Goal: Use online tool/utility: Utilize a website feature to perform a specific function

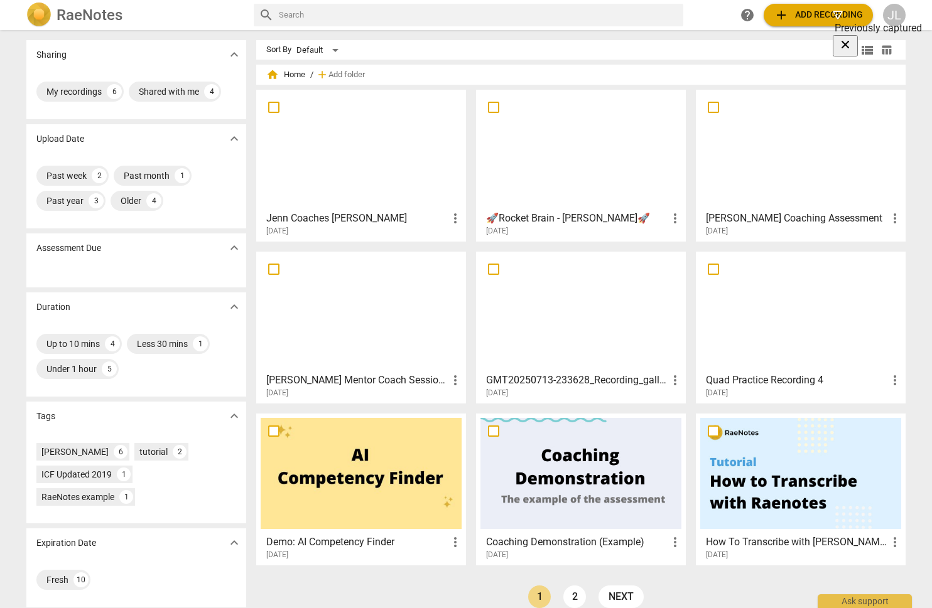
click at [301, 217] on h3 "Jenn Coaches [PERSON_NAME]" at bounding box center [356, 218] width 181 height 15
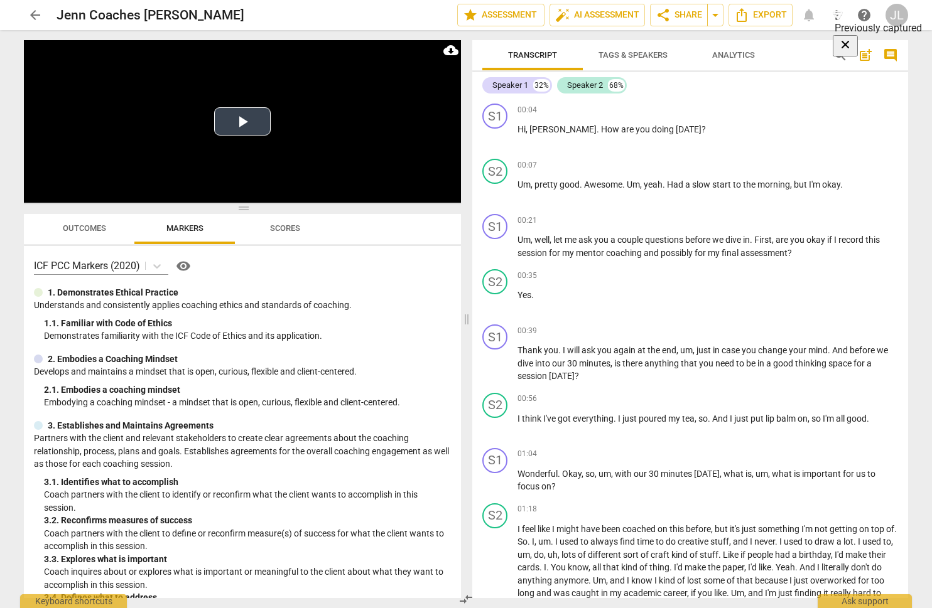
click at [227, 120] on button "Play Video" at bounding box center [242, 121] width 57 height 28
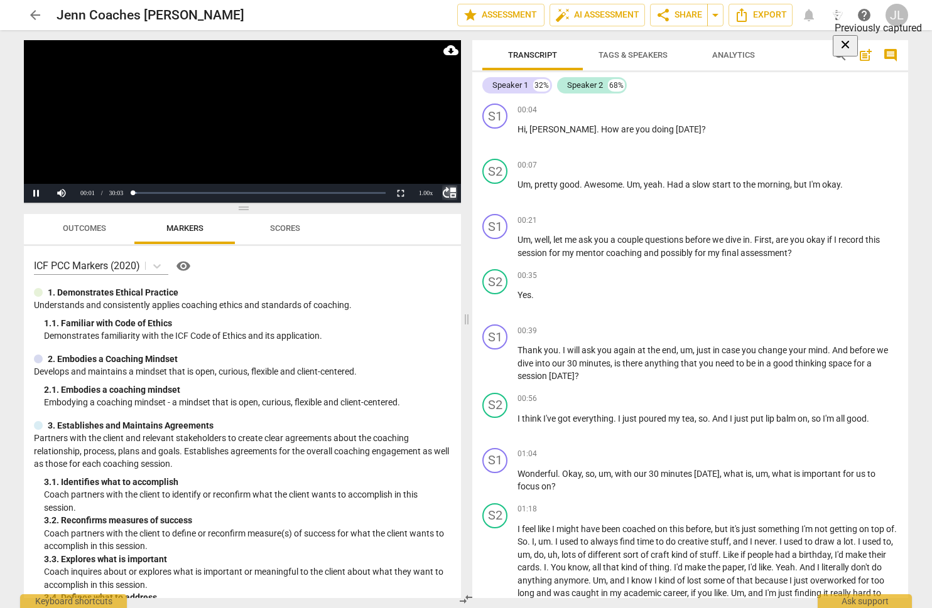
click at [448, 193] on span "move_up" at bounding box center [449, 192] width 15 height 15
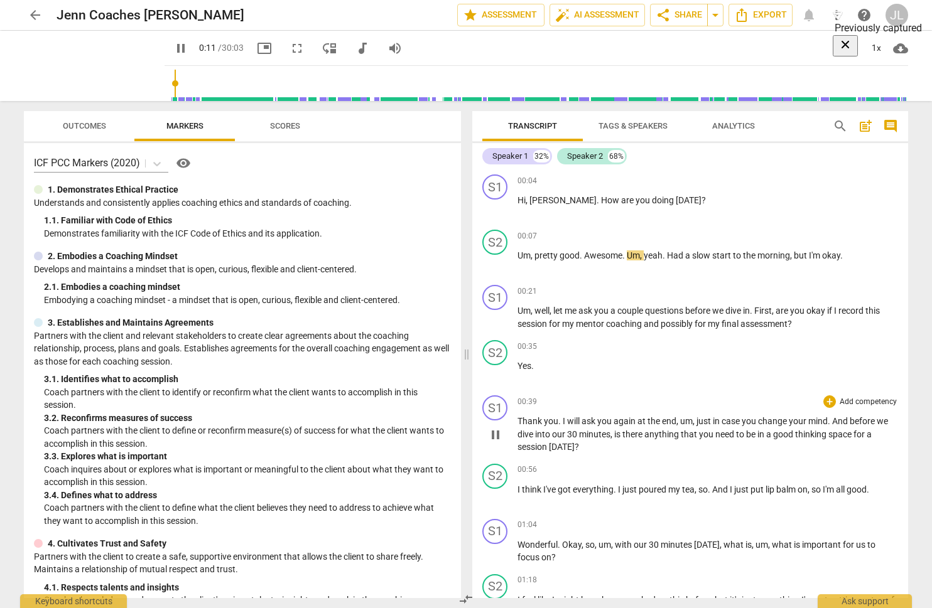
click at [851, 397] on p "Add competency" at bounding box center [868, 402] width 60 height 11
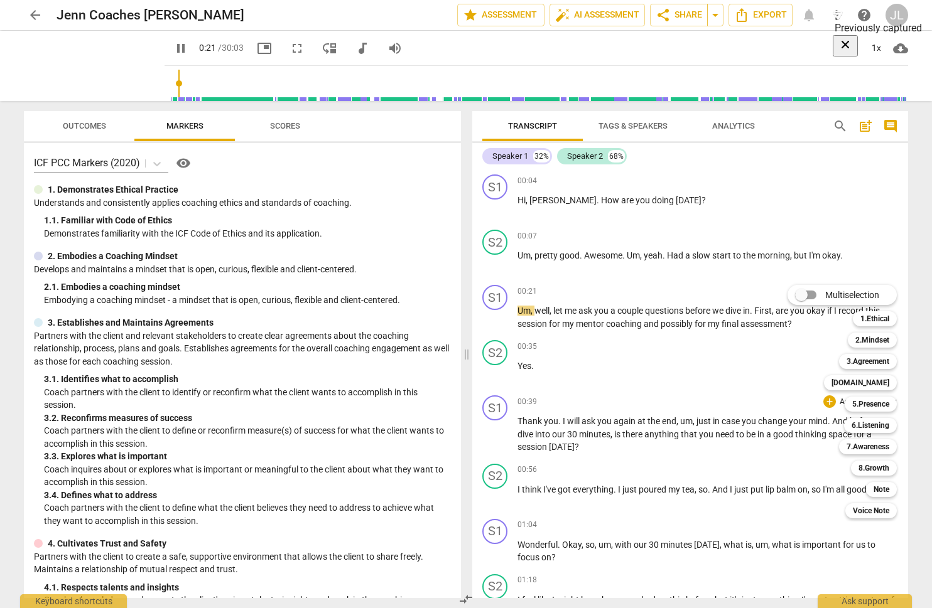
click at [875, 47] on div at bounding box center [466, 304] width 932 height 608
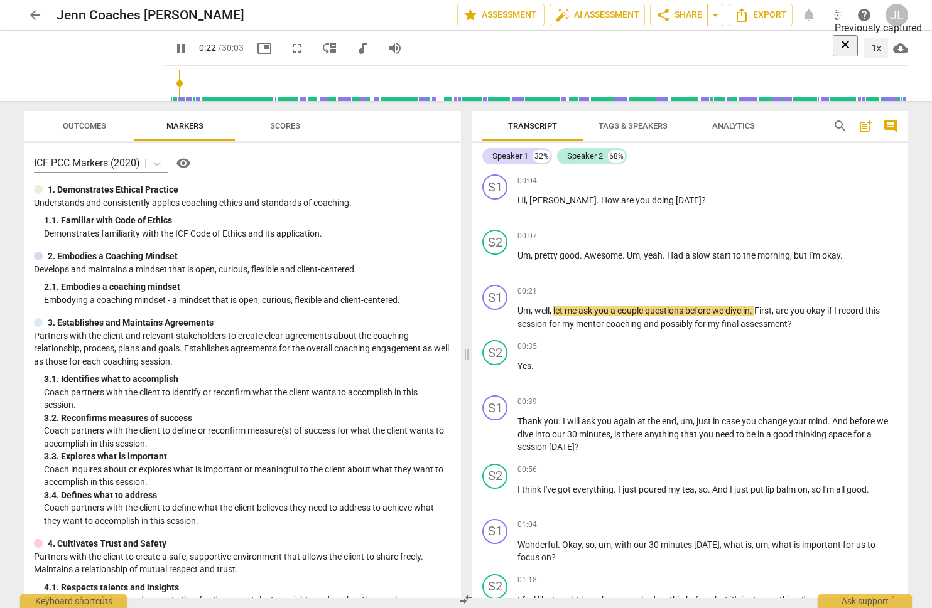
click at [875, 47] on div "1x" at bounding box center [876, 48] width 24 height 20
click at [876, 122] on li "1.5x" at bounding box center [885, 121] width 42 height 24
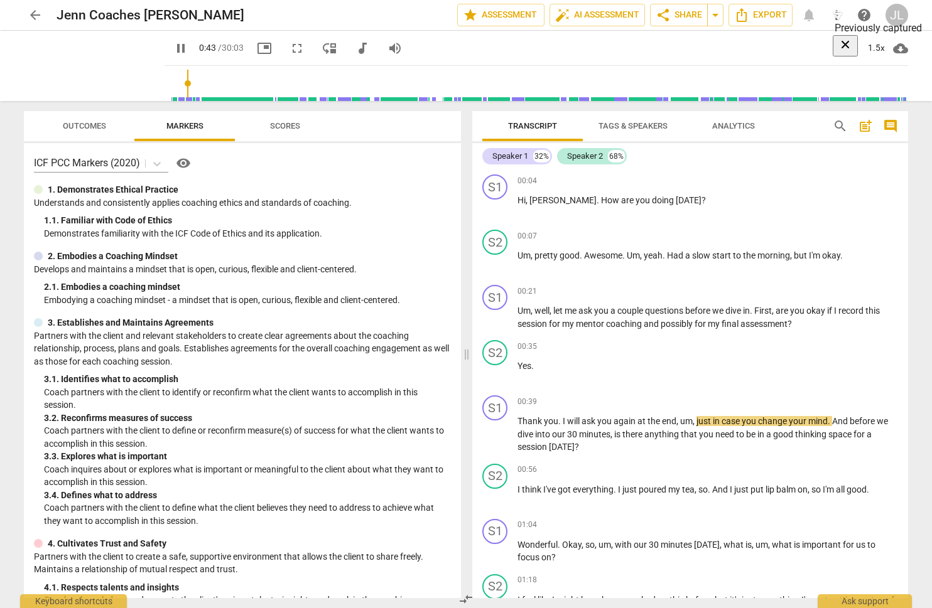
click at [188, 47] on span "pause" at bounding box center [180, 48] width 15 height 15
type input "44"
click at [847, 397] on p "Add competency" at bounding box center [868, 402] width 60 height 11
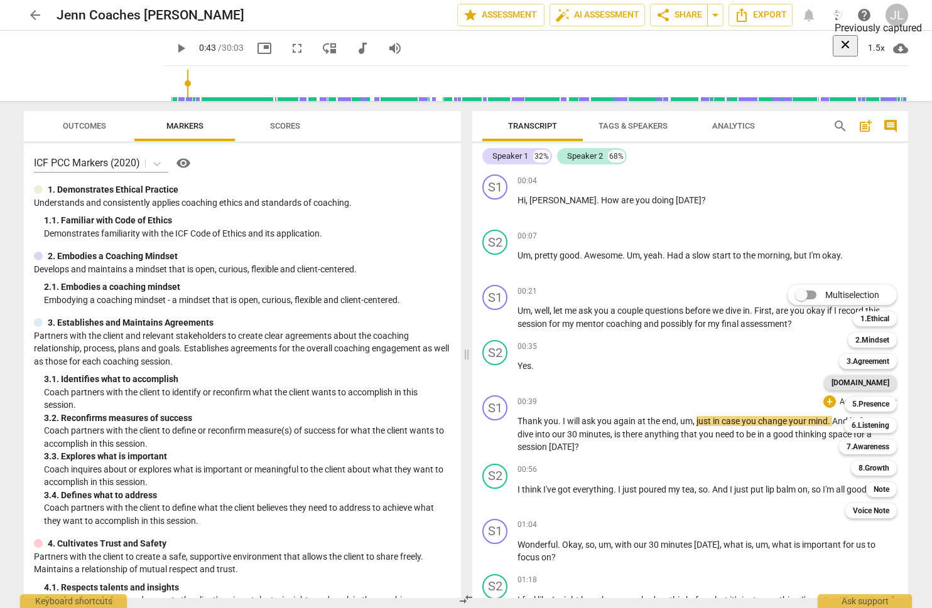
click at [873, 385] on b "[DOMAIN_NAME]" at bounding box center [860, 382] width 58 height 15
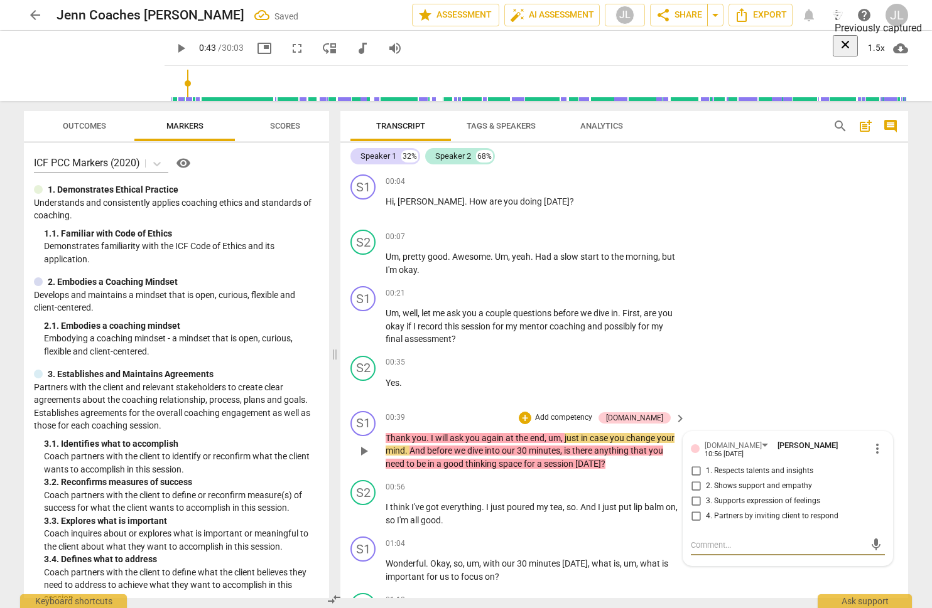
click at [706, 481] on span "2. Shows support and empathy" at bounding box center [759, 486] width 106 height 11
click at [704, 479] on input "2. Shows support and empathy" at bounding box center [696, 486] width 20 height 15
checkbox input "true"
click at [188, 50] on span "play_arrow" at bounding box center [180, 48] width 15 height 15
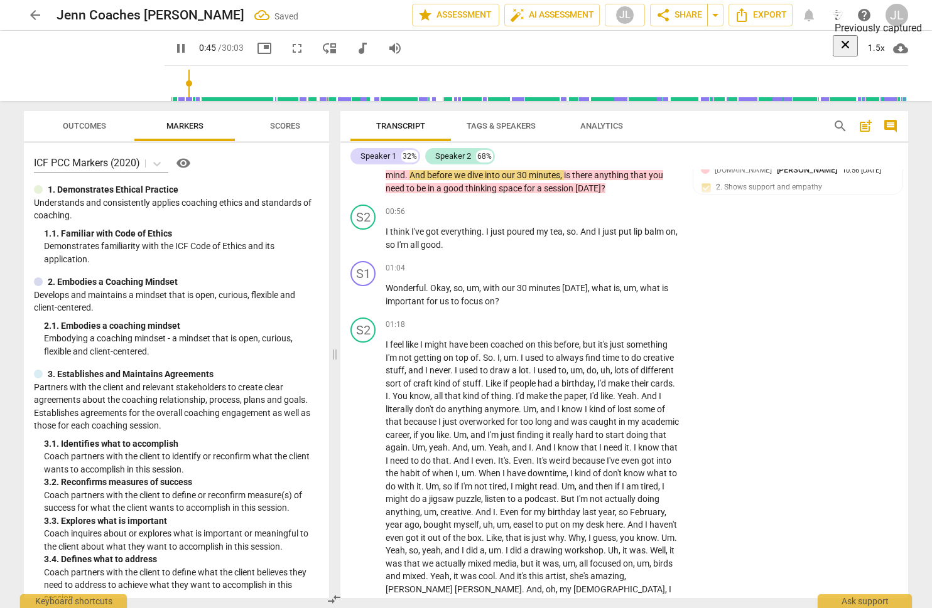
scroll to position [286, 0]
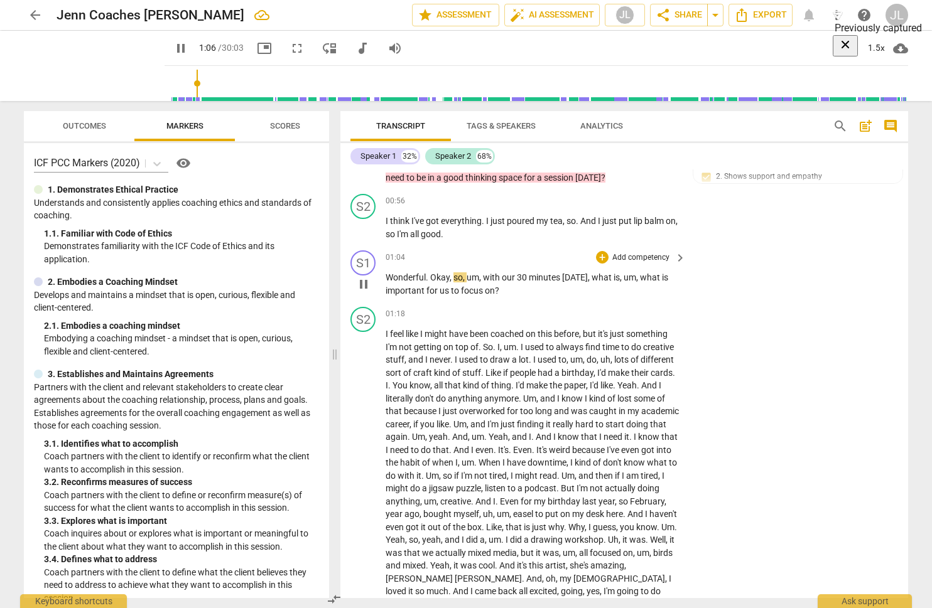
click at [656, 260] on p "Add competency" at bounding box center [641, 257] width 60 height 11
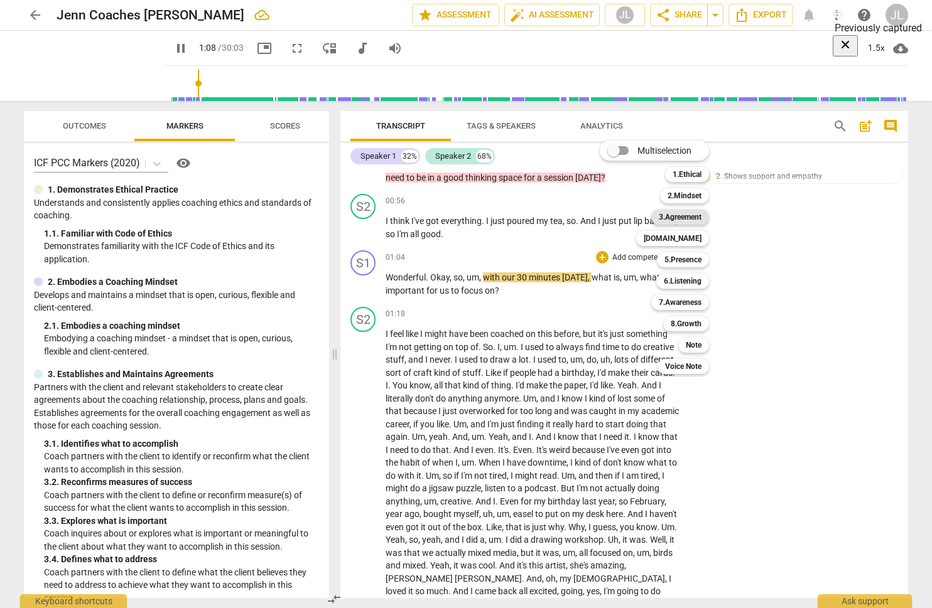
click at [696, 220] on b "3.Agreement" at bounding box center [680, 217] width 43 height 15
type input "69"
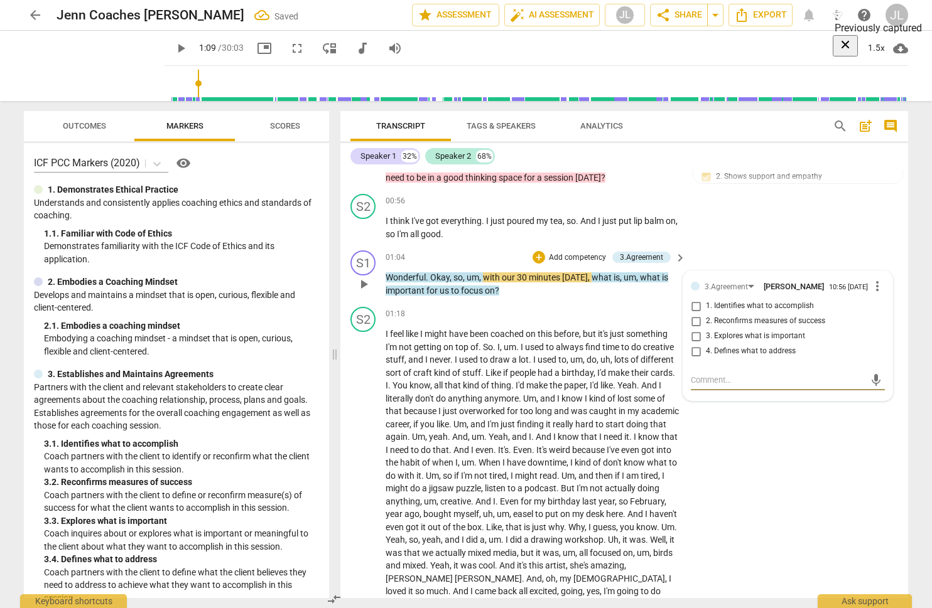
click at [727, 307] on span "1. Identifies what to accomplish" at bounding box center [760, 306] width 108 height 11
click at [706, 307] on input "1. Identifies what to accomplish" at bounding box center [696, 306] width 20 height 15
checkbox input "true"
click at [188, 42] on span "play_arrow" at bounding box center [180, 48] width 15 height 15
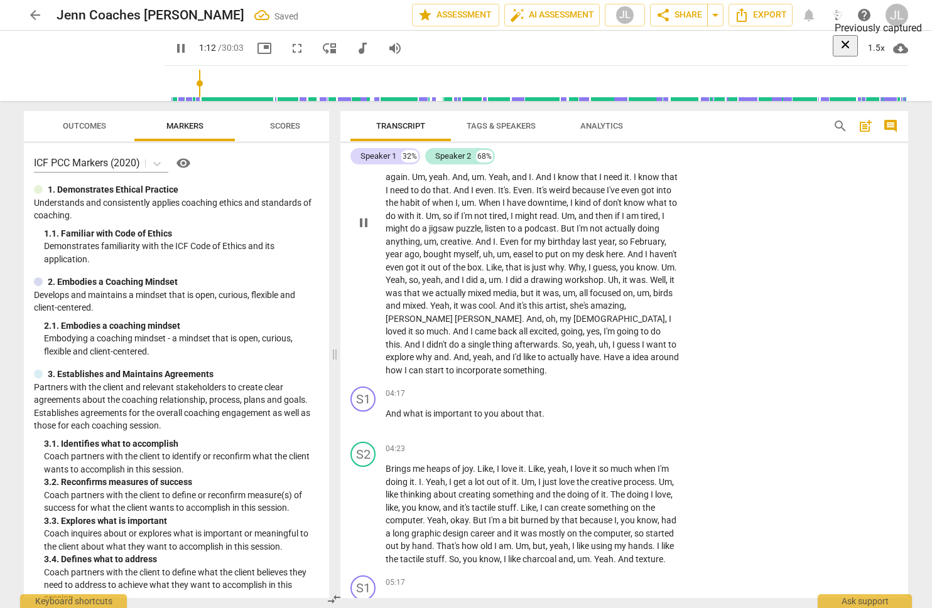
scroll to position [547, 0]
click at [632, 394] on p "Add competency" at bounding box center [641, 393] width 60 height 11
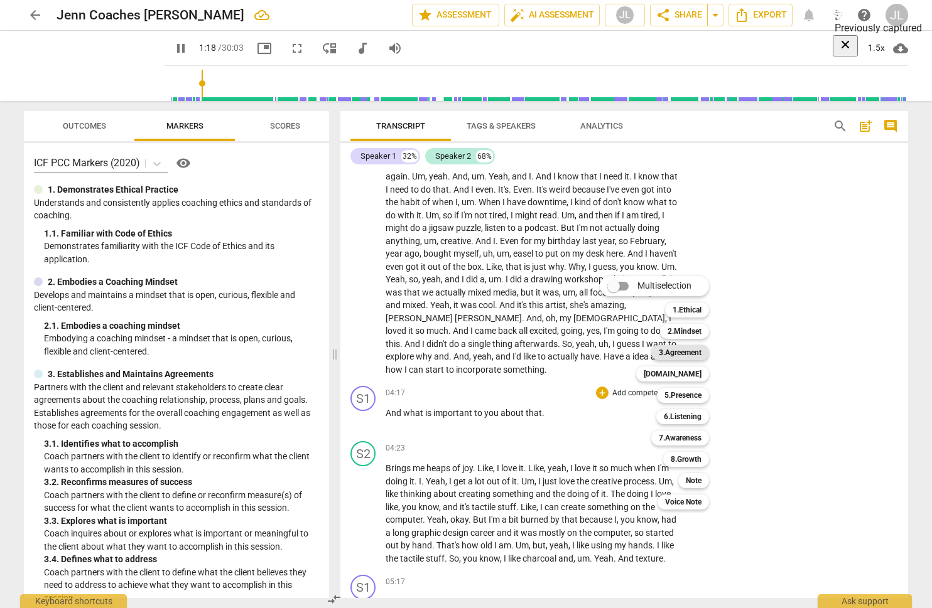
click at [667, 350] on b "3.Agreement" at bounding box center [680, 352] width 43 height 15
type input "78"
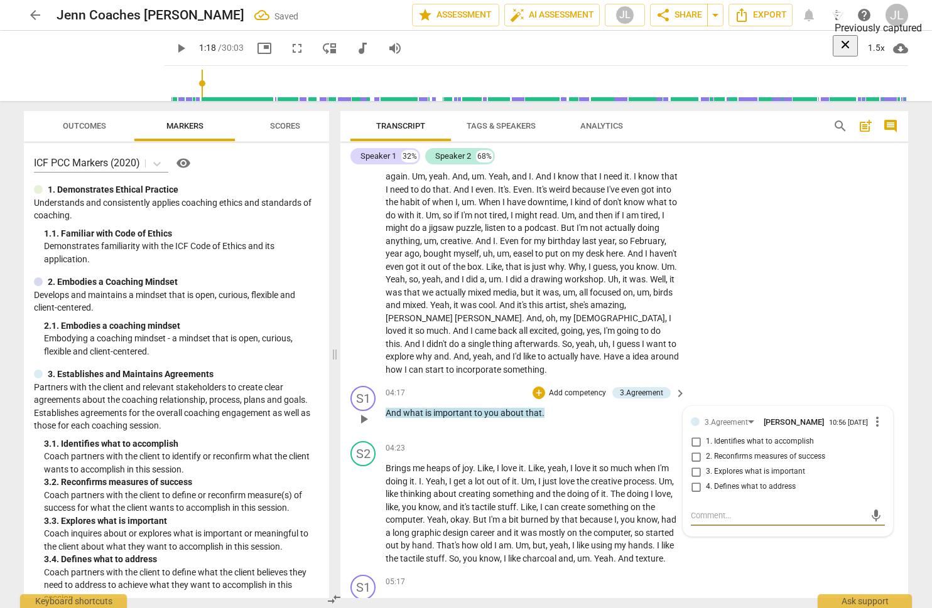
click at [695, 472] on input "3. Explores what is important" at bounding box center [696, 472] width 20 height 15
checkbox input "true"
click at [188, 51] on span "play_arrow" at bounding box center [180, 48] width 15 height 15
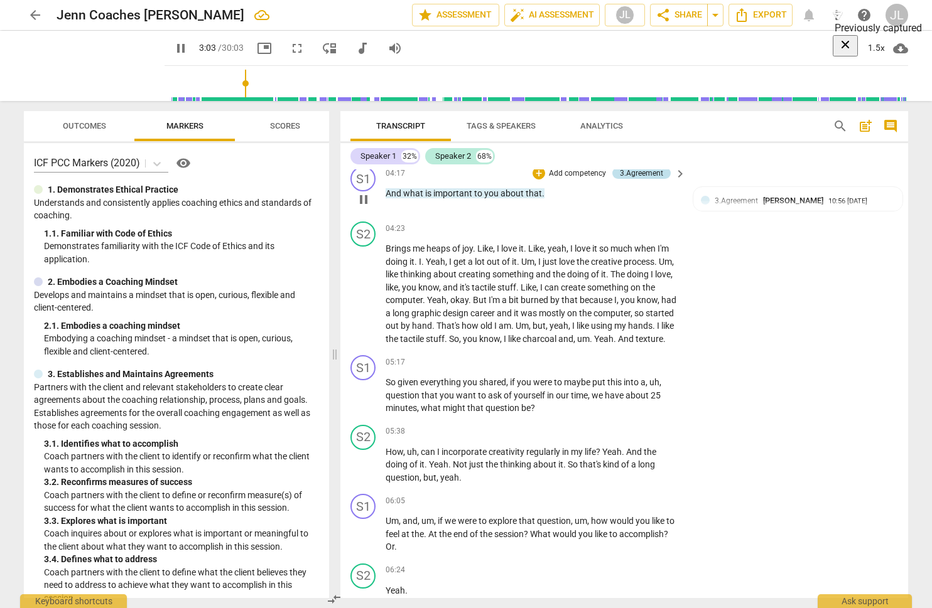
scroll to position [771, 0]
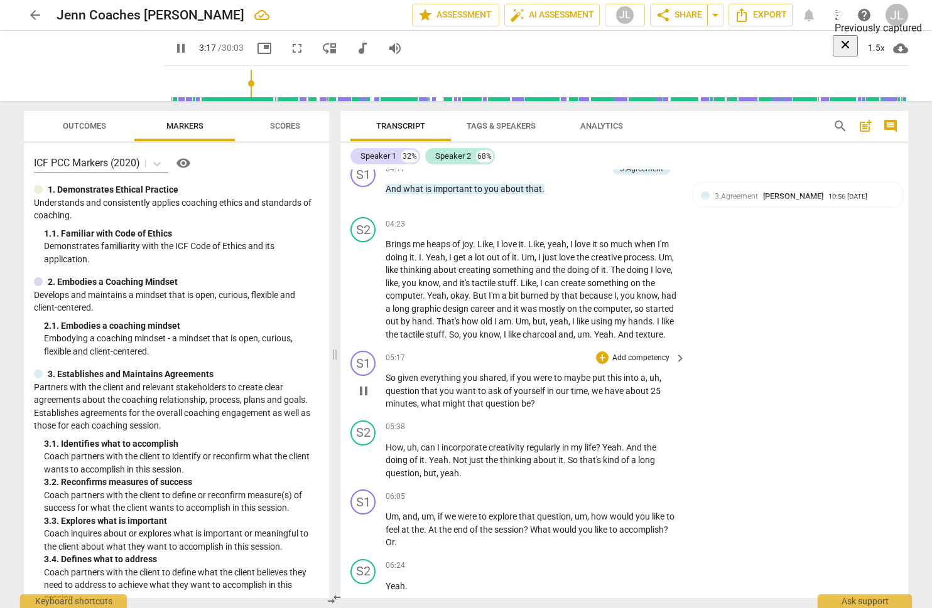
click at [628, 364] on p "Add competency" at bounding box center [641, 358] width 60 height 11
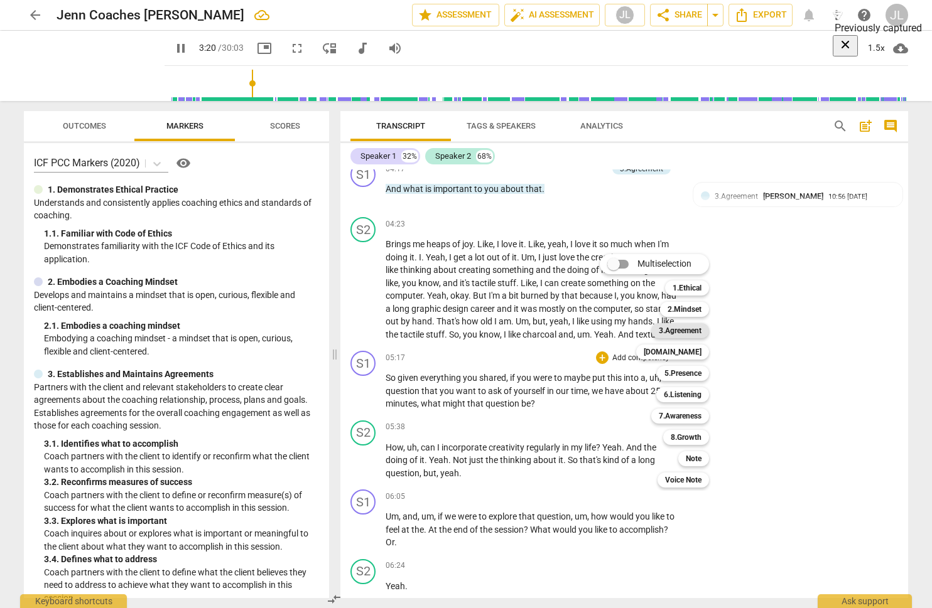
click at [677, 330] on b "3.Agreement" at bounding box center [680, 330] width 43 height 15
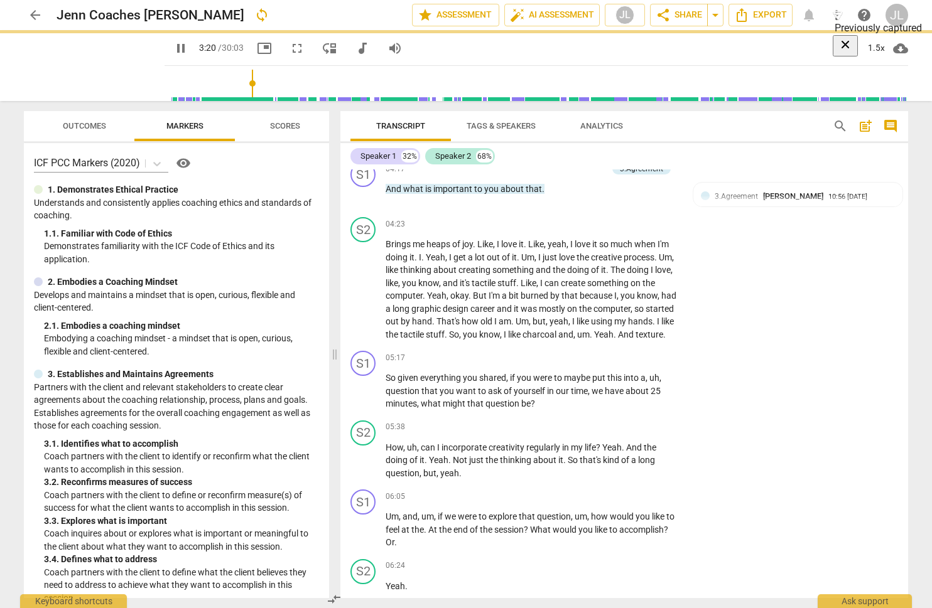
type input "201"
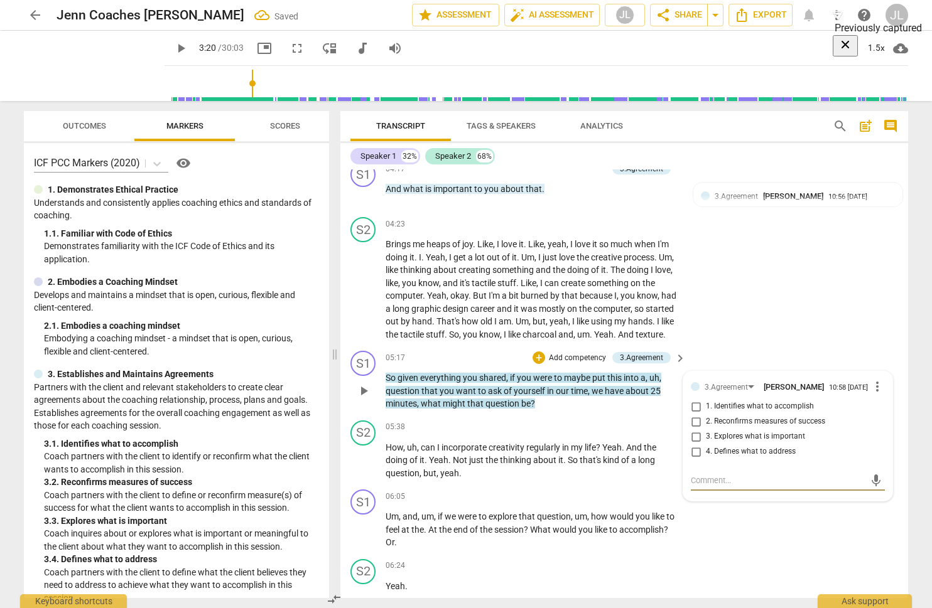
click at [688, 429] on input "2. Reconfirms measures of success" at bounding box center [696, 421] width 20 height 15
checkbox input "true"
click at [188, 46] on span "play_arrow" at bounding box center [180, 48] width 15 height 15
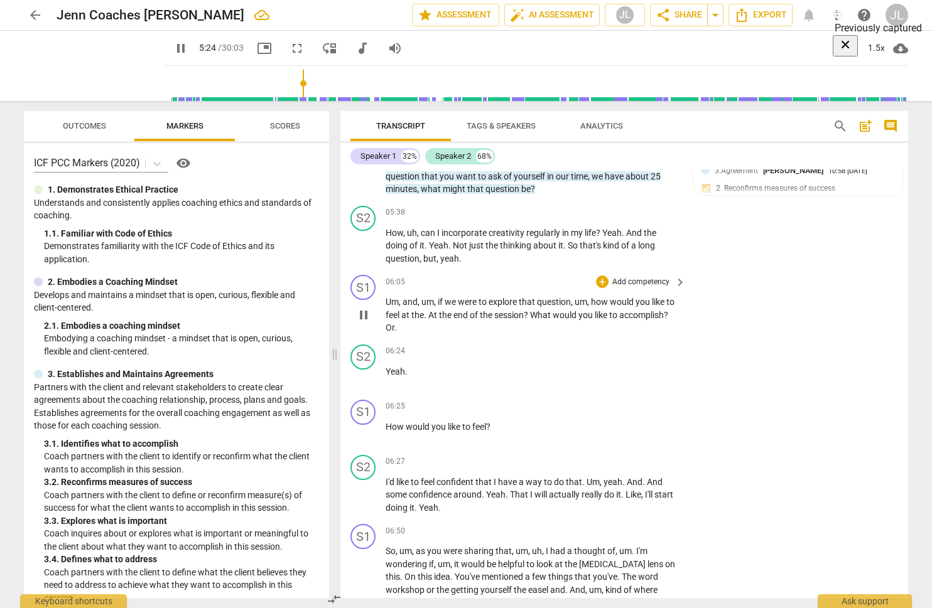
scroll to position [986, 0]
click at [632, 288] on p "Add competency" at bounding box center [641, 281] width 60 height 11
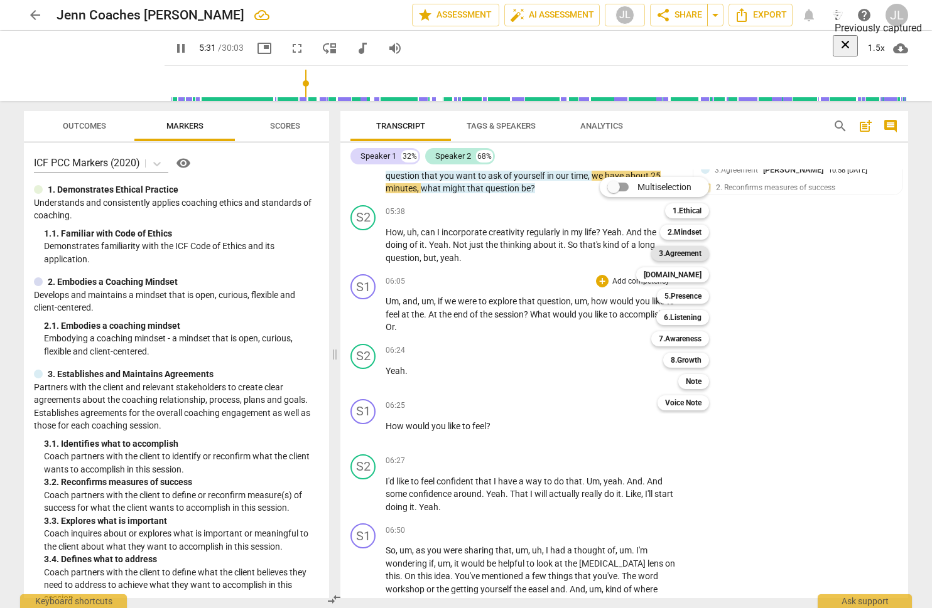
click at [681, 253] on b "3.Agreement" at bounding box center [680, 253] width 43 height 15
type input "332"
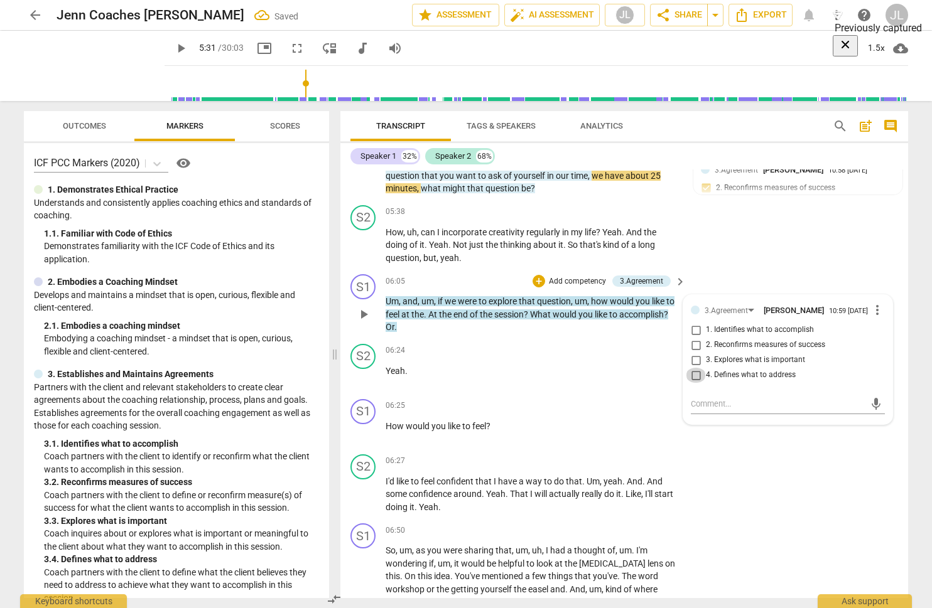
click at [693, 383] on input "4. Defines what to address" at bounding box center [696, 375] width 20 height 15
checkbox input "true"
click at [188, 53] on span "play_arrow" at bounding box center [180, 48] width 15 height 15
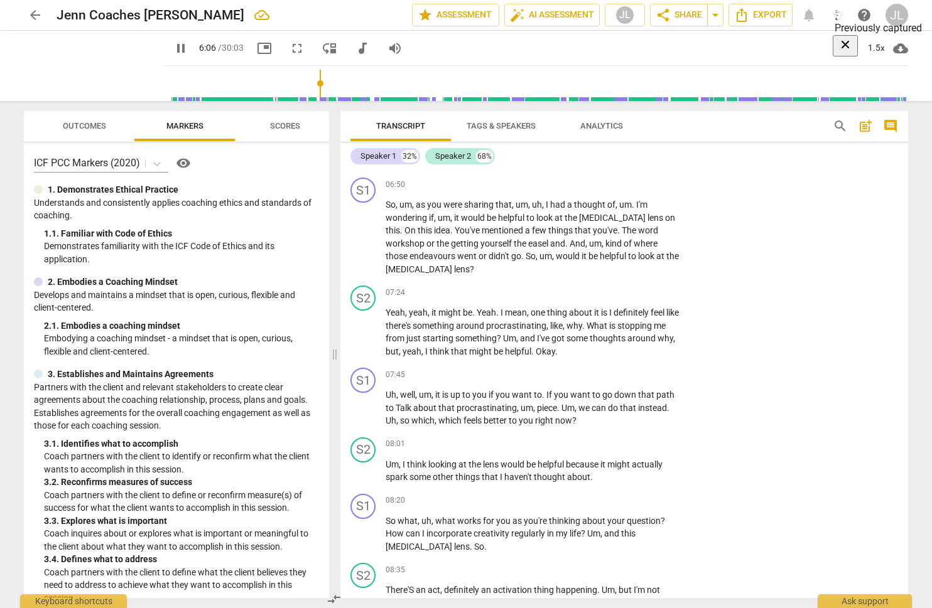
scroll to position [1125, 0]
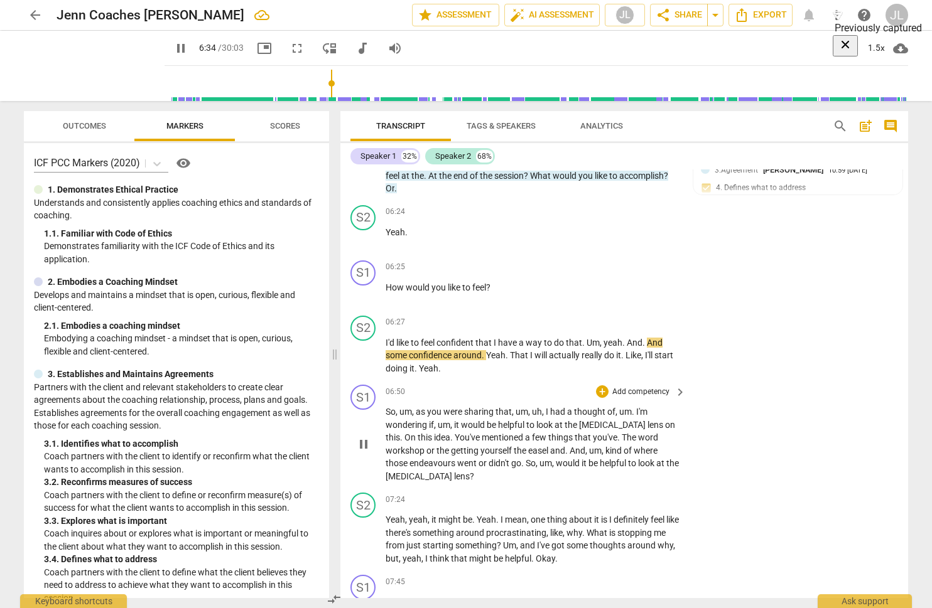
click at [651, 398] on p "Add competency" at bounding box center [641, 392] width 60 height 11
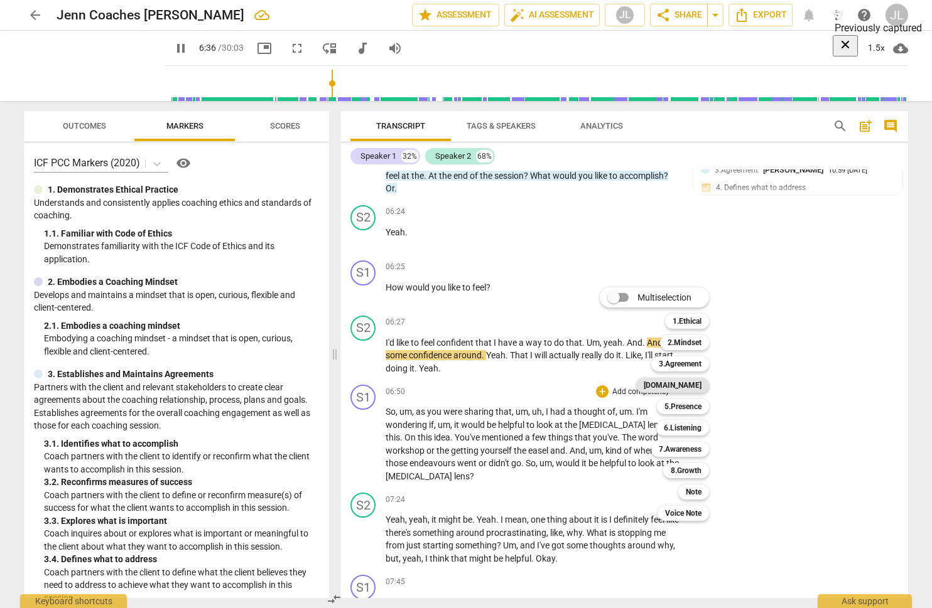
click at [689, 384] on b "[DOMAIN_NAME]" at bounding box center [673, 385] width 58 height 15
type input "396"
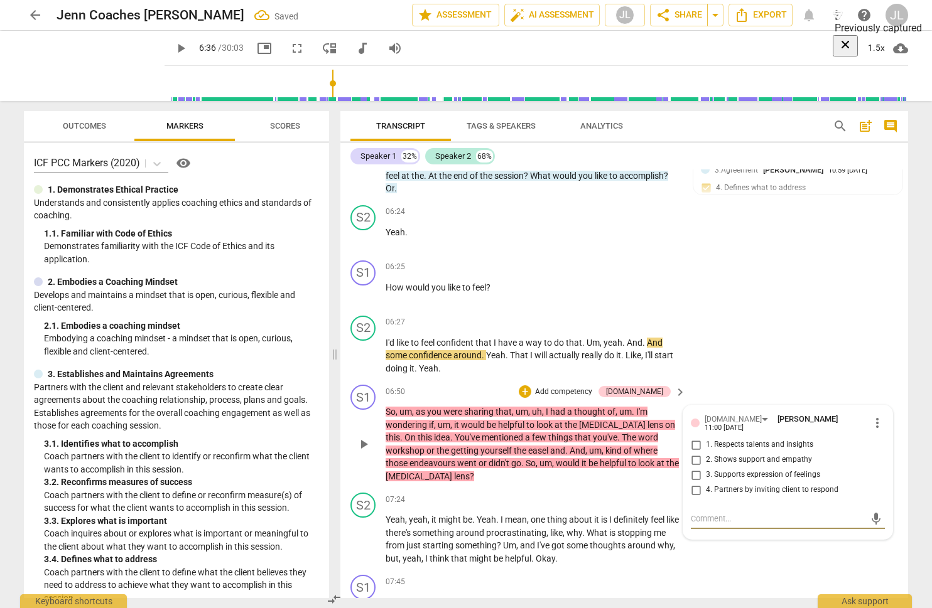
click at [694, 497] on input "4. Partners by inviting client to respond" at bounding box center [696, 490] width 20 height 15
checkbox input "true"
click at [188, 46] on span "play_arrow" at bounding box center [180, 48] width 15 height 15
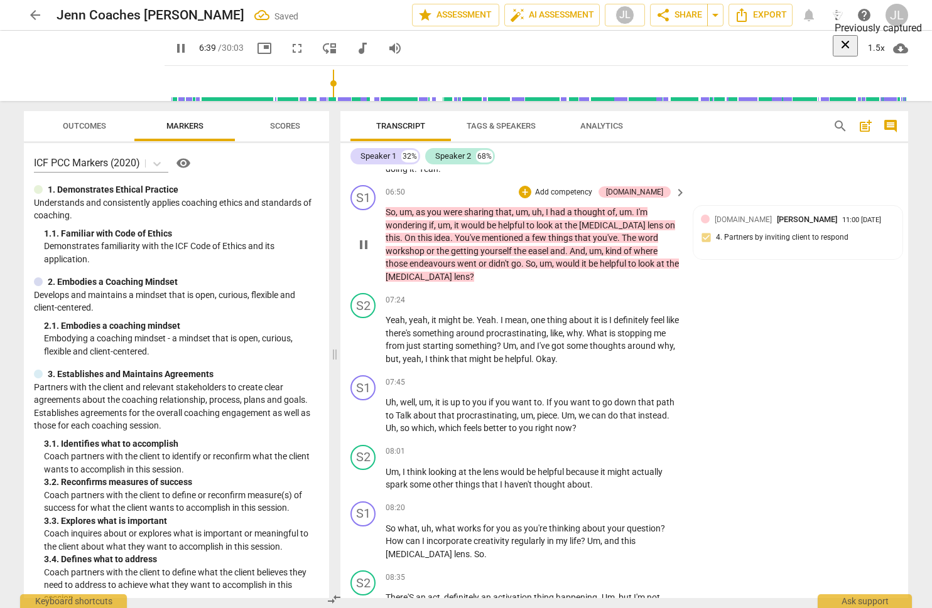
scroll to position [1325, 0]
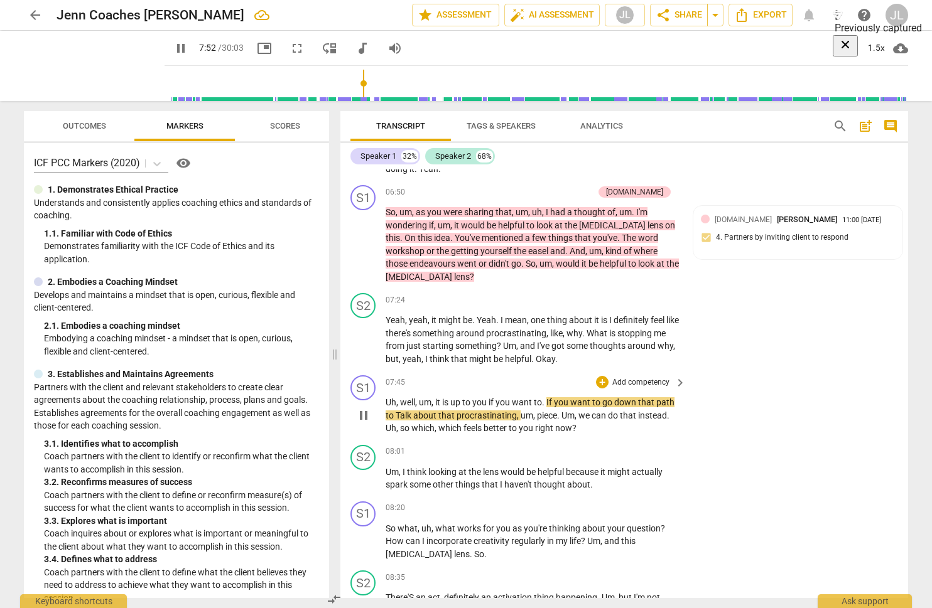
click at [630, 389] on p "Add competency" at bounding box center [641, 382] width 60 height 11
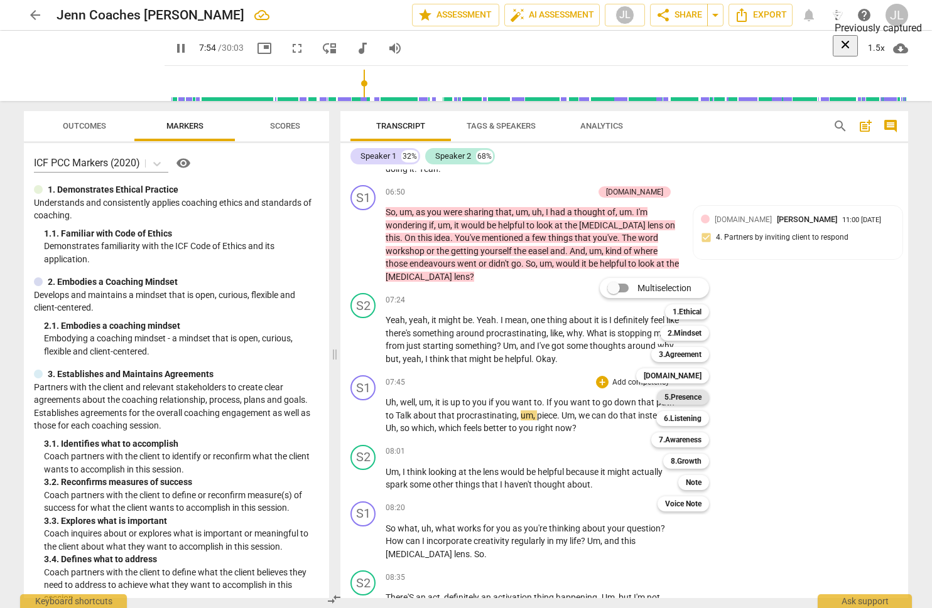
click at [690, 396] on b "5.Presence" at bounding box center [682, 397] width 37 height 15
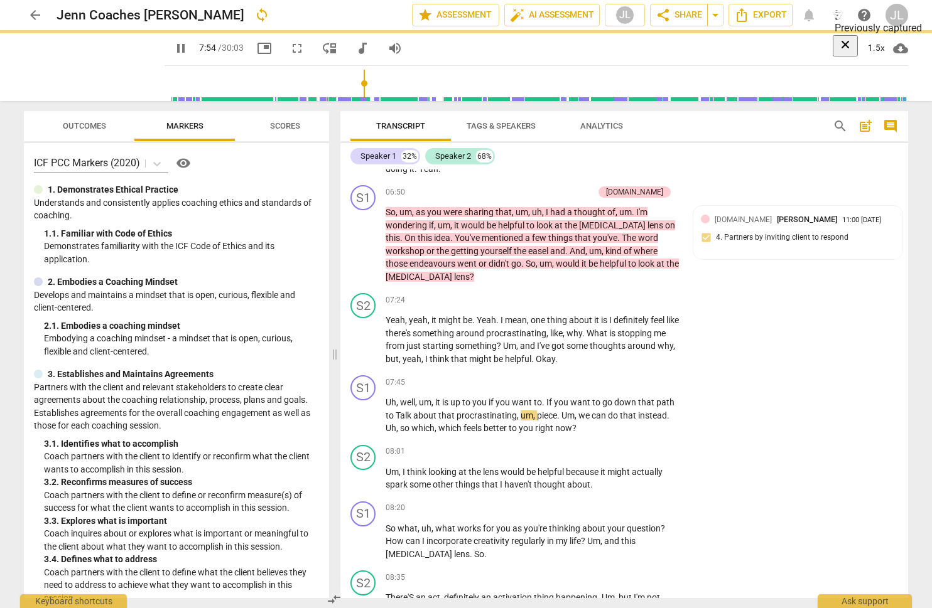
type input "475"
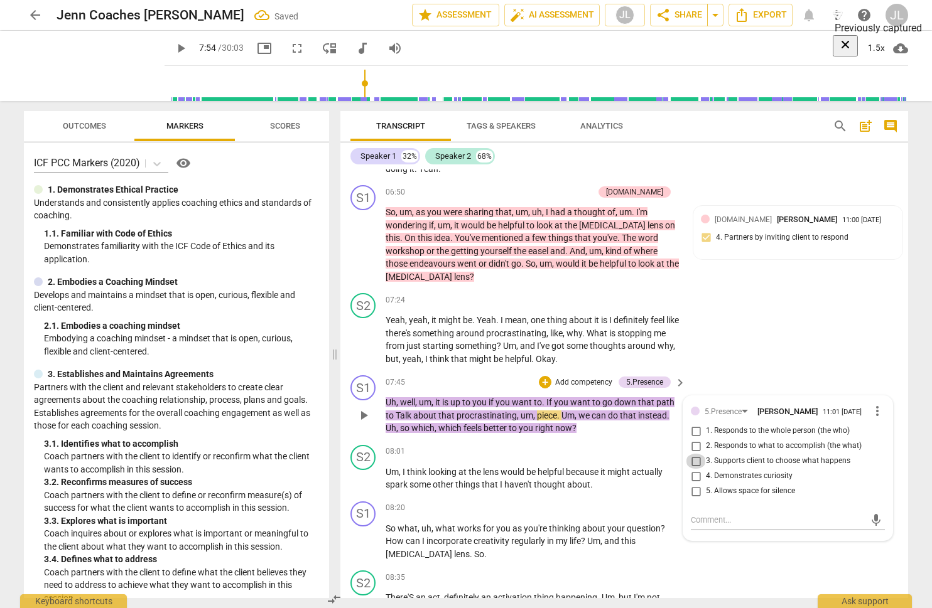
click at [692, 469] on input "3. Supports client to choose what happens" at bounding box center [696, 461] width 20 height 15
checkbox input "true"
click at [188, 46] on span "play_arrow" at bounding box center [180, 48] width 15 height 15
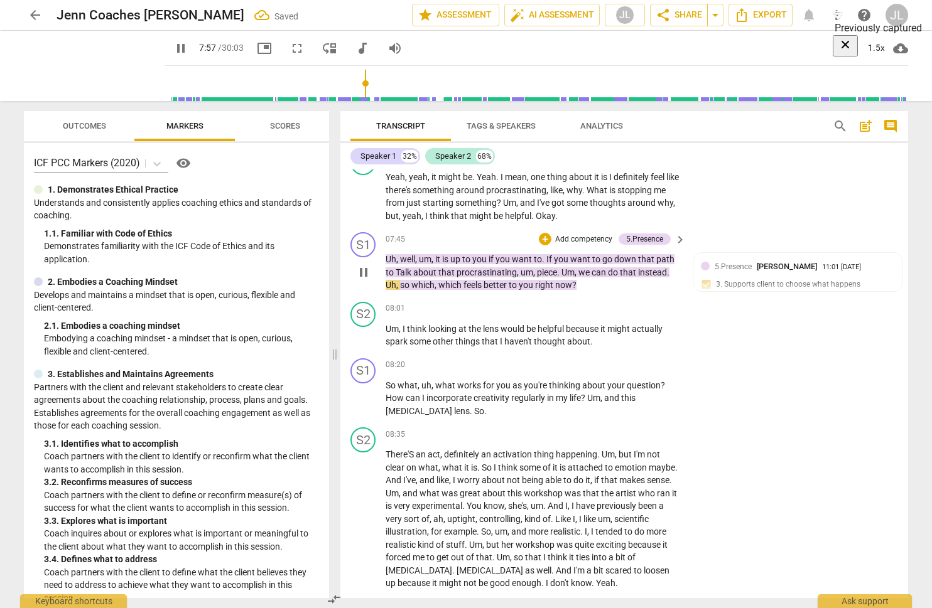
scroll to position [1545, 0]
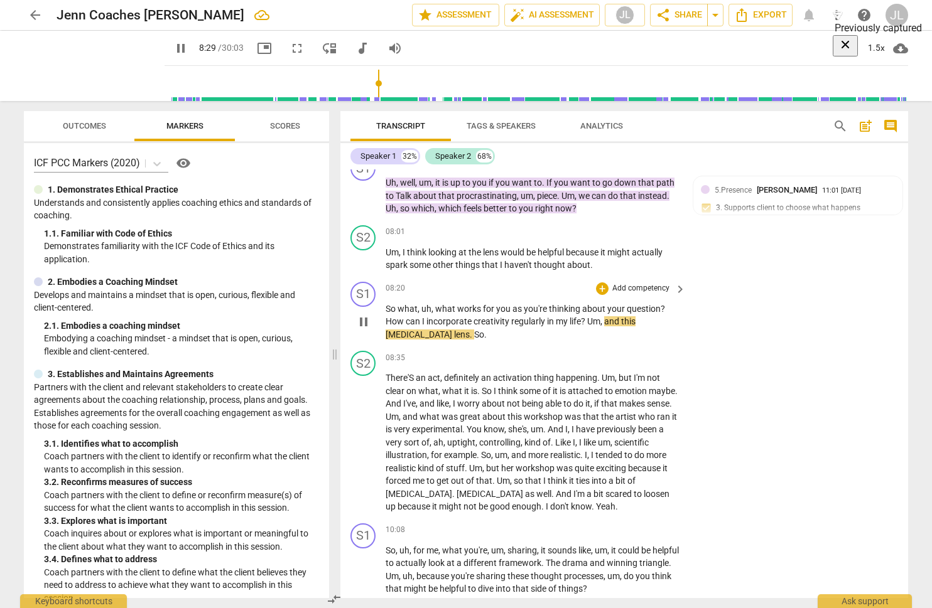
click at [637, 294] on p "Add competency" at bounding box center [641, 288] width 60 height 11
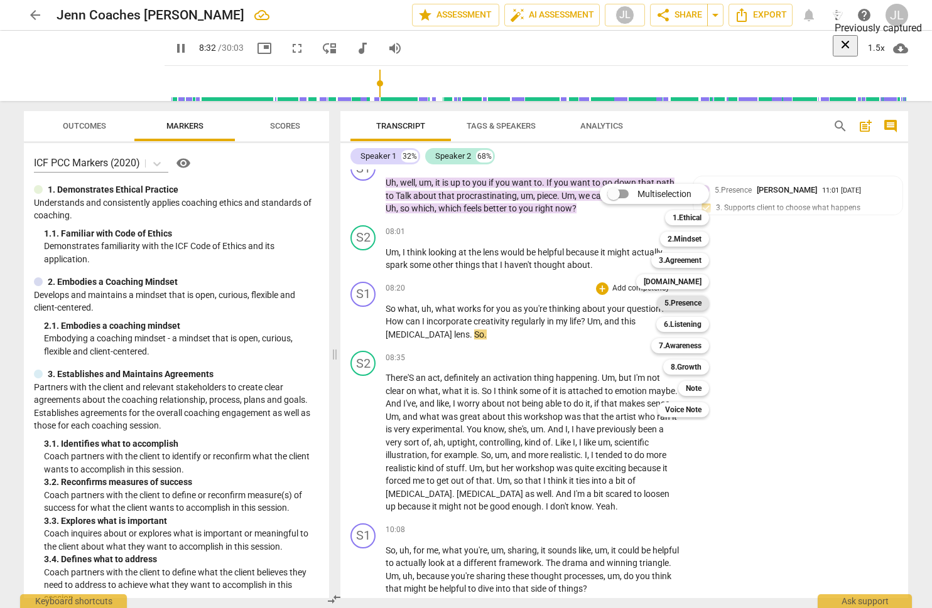
click at [675, 306] on b "5.Presence" at bounding box center [682, 303] width 37 height 15
type input "513"
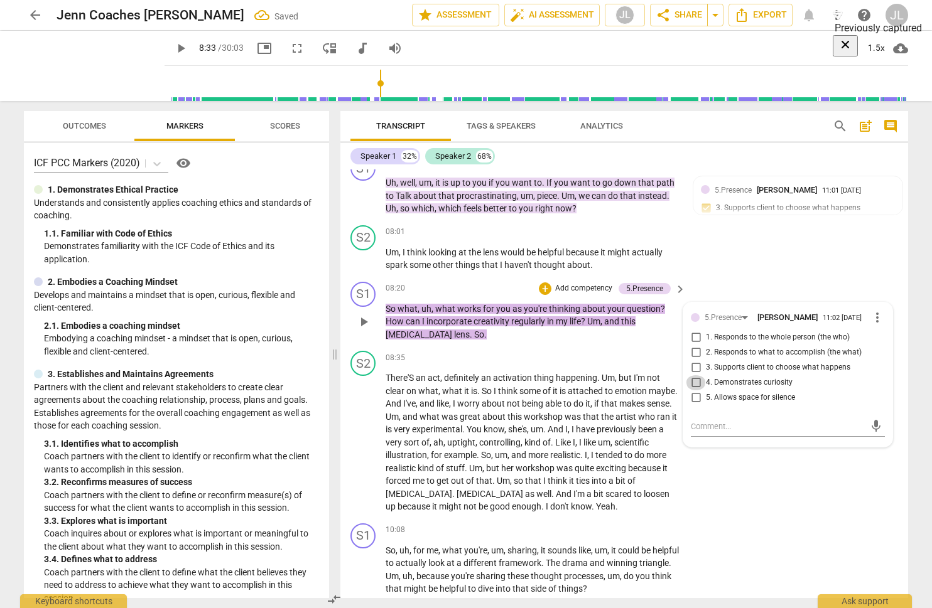
click at [695, 391] on input "4. Demonstrates curiosity" at bounding box center [696, 382] width 20 height 15
checkbox input "true"
click at [697, 406] on input "5. Allows space for silence" at bounding box center [696, 398] width 20 height 15
checkbox input "true"
click at [188, 47] on span "play_arrow" at bounding box center [180, 48] width 15 height 15
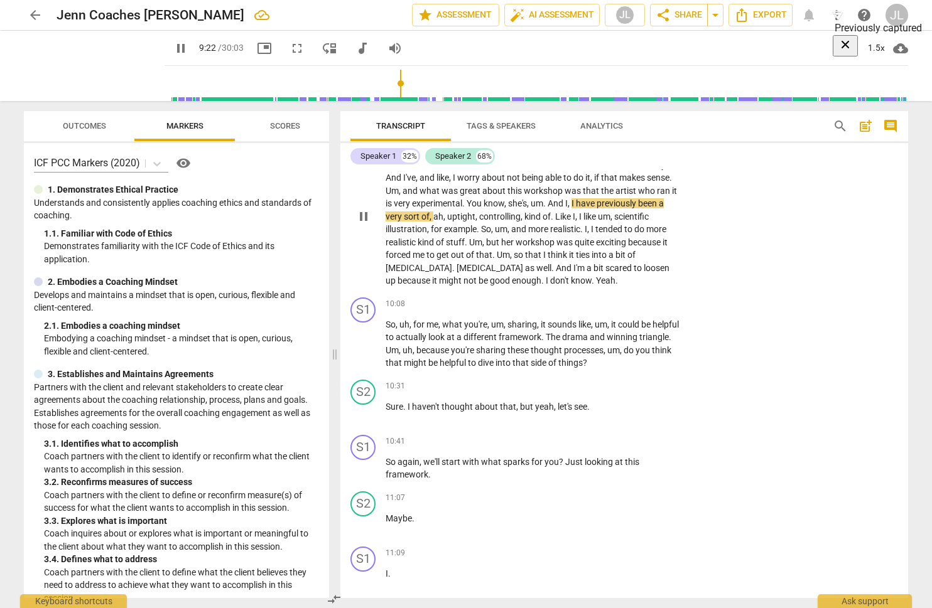
scroll to position [1772, 0]
click at [644, 309] on p "Add competency" at bounding box center [641, 303] width 60 height 11
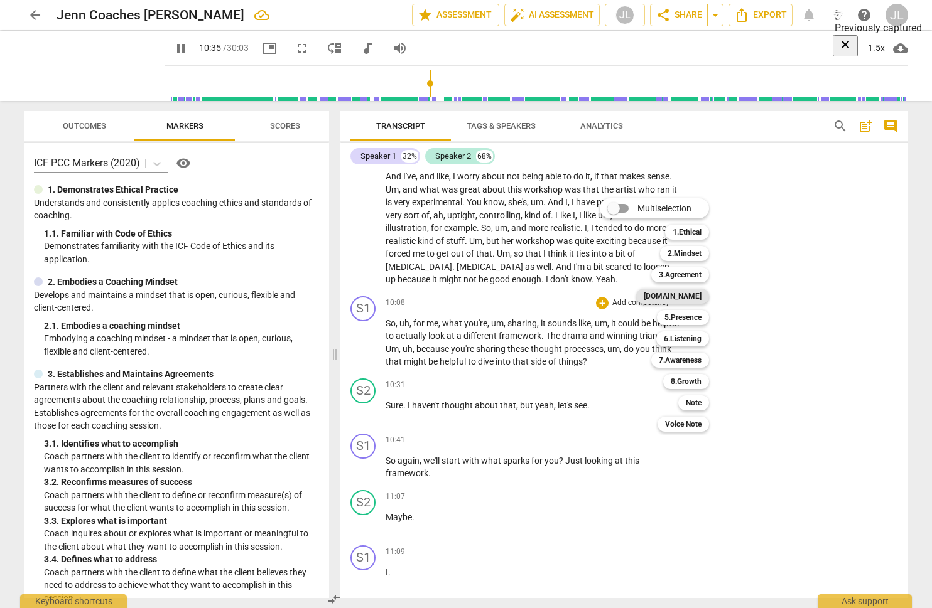
click at [689, 297] on b "[DOMAIN_NAME]" at bounding box center [673, 296] width 58 height 15
type input "636"
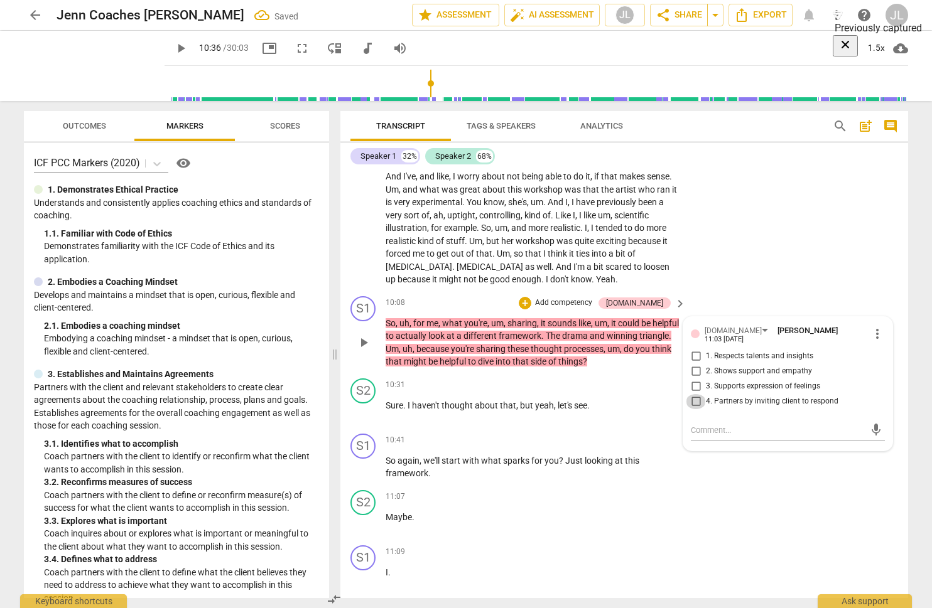
click at [696, 409] on input "4. Partners by inviting client to respond" at bounding box center [696, 401] width 20 height 15
checkbox input "true"
click at [188, 46] on span "play_arrow" at bounding box center [180, 48] width 15 height 15
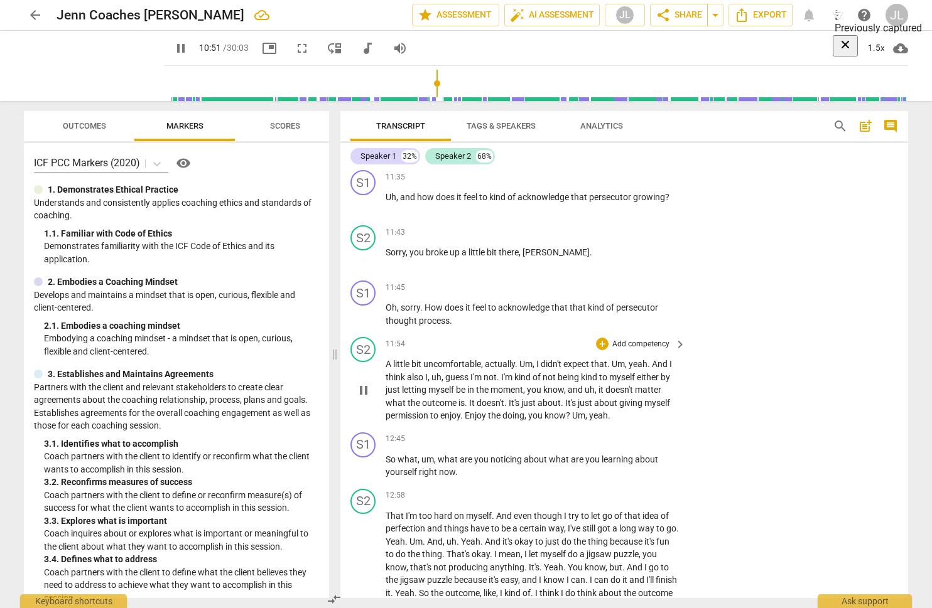
scroll to position [2280, 0]
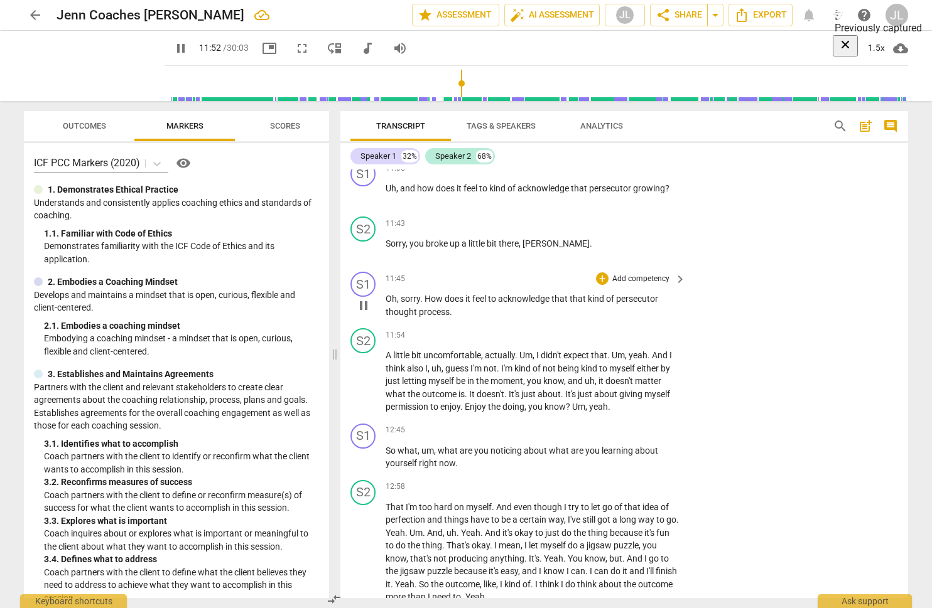
click at [642, 285] on p "Add competency" at bounding box center [641, 279] width 60 height 11
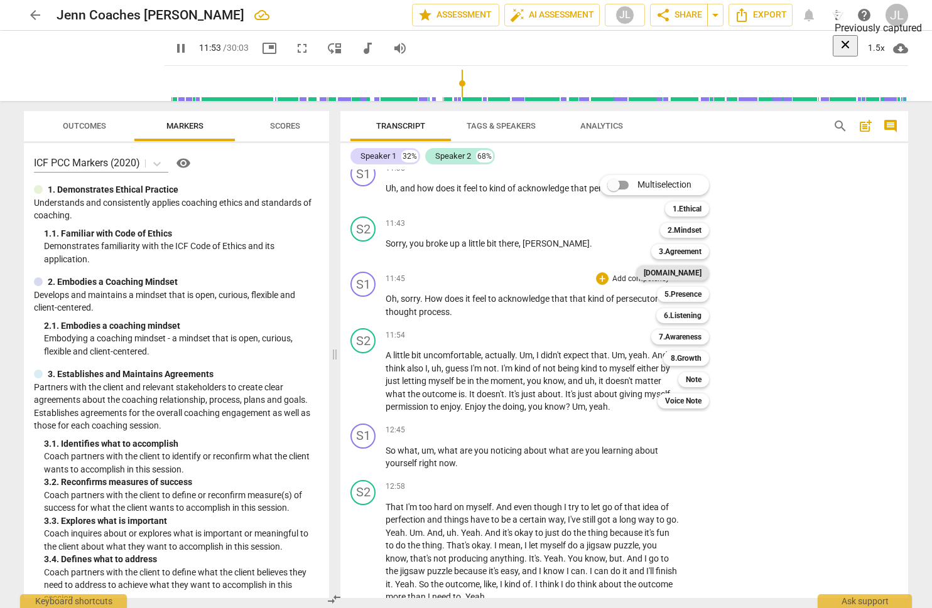
click at [689, 276] on b "[DOMAIN_NAME]" at bounding box center [673, 273] width 58 height 15
type input "714"
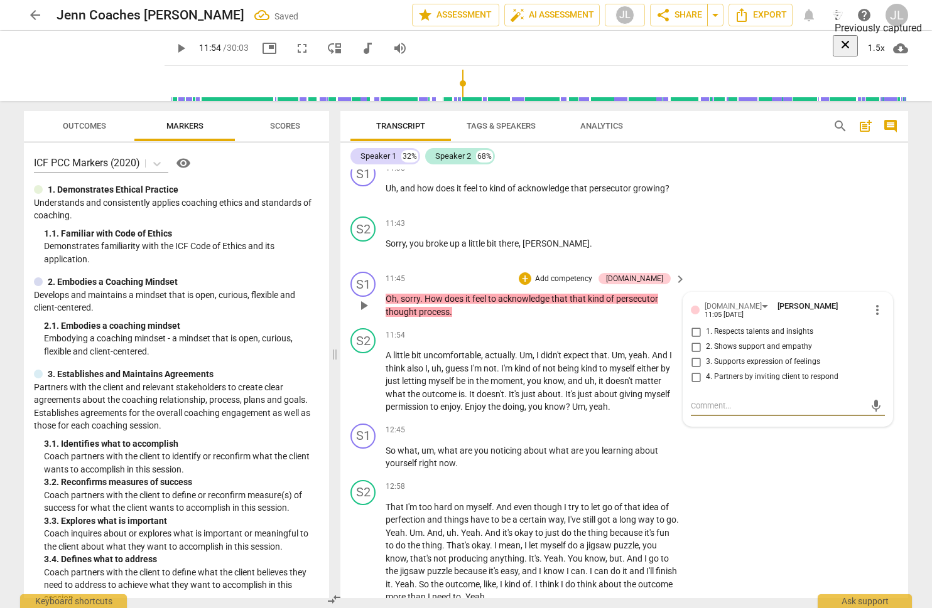
click at [690, 367] on input "3. Supports expression of feelings" at bounding box center [696, 362] width 20 height 15
checkbox input "true"
click at [710, 313] on div "[DOMAIN_NAME]" at bounding box center [732, 307] width 57 height 12
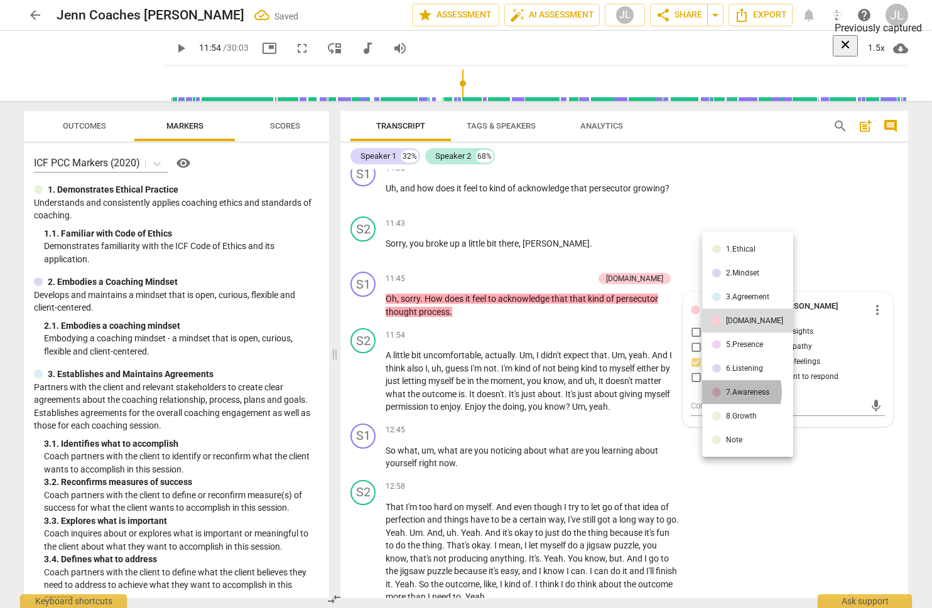
click at [728, 392] on div "7.Awareness" at bounding box center [747, 393] width 43 height 8
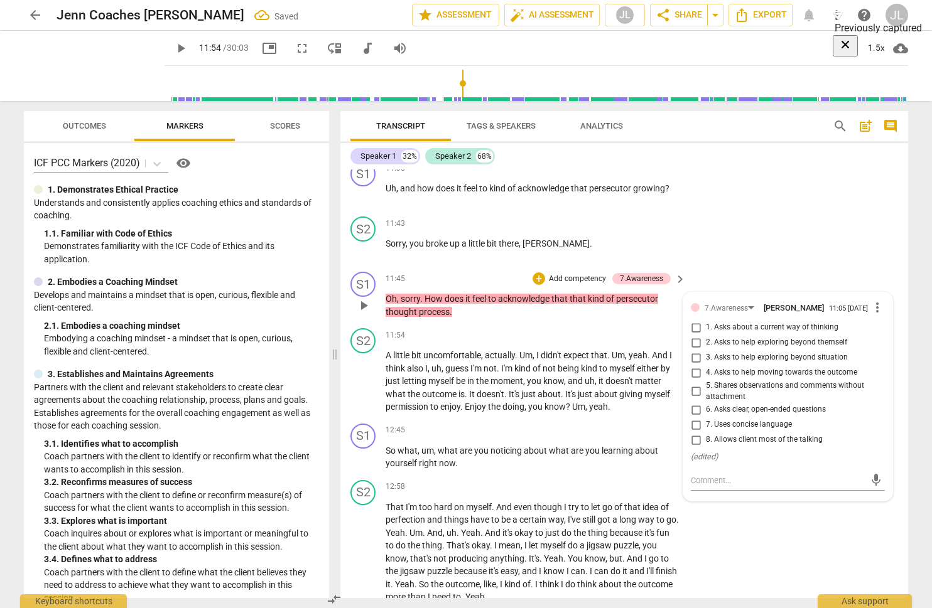
click at [689, 335] on input "1. Asks about a current way of thinking" at bounding box center [696, 327] width 20 height 15
checkbox input "true"
click at [718, 315] on div "7.Awareness" at bounding box center [725, 309] width 43 height 12
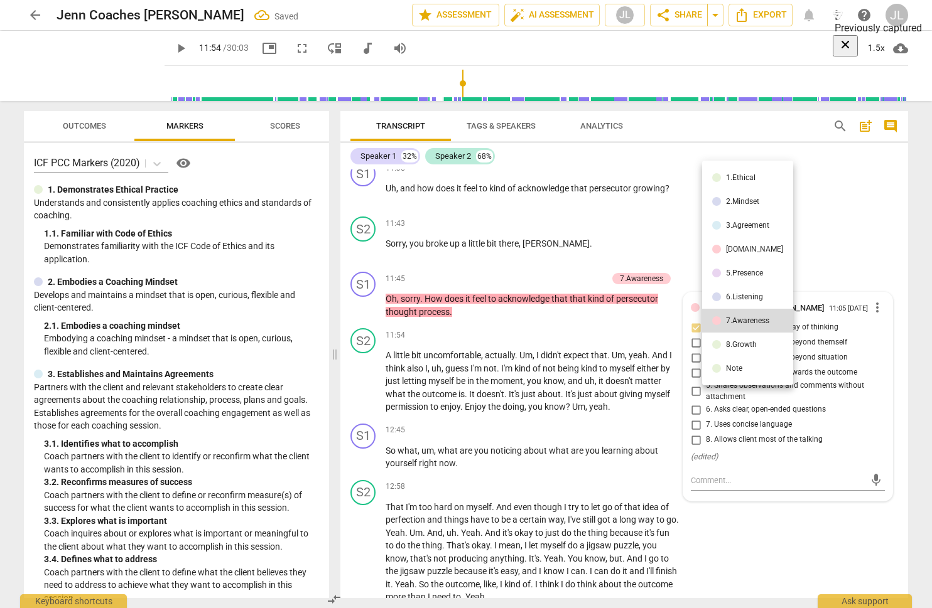
click at [741, 273] on div "5.Presence" at bounding box center [744, 273] width 37 height 8
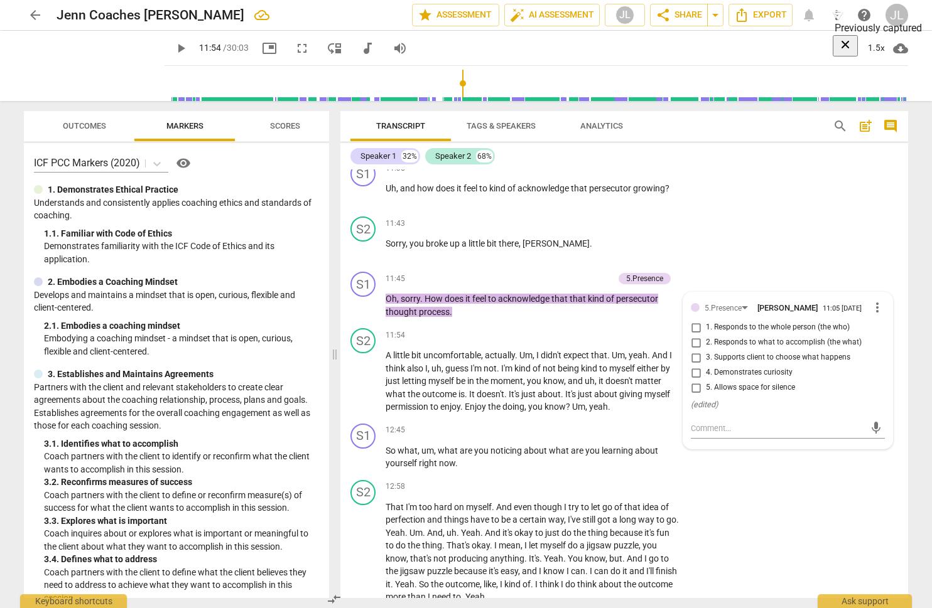
click at [188, 47] on span "play_arrow" at bounding box center [180, 48] width 15 height 15
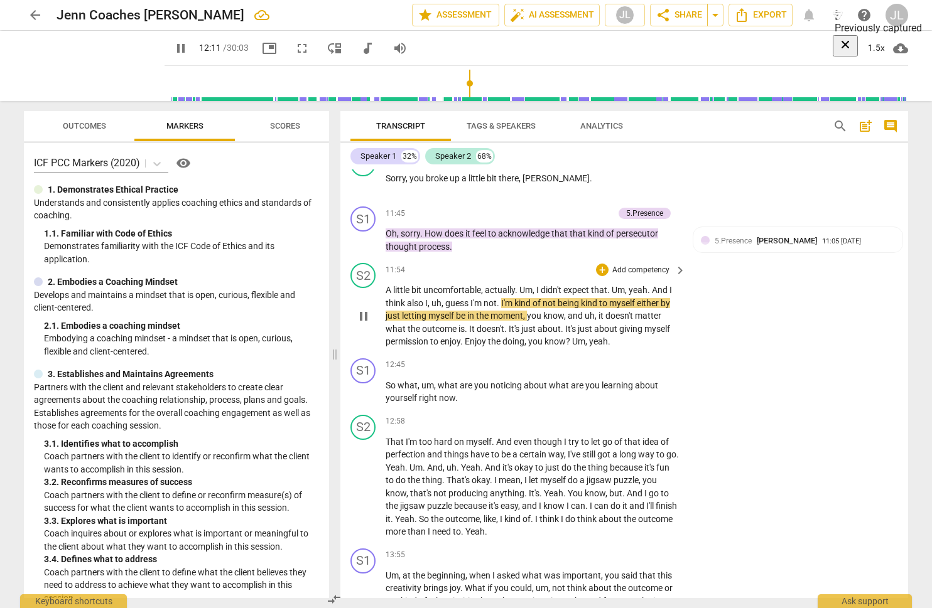
scroll to position [2337, 0]
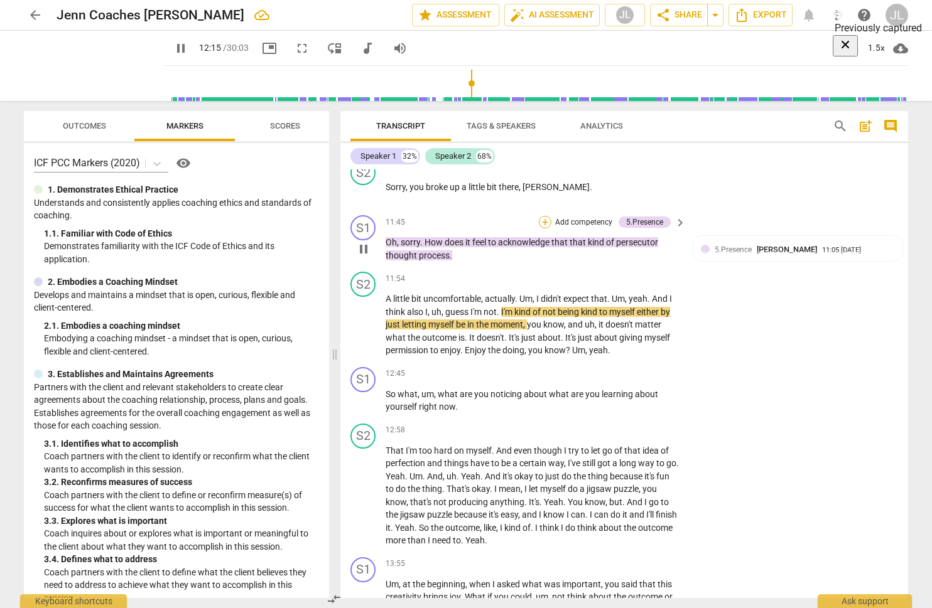
click at [539, 229] on div "+" at bounding box center [545, 222] width 13 height 13
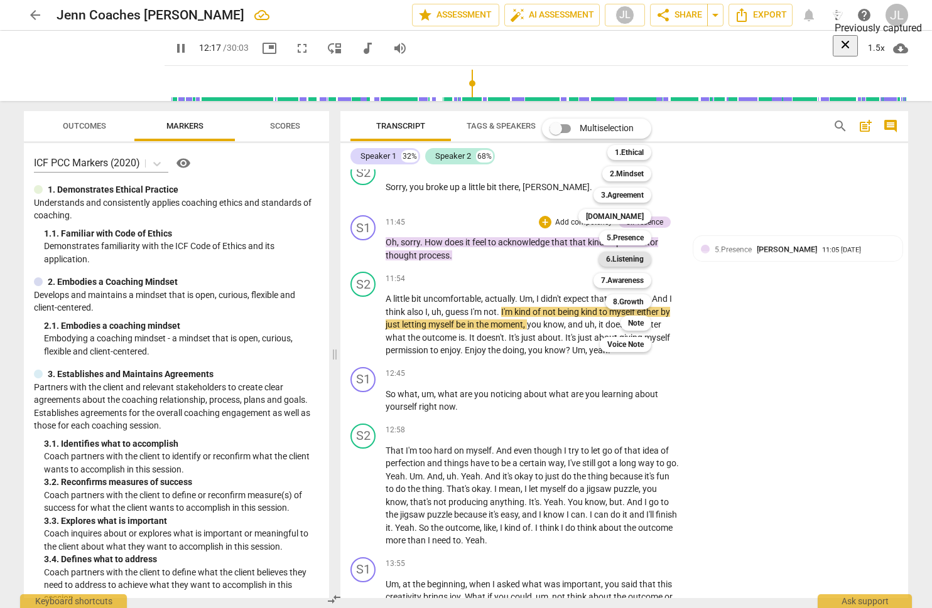
click at [616, 259] on b "6.Listening" at bounding box center [625, 259] width 38 height 15
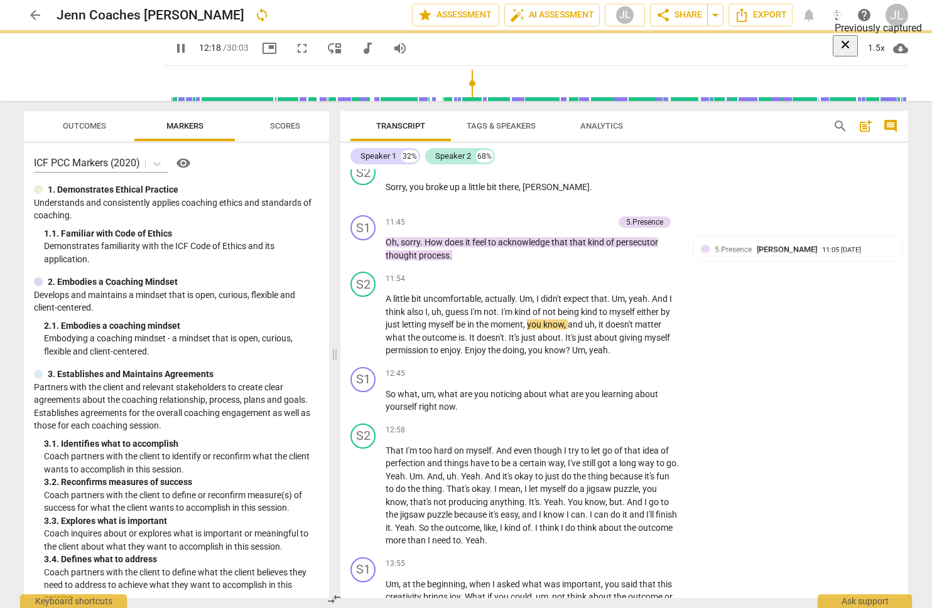
type input "738"
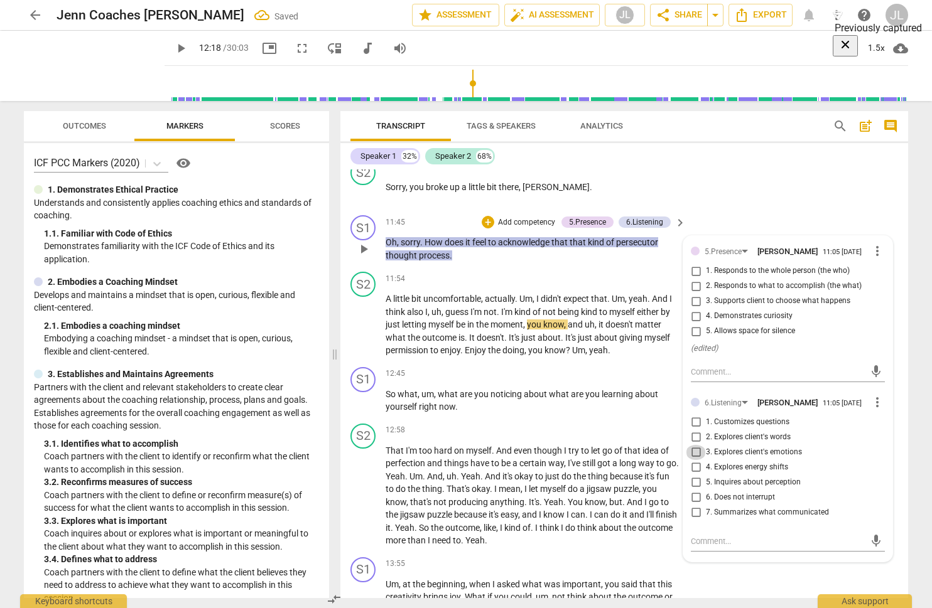
click at [694, 460] on input "3. Explores client's emotions" at bounding box center [696, 452] width 20 height 15
checkbox input "true"
click at [188, 48] on span "play_arrow" at bounding box center [180, 48] width 15 height 15
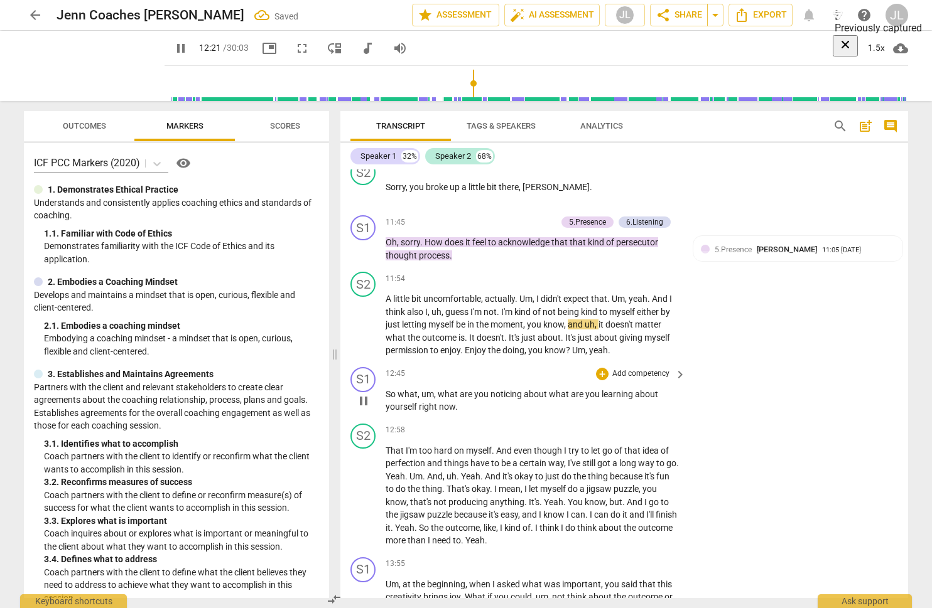
click at [635, 380] on p "Add competency" at bounding box center [641, 374] width 60 height 11
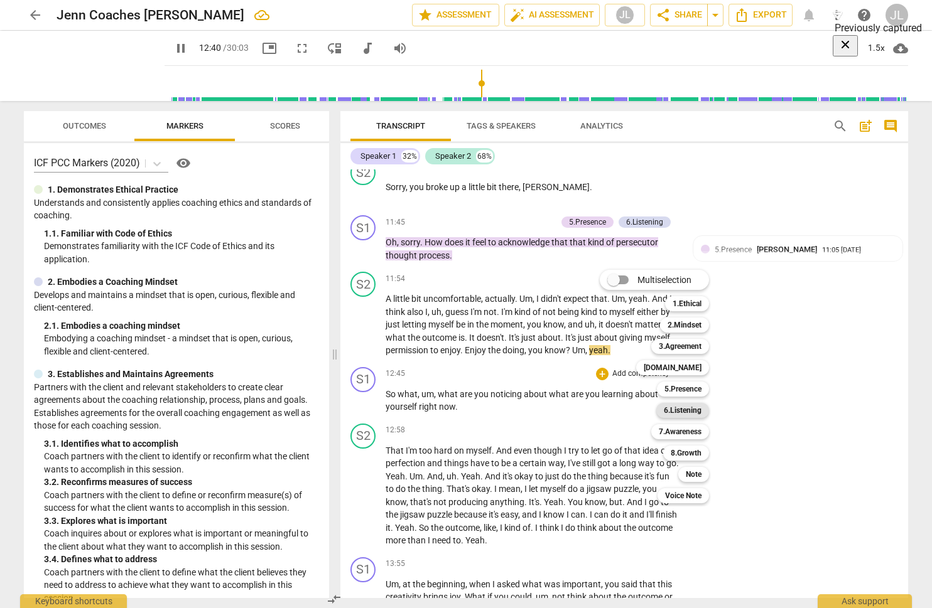
click at [687, 410] on b "6.Listening" at bounding box center [683, 410] width 38 height 15
type input "761"
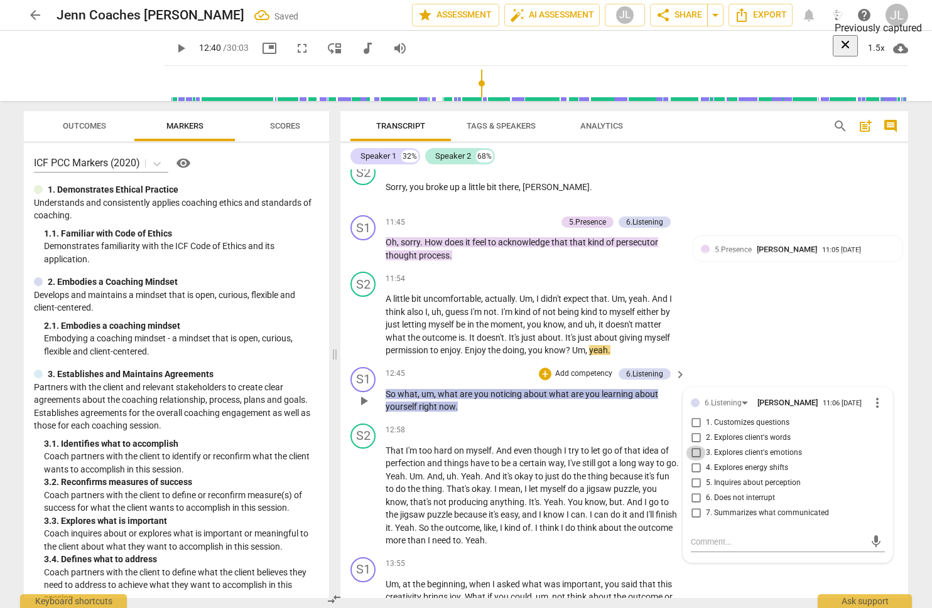
click at [692, 461] on input "3. Explores client's emotions" at bounding box center [696, 453] width 20 height 15
checkbox input "true"
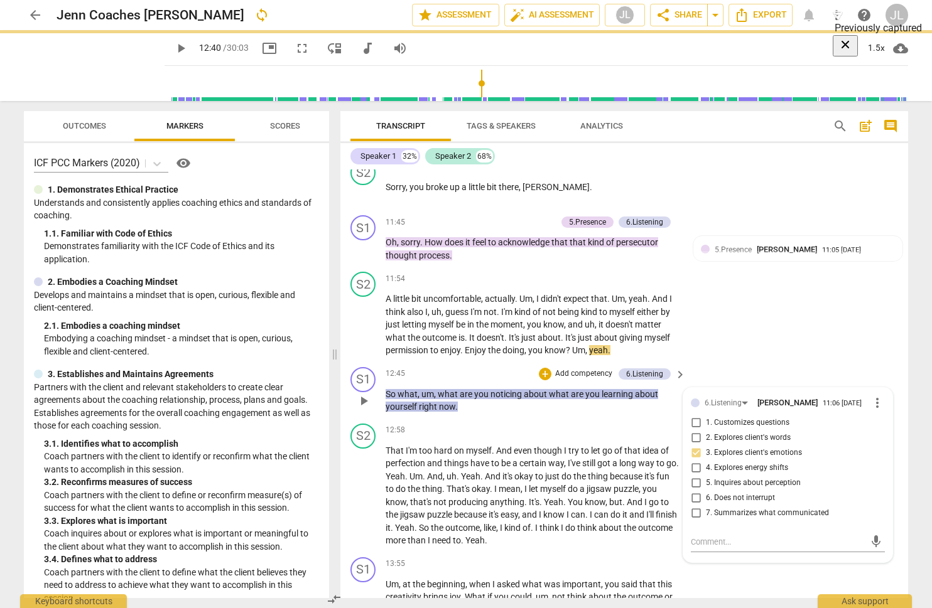
click at [692, 491] on input "5. Inquires about perception" at bounding box center [696, 483] width 20 height 15
checkbox input "true"
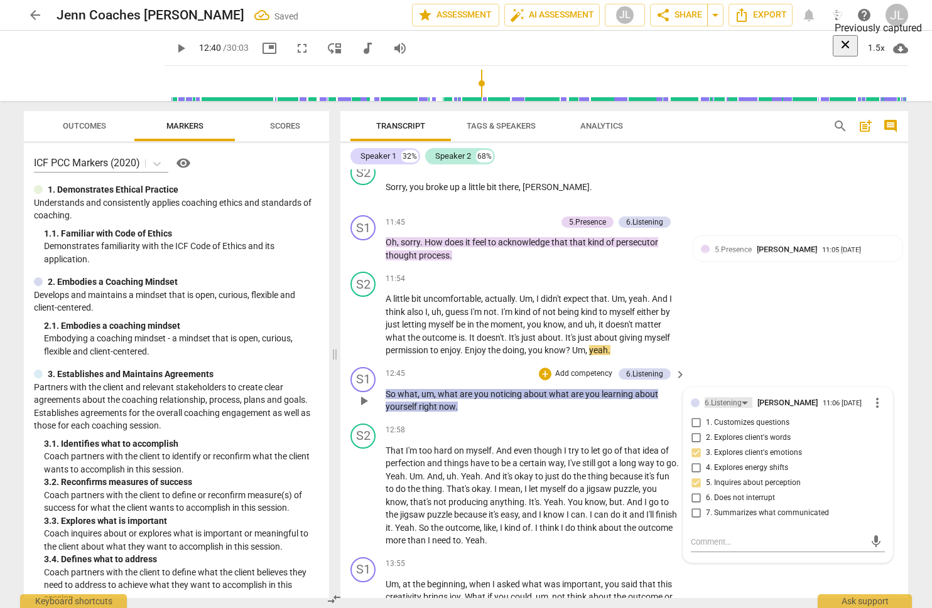
click at [721, 409] on div "6.Listening" at bounding box center [722, 403] width 37 height 12
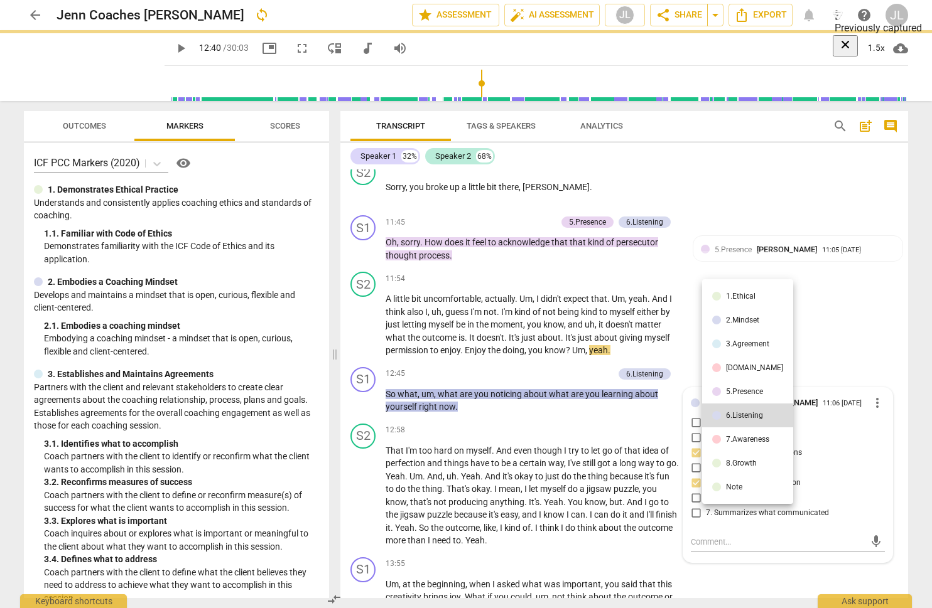
click at [723, 439] on li "7.Awareness" at bounding box center [747, 440] width 91 height 24
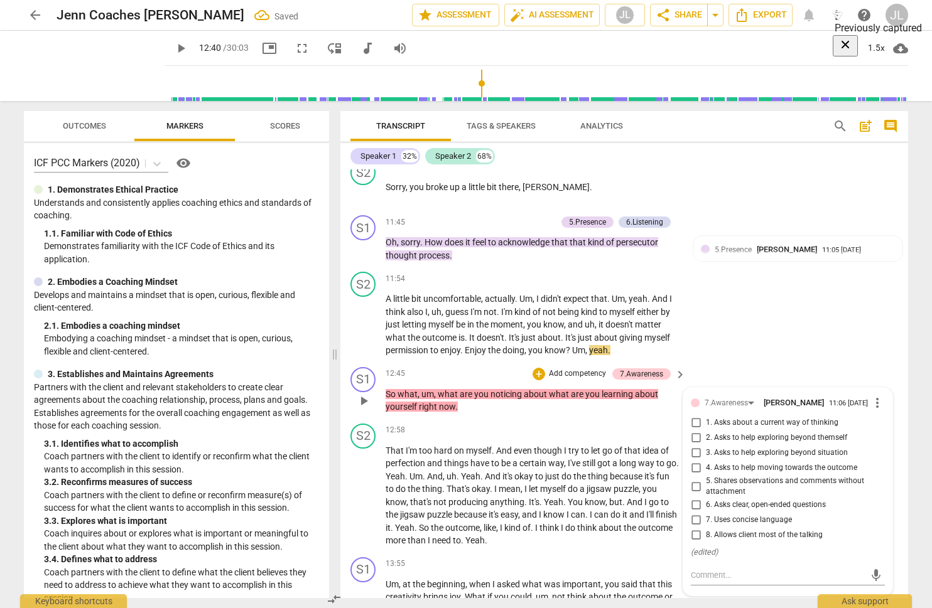
click at [691, 446] on input "2. Asks to help exploring beyond themself" at bounding box center [696, 438] width 20 height 15
checkbox input "true"
click at [692, 476] on input "4. Asks to help moving towards the outcome" at bounding box center [696, 468] width 20 height 15
checkbox input "true"
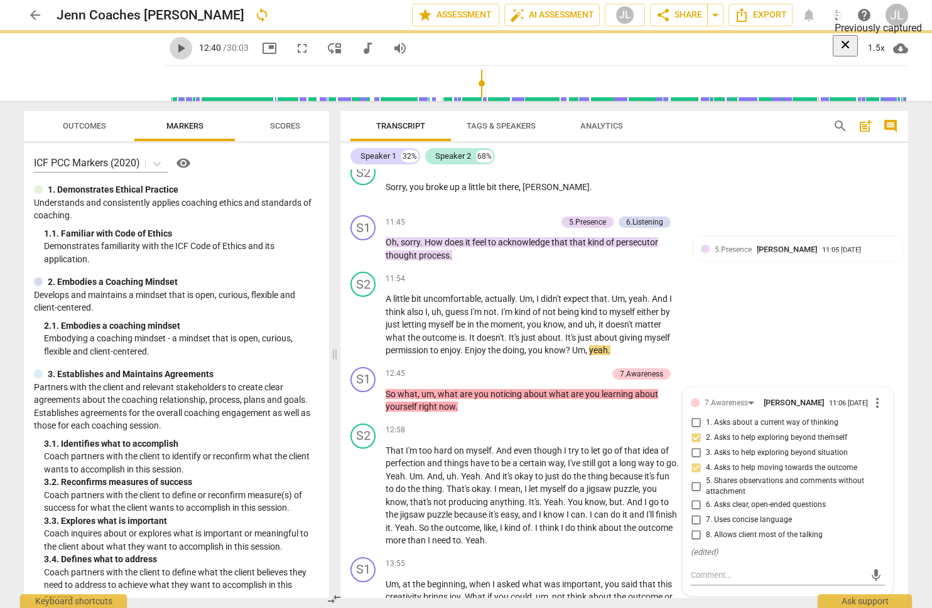
click at [188, 41] on span "play_arrow" at bounding box center [180, 48] width 15 height 15
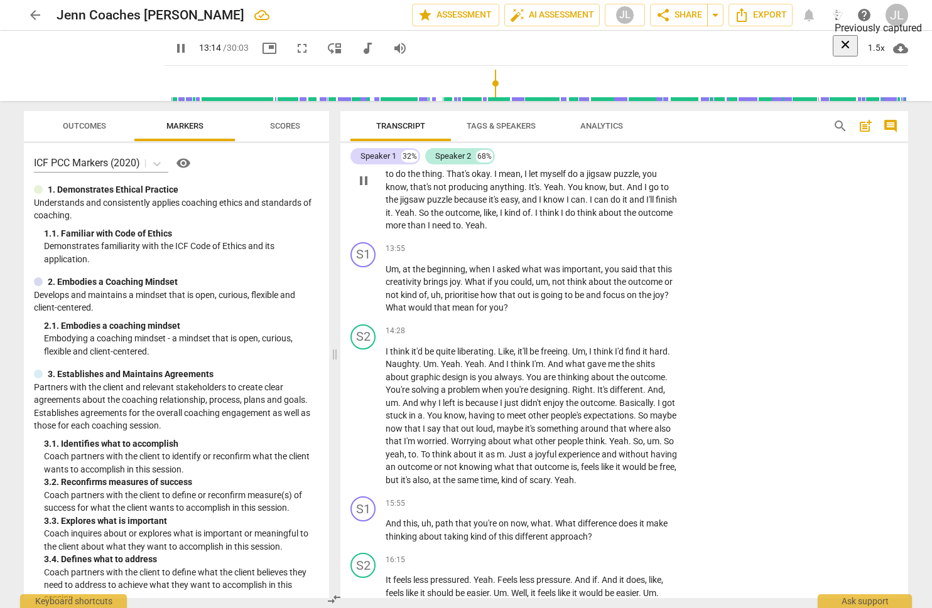
scroll to position [2653, 0]
click at [188, 43] on span "pause" at bounding box center [180, 48] width 15 height 15
type input "839"
click at [645, 254] on p "Add competency" at bounding box center [641, 247] width 60 height 11
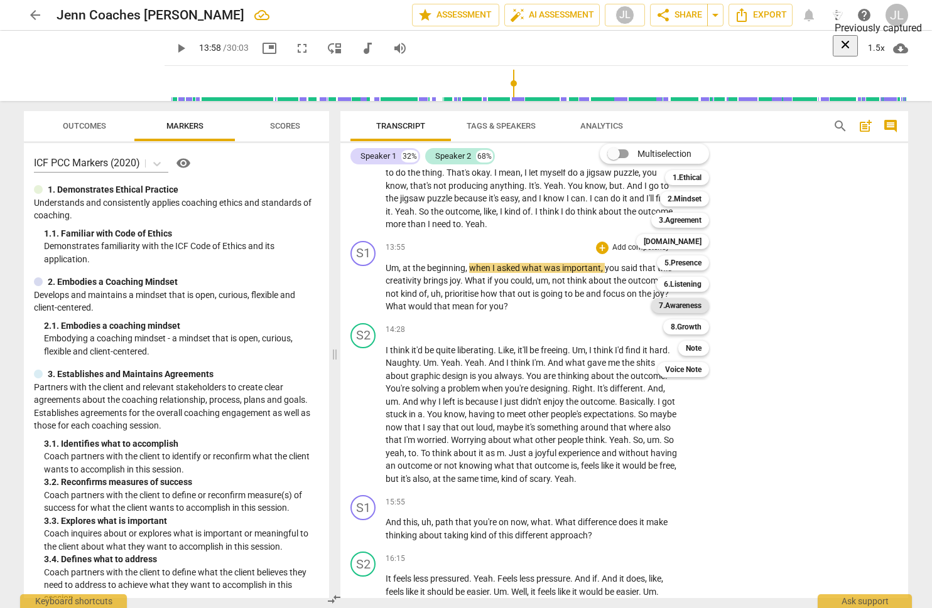
click at [686, 303] on b "7.Awareness" at bounding box center [680, 305] width 43 height 15
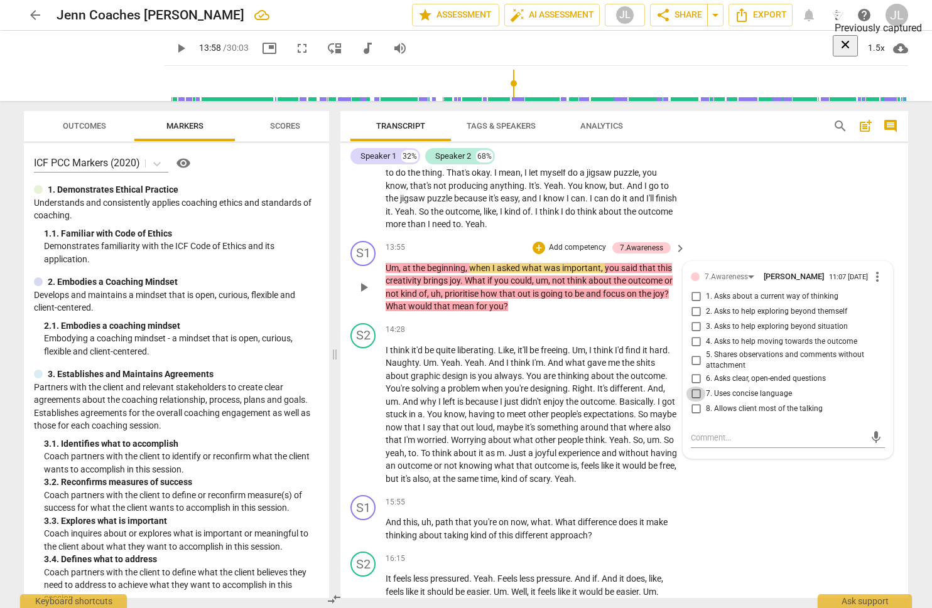
click at [691, 402] on input "7. Uses concise language" at bounding box center [696, 394] width 20 height 15
click at [693, 402] on input "7. Uses concise language" at bounding box center [696, 394] width 20 height 15
checkbox input "false"
click at [690, 320] on input "2. Asks to help exploring beyond themself" at bounding box center [696, 312] width 20 height 15
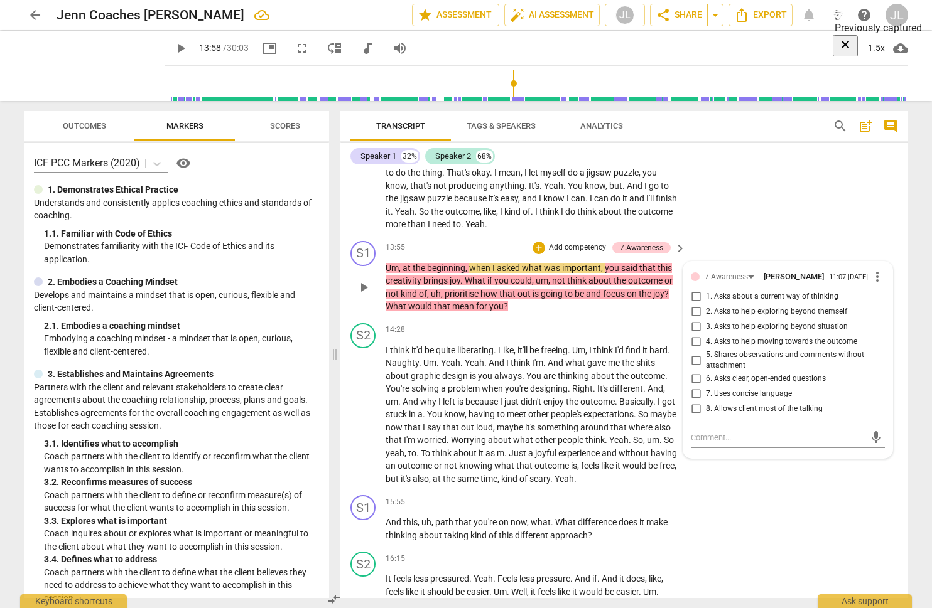
checkbox input "true"
click at [689, 350] on input "4. Asks to help moving towards the outcome" at bounding box center [696, 342] width 20 height 15
checkbox input "true"
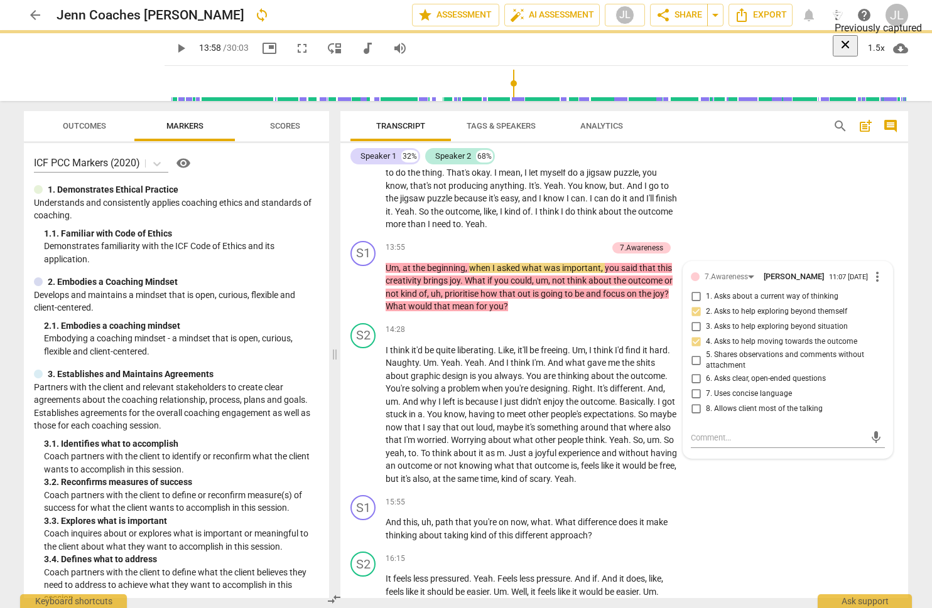
click at [188, 50] on span "play_arrow" at bounding box center [180, 48] width 15 height 15
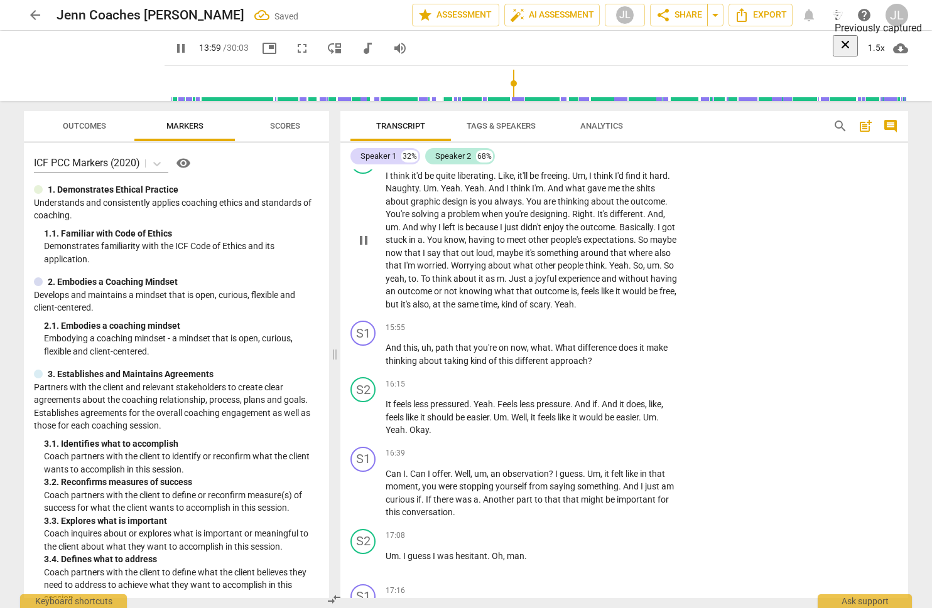
scroll to position [2829, 0]
click at [644, 333] on p "Add competency" at bounding box center [641, 326] width 60 height 11
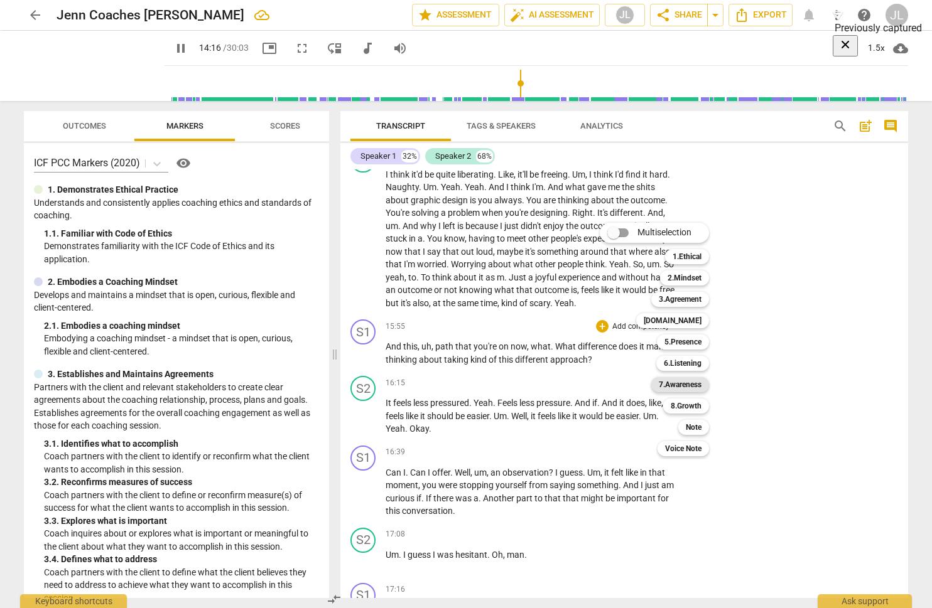
click at [677, 384] on b "7.Awareness" at bounding box center [680, 384] width 43 height 15
type input "857"
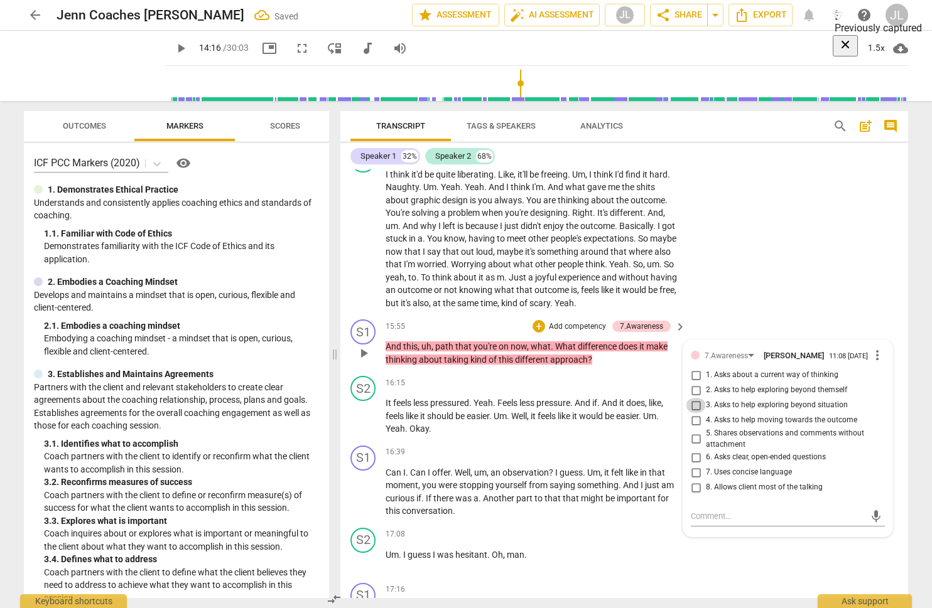
click at [692, 413] on input "3. Asks to help exploring beyond situation" at bounding box center [696, 405] width 20 height 15
checkbox input "true"
click at [692, 428] on input "4. Asks to help moving towards the outcome" at bounding box center [696, 420] width 20 height 15
checkbox input "true"
click at [188, 48] on span "play_arrow" at bounding box center [180, 48] width 15 height 15
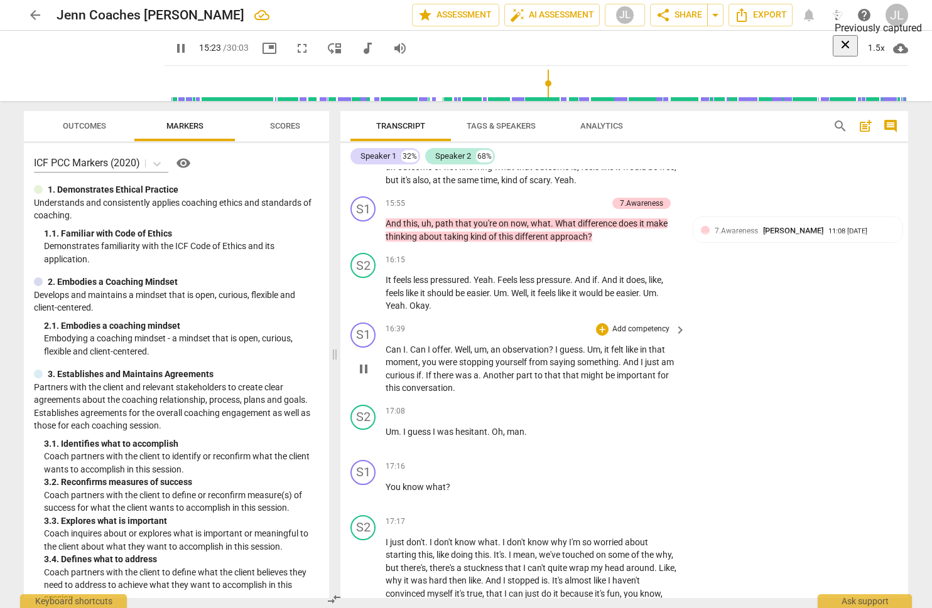
scroll to position [2948, 0]
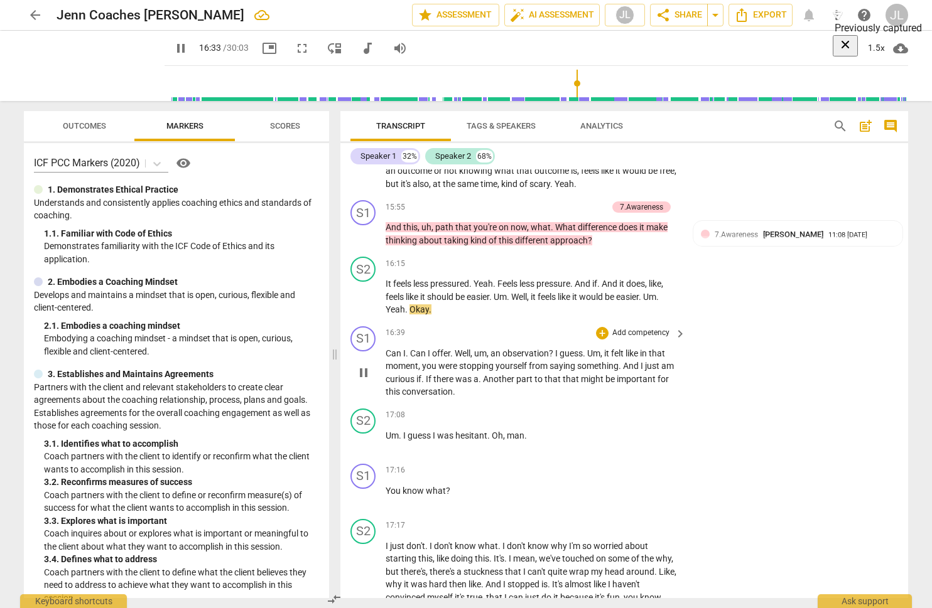
click at [635, 339] on p "Add competency" at bounding box center [641, 333] width 60 height 11
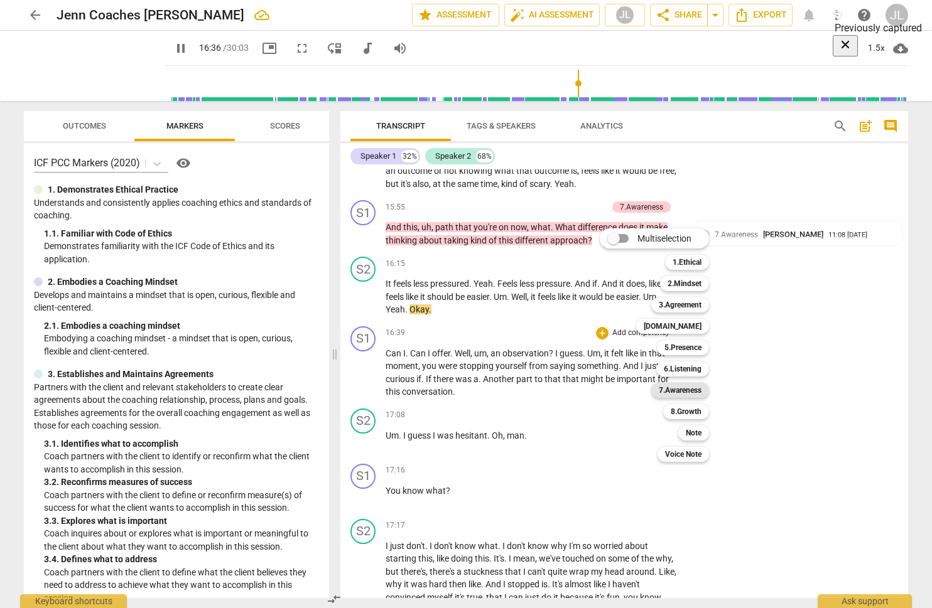
click at [684, 388] on b "7.Awareness" at bounding box center [680, 390] width 43 height 15
type input "997"
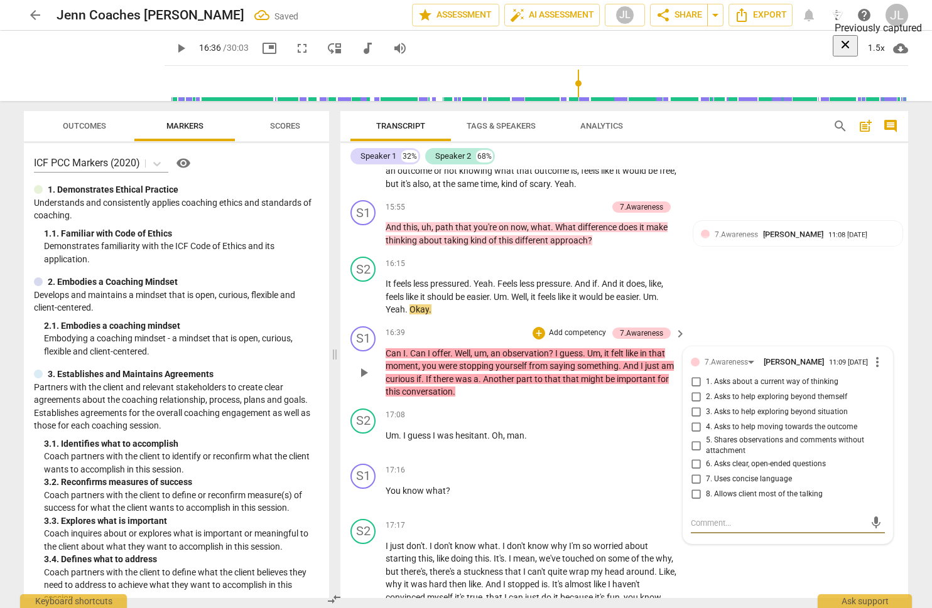
click at [692, 453] on input "5. Shares observations and comments without attachment" at bounding box center [696, 445] width 20 height 15
checkbox input "true"
click at [188, 47] on span "play_arrow" at bounding box center [180, 48] width 15 height 15
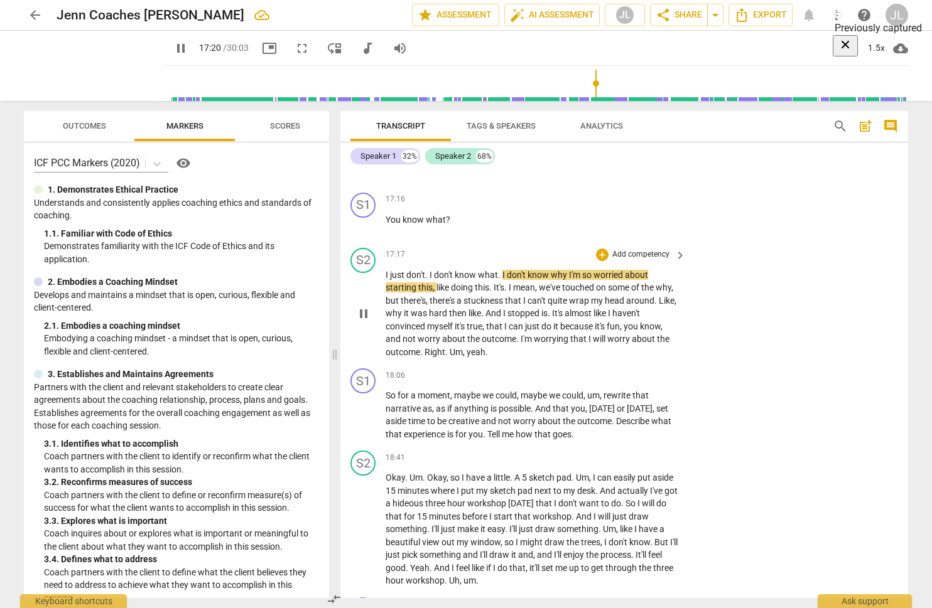
scroll to position [3251, 0]
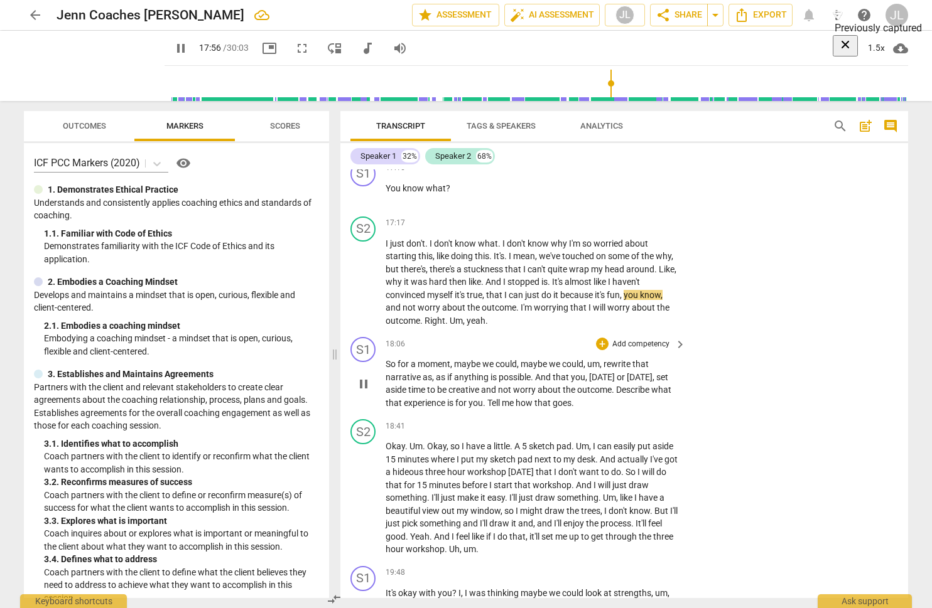
click at [642, 350] on p "Add competency" at bounding box center [641, 344] width 60 height 11
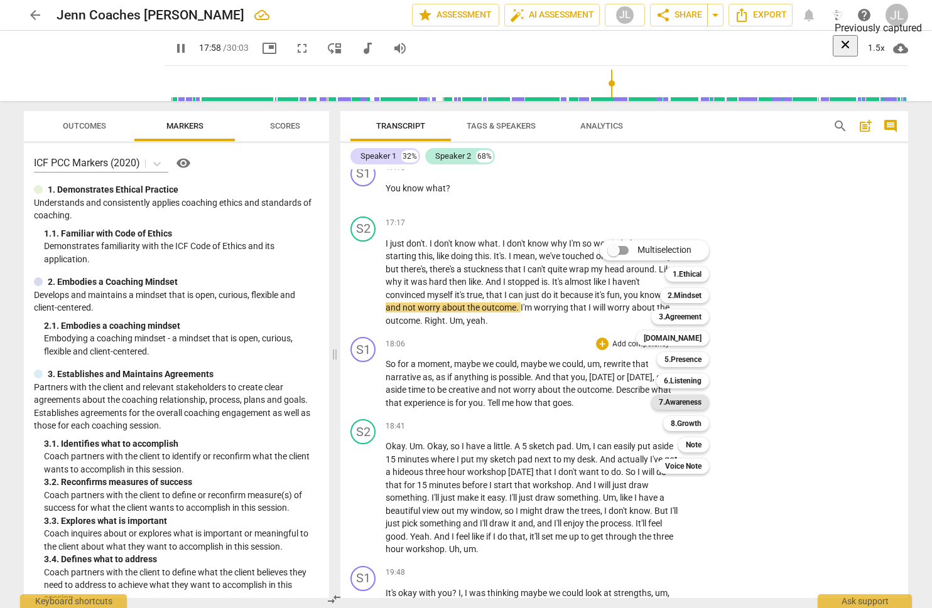
click at [687, 404] on b "7.Awareness" at bounding box center [680, 402] width 43 height 15
type input "1079"
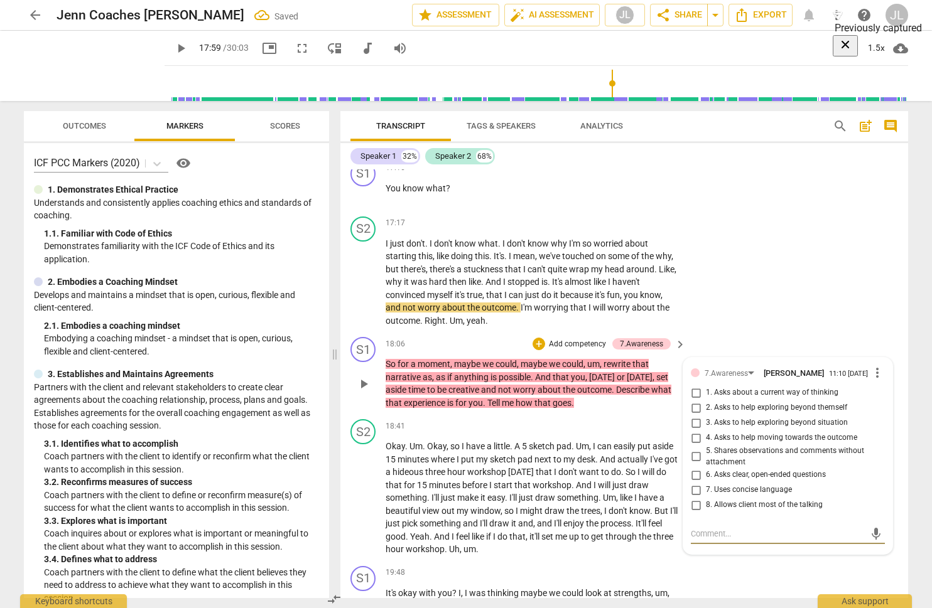
click at [692, 416] on input "2. Asks to help exploring beyond themself" at bounding box center [696, 408] width 20 height 15
checkbox input "true"
click at [692, 431] on input "3. Asks to help exploring beyond situation" at bounding box center [696, 423] width 20 height 15
checkbox input "true"
click at [188, 48] on span "play_arrow" at bounding box center [180, 48] width 15 height 15
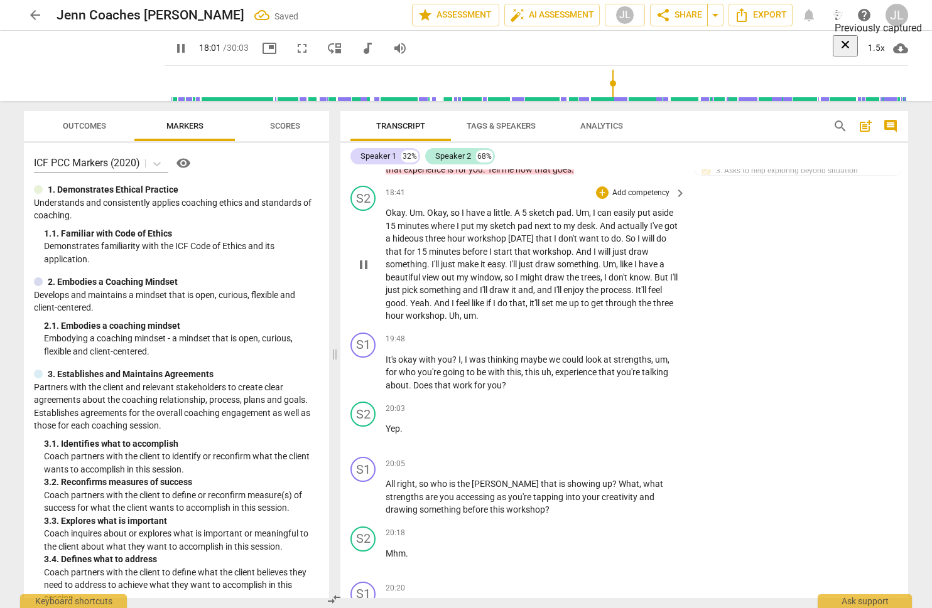
scroll to position [3495, 0]
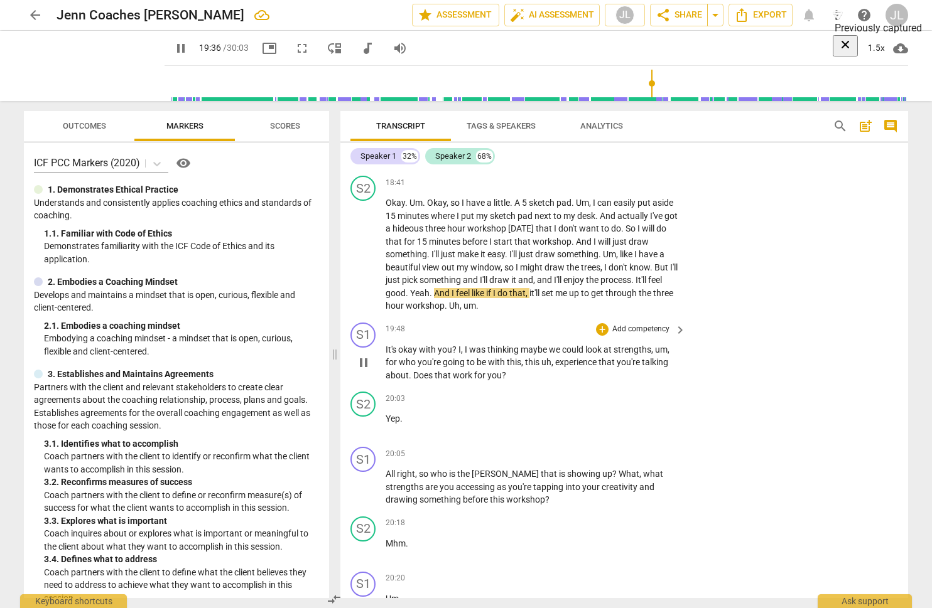
click at [634, 335] on p "Add competency" at bounding box center [641, 329] width 60 height 11
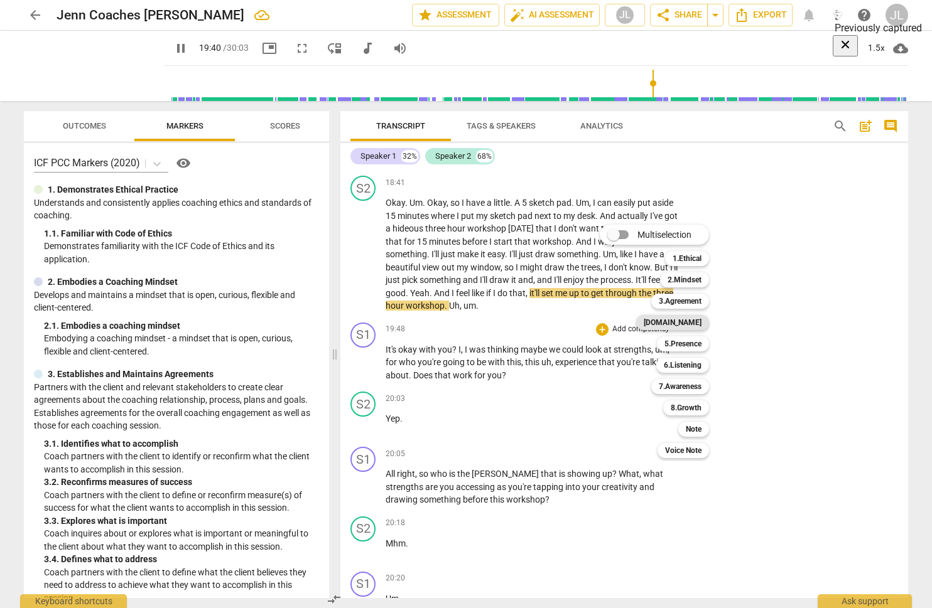
click at [691, 325] on b "[DOMAIN_NAME]" at bounding box center [673, 322] width 58 height 15
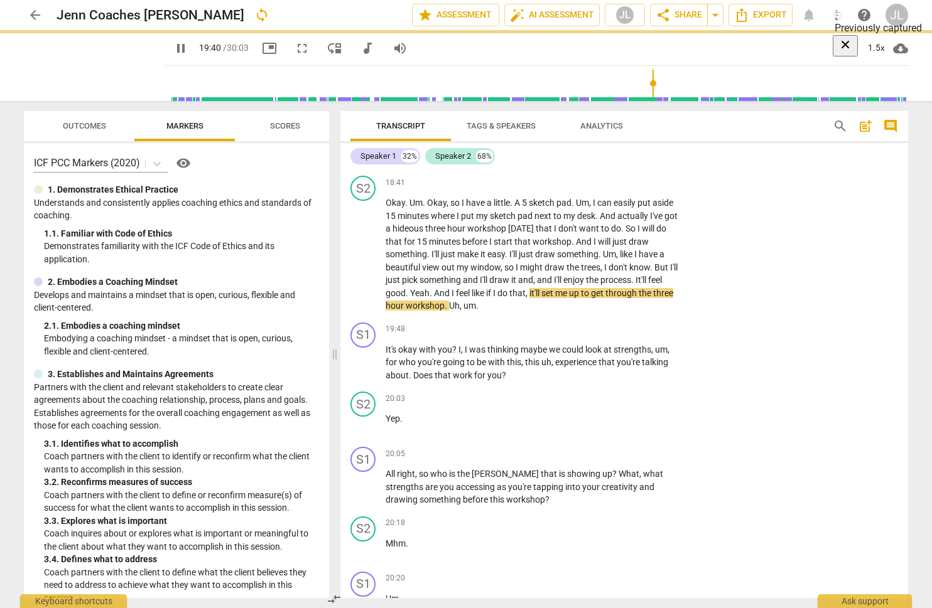
type input "1181"
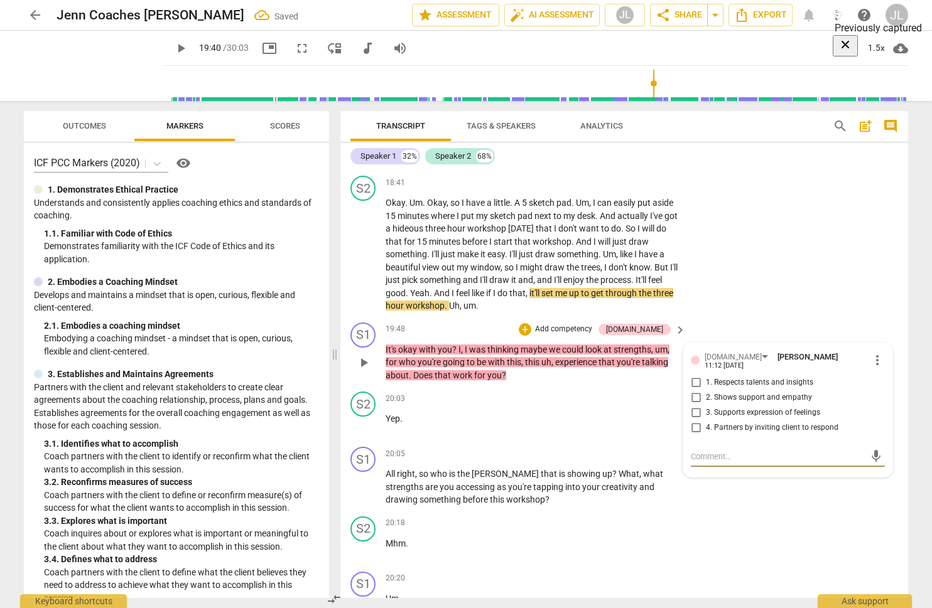
click at [694, 390] on input "1. Respects talents and insights" at bounding box center [696, 382] width 20 height 15
checkbox input "true"
click at [718, 364] on div "[DOMAIN_NAME]" at bounding box center [732, 358] width 57 height 12
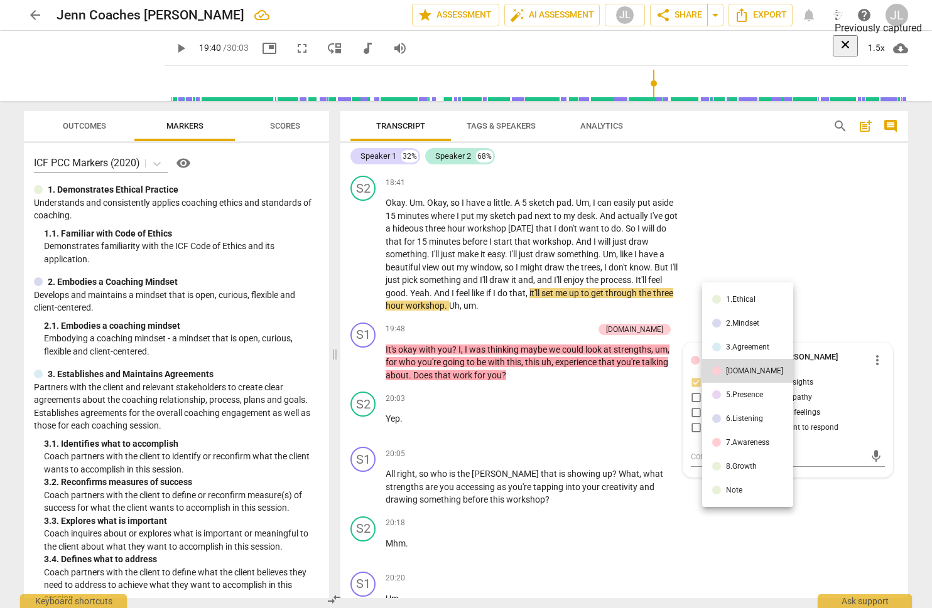
click at [718, 468] on div at bounding box center [716, 466] width 9 height 9
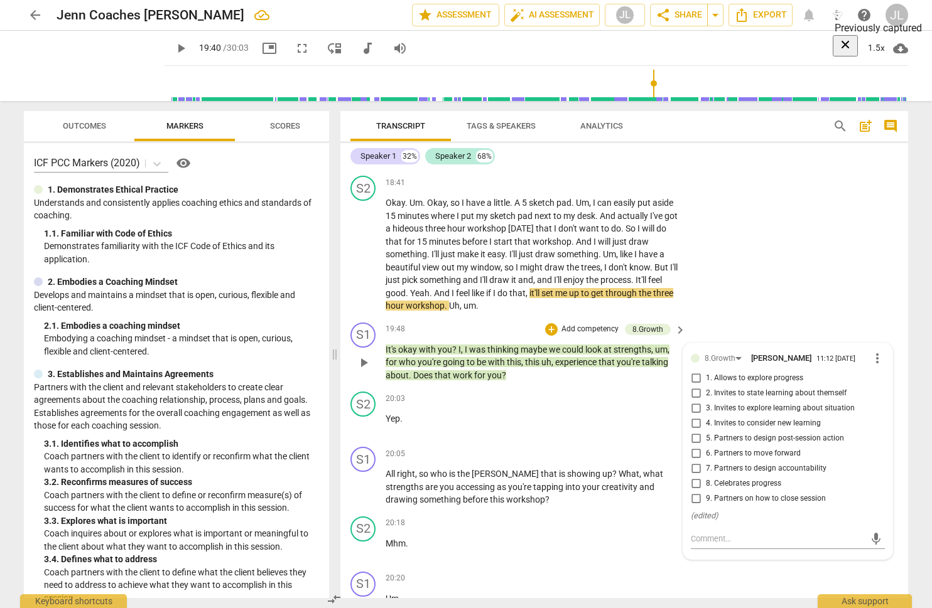
click at [691, 446] on input "5. Partners to design post-session action" at bounding box center [696, 438] width 20 height 15
checkbox input "true"
click at [691, 416] on input "3. Invites to explore learning about situation" at bounding box center [696, 408] width 20 height 15
checkbox input "true"
click at [690, 401] on input "2. Invites to state learning about themself" at bounding box center [696, 393] width 20 height 15
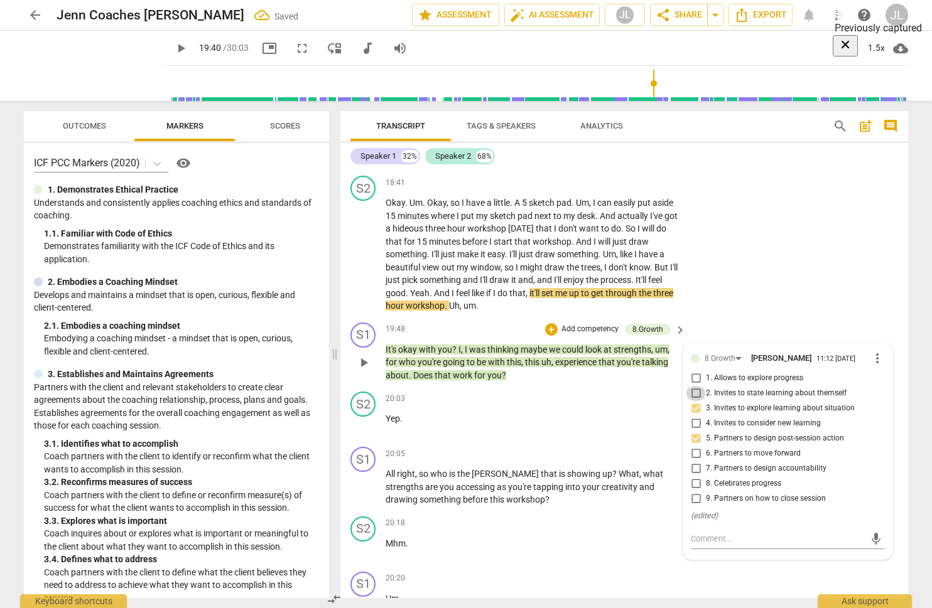
checkbox input "true"
click at [692, 416] on input "3. Invites to explore learning about situation" at bounding box center [696, 408] width 20 height 15
click at [695, 416] on input "3. Invites to explore learning about situation" at bounding box center [696, 408] width 20 height 15
checkbox input "false"
click at [188, 52] on span "play_arrow" at bounding box center [180, 48] width 15 height 15
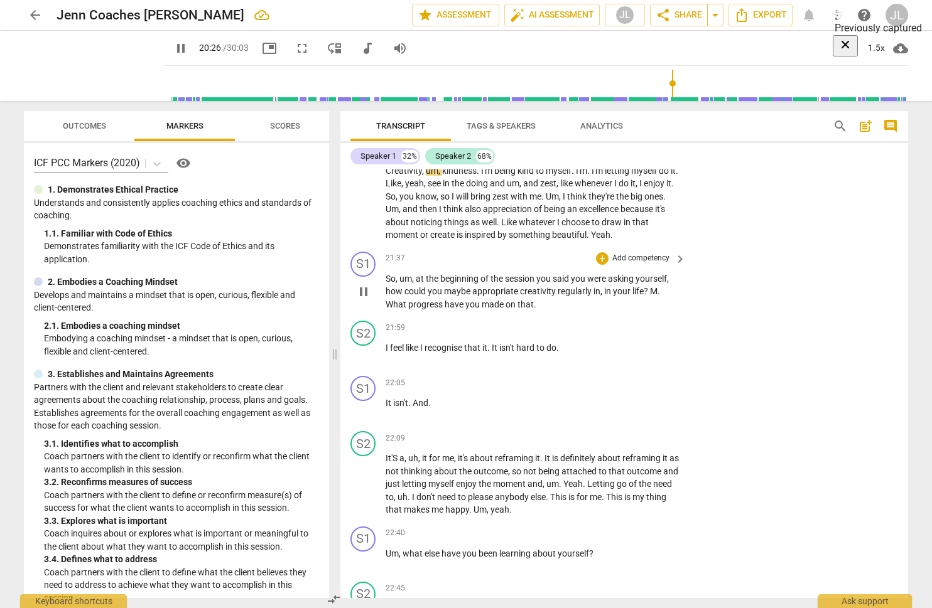
scroll to position [3979, 0]
click at [642, 263] on p "Add competency" at bounding box center [641, 257] width 60 height 11
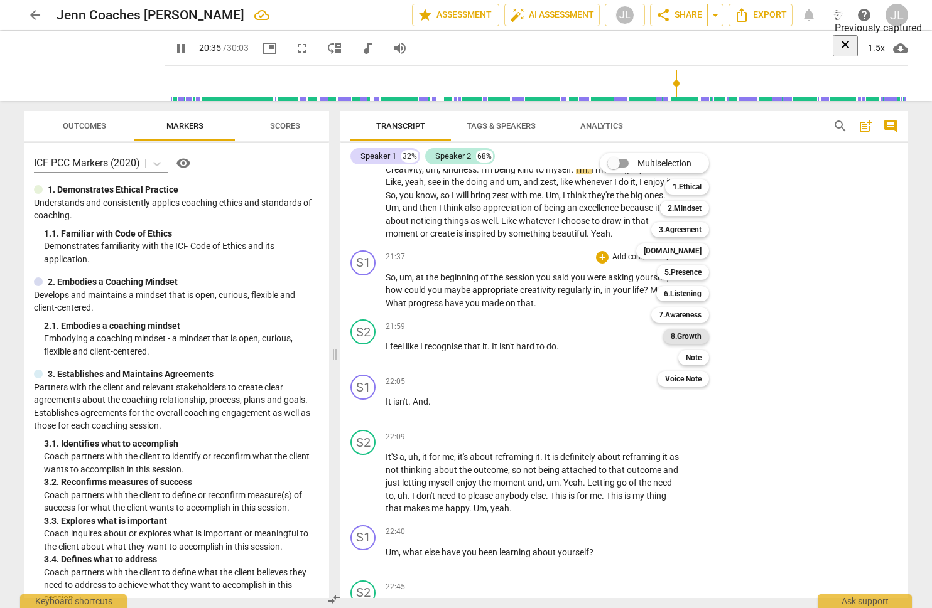
click at [687, 333] on b "8.Growth" at bounding box center [686, 336] width 31 height 15
type input "1236"
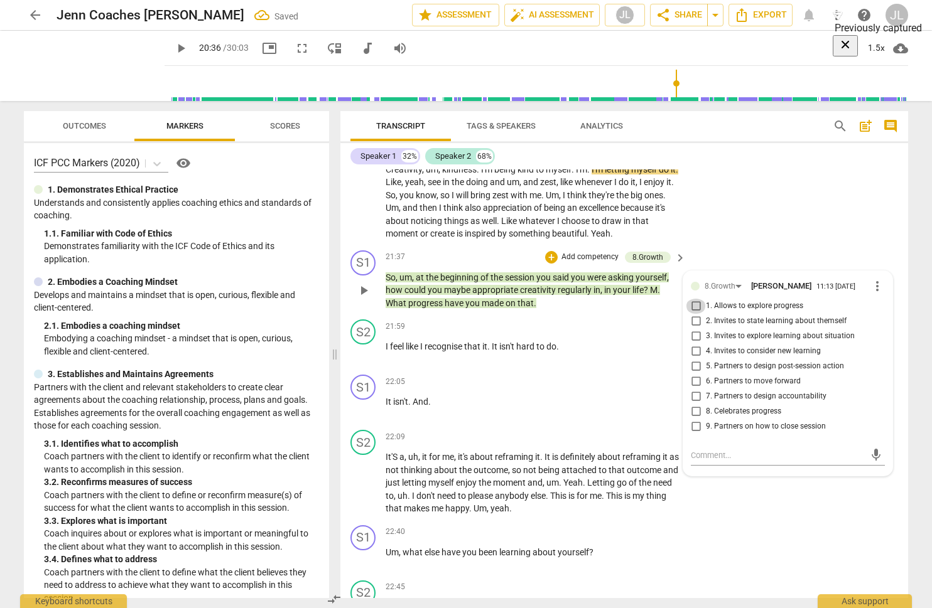
click at [694, 314] on input "1. Allows to explore progress" at bounding box center [696, 306] width 20 height 15
checkbox input "true"
click at [692, 344] on input "3. Invites to explore learning about situation" at bounding box center [696, 336] width 20 height 15
checkbox input "true"
click at [695, 359] on input "4. Invites to consider new learning" at bounding box center [696, 351] width 20 height 15
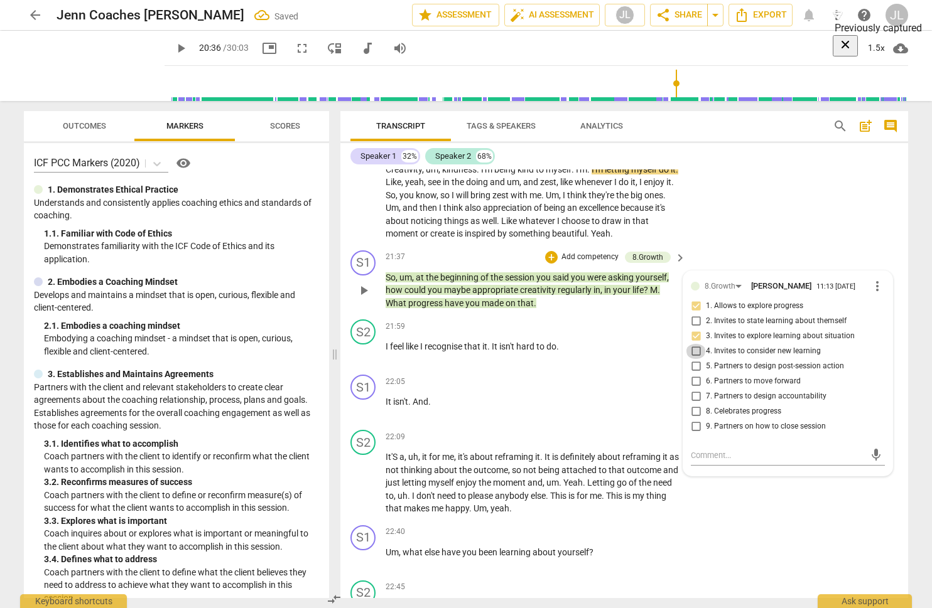
checkbox input "true"
click at [188, 48] on span "play_arrow" at bounding box center [180, 48] width 15 height 15
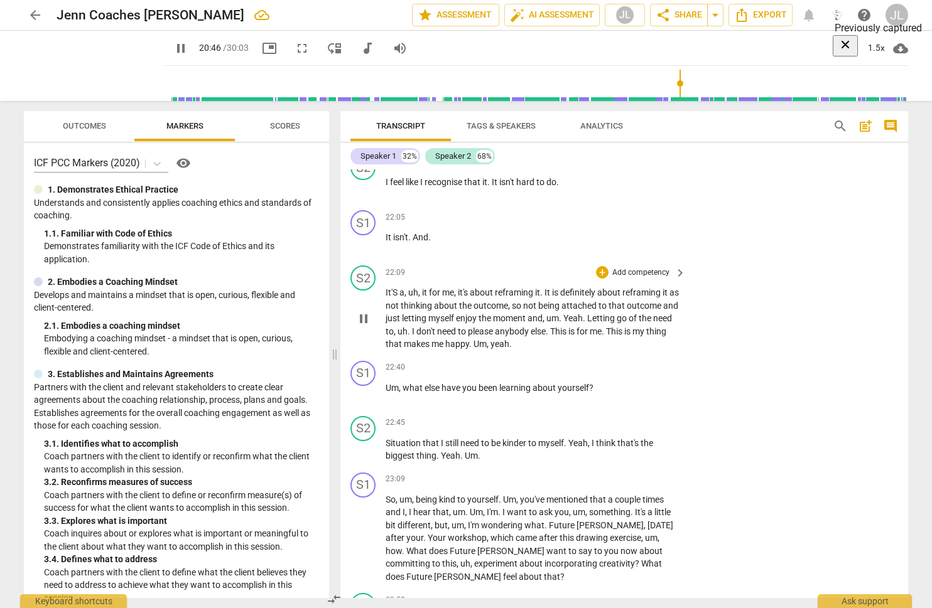
scroll to position [4153, 0]
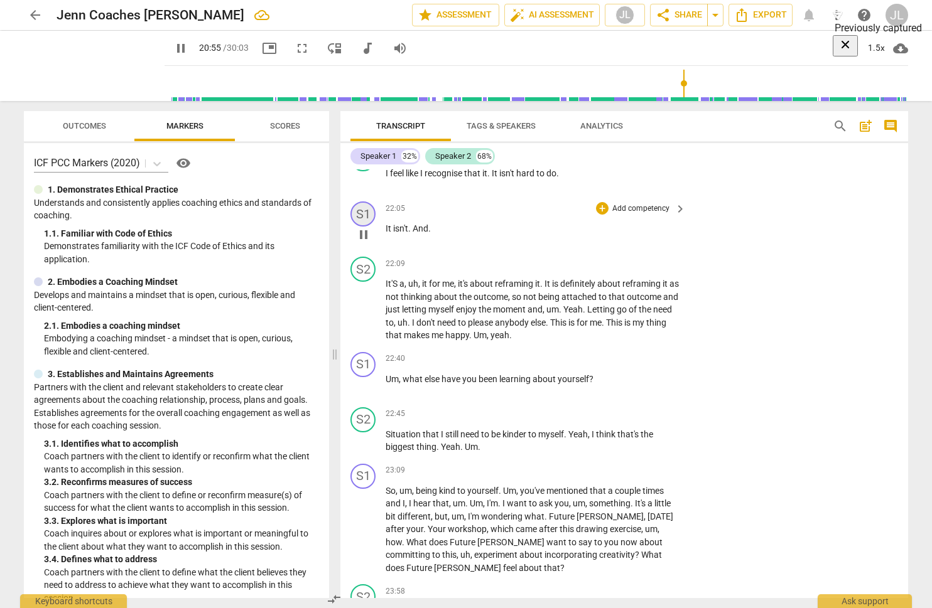
click at [361, 222] on div "S1" at bounding box center [362, 214] width 25 height 25
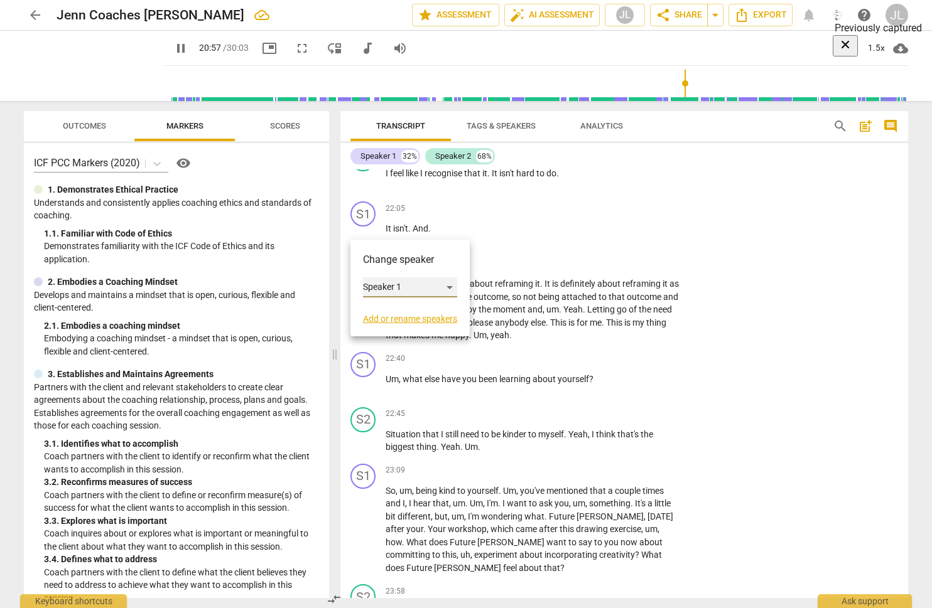
click at [396, 284] on div "Speaker 1" at bounding box center [410, 288] width 94 height 20
click at [396, 311] on li "Speaker 2" at bounding box center [410, 311] width 95 height 24
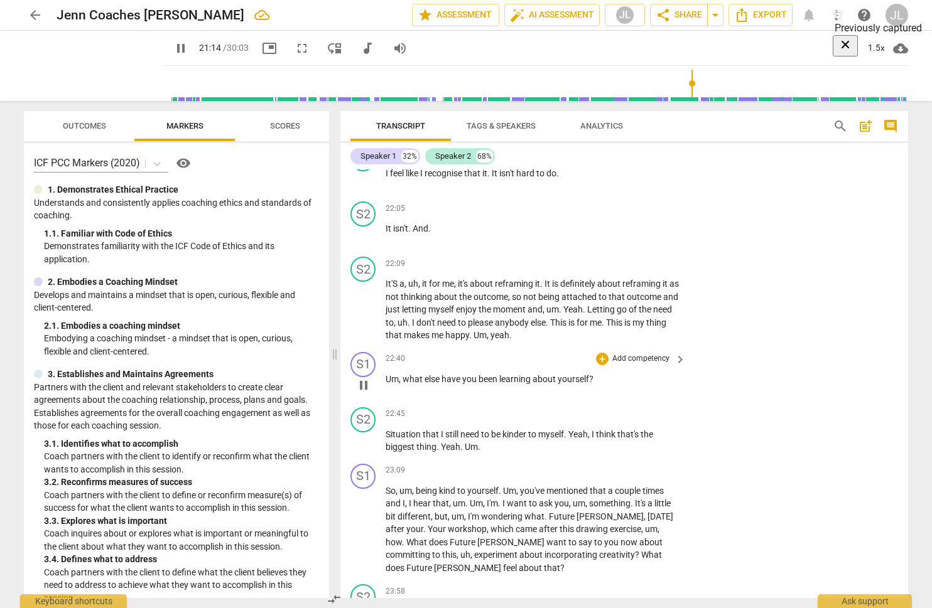
click at [640, 365] on p "Add competency" at bounding box center [641, 358] width 60 height 11
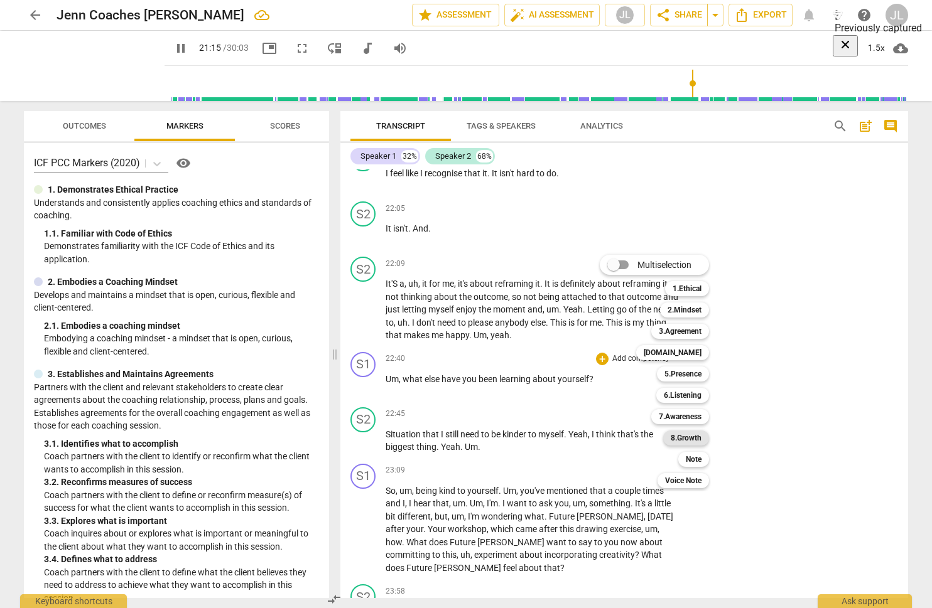
click at [683, 438] on b "8.Growth" at bounding box center [686, 438] width 31 height 15
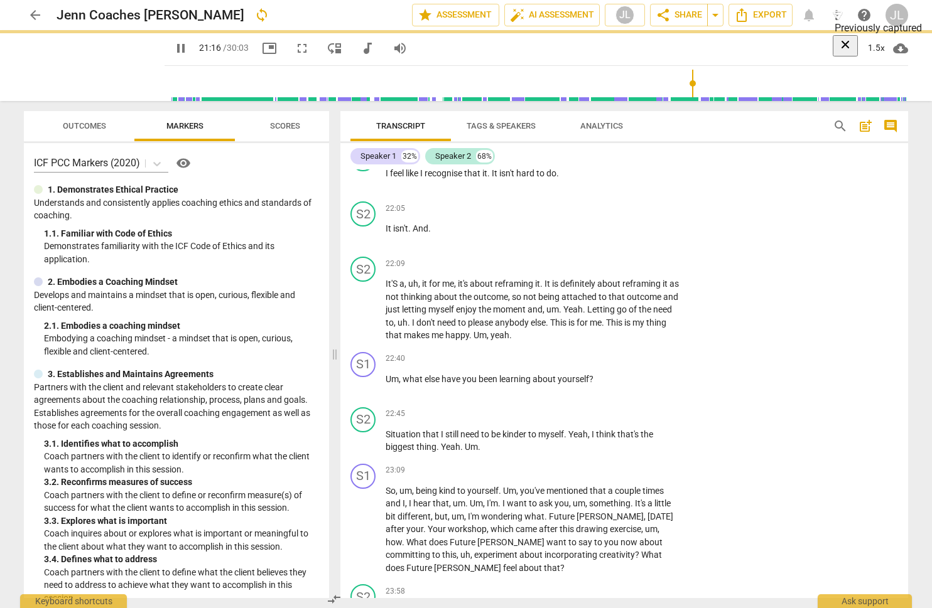
type input "1276"
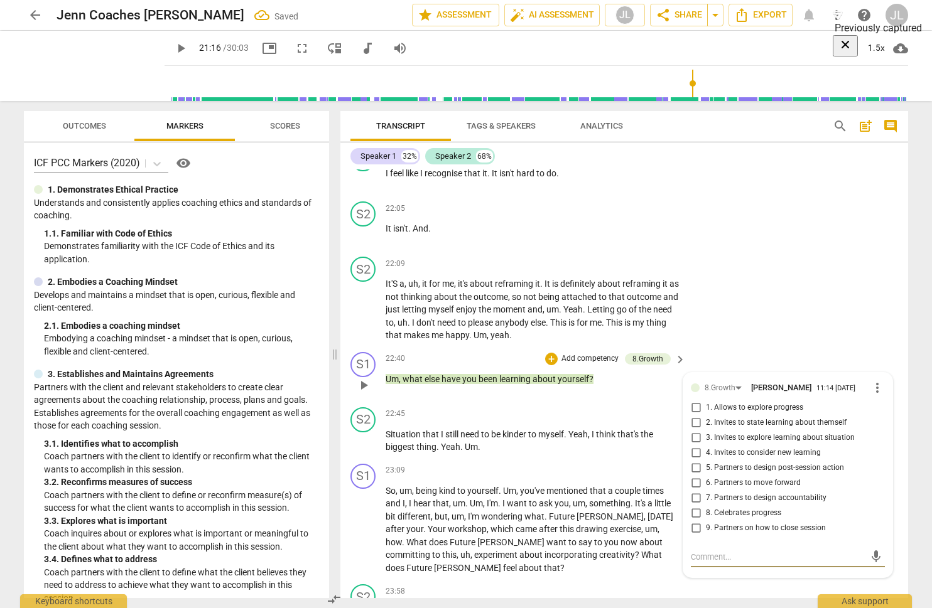
click at [691, 431] on input "2. Invites to state learning about themself" at bounding box center [696, 423] width 20 height 15
checkbox input "true"
click at [694, 461] on input "4. Invites to consider new learning" at bounding box center [696, 453] width 20 height 15
checkbox input "true"
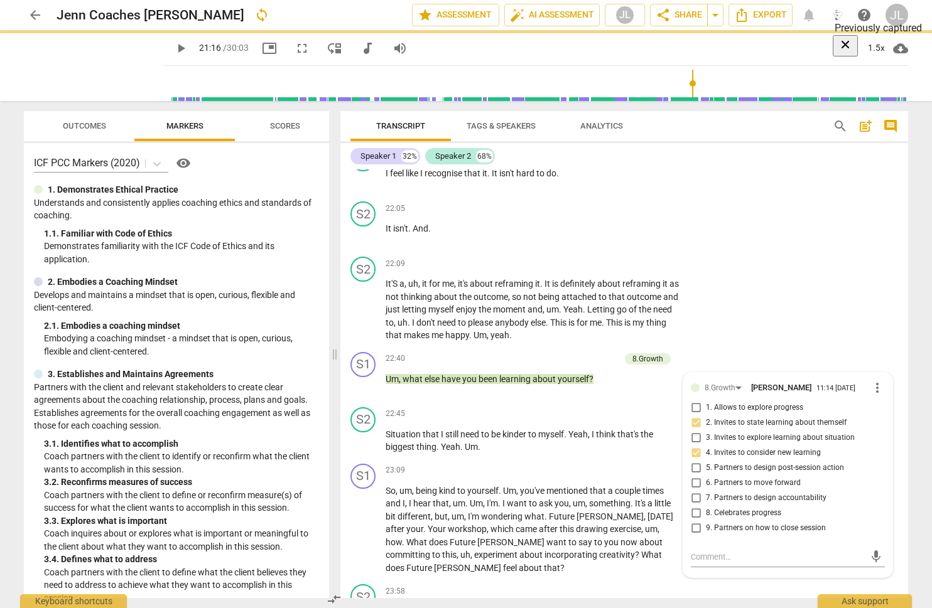
click at [188, 45] on span "play_arrow" at bounding box center [180, 48] width 15 height 15
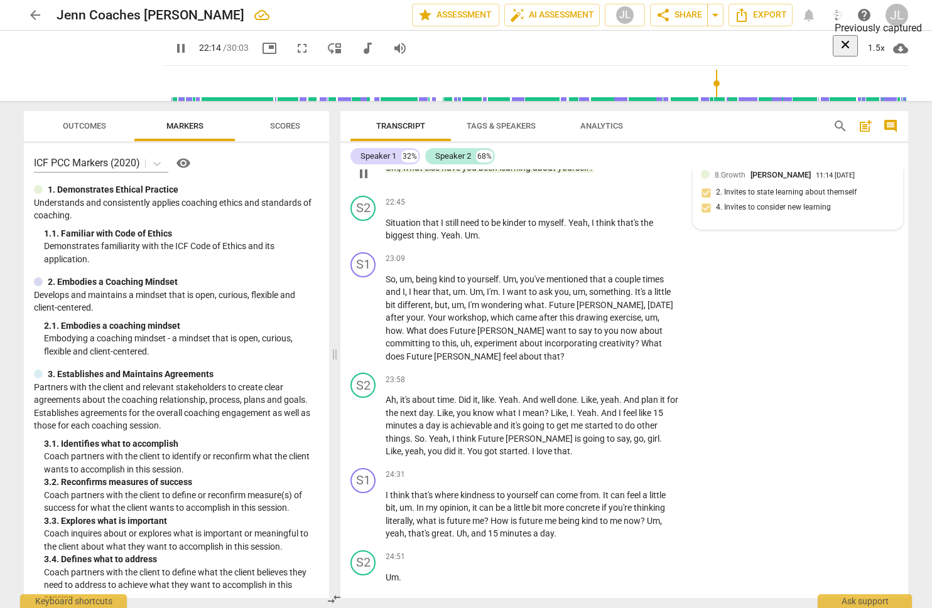
scroll to position [4367, 0]
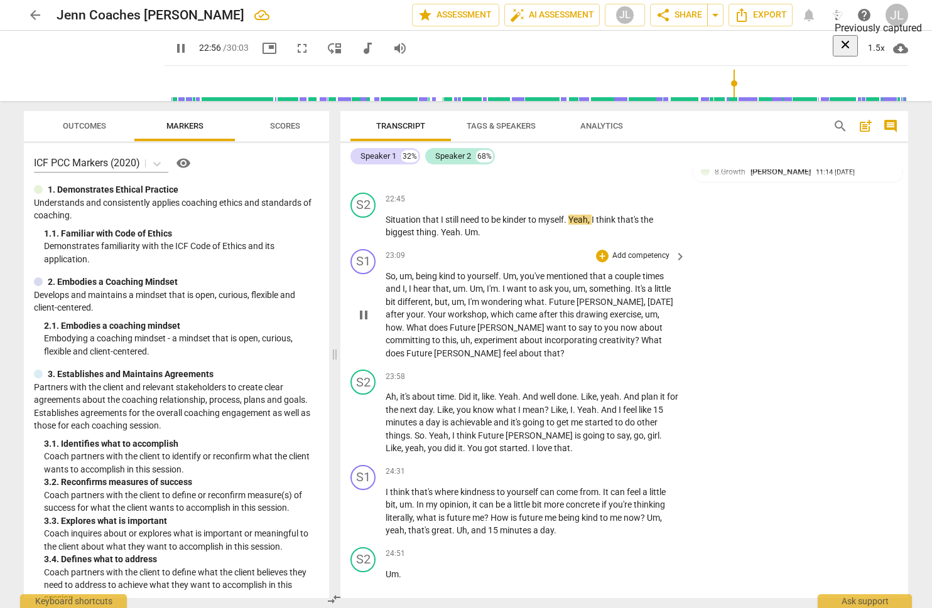
click at [645, 262] on p "Add competency" at bounding box center [641, 256] width 60 height 11
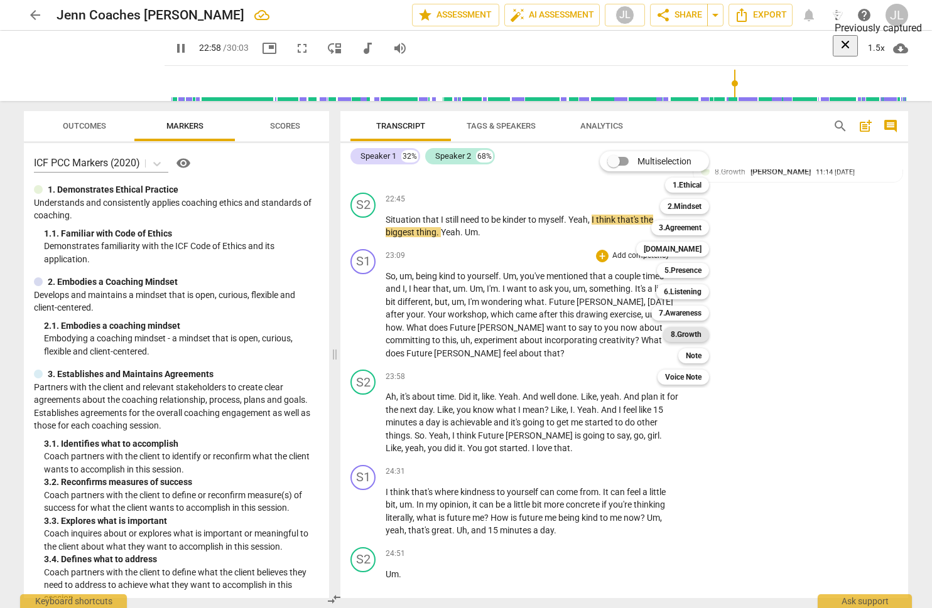
click at [694, 332] on b "8.Growth" at bounding box center [686, 334] width 31 height 15
type input "1379"
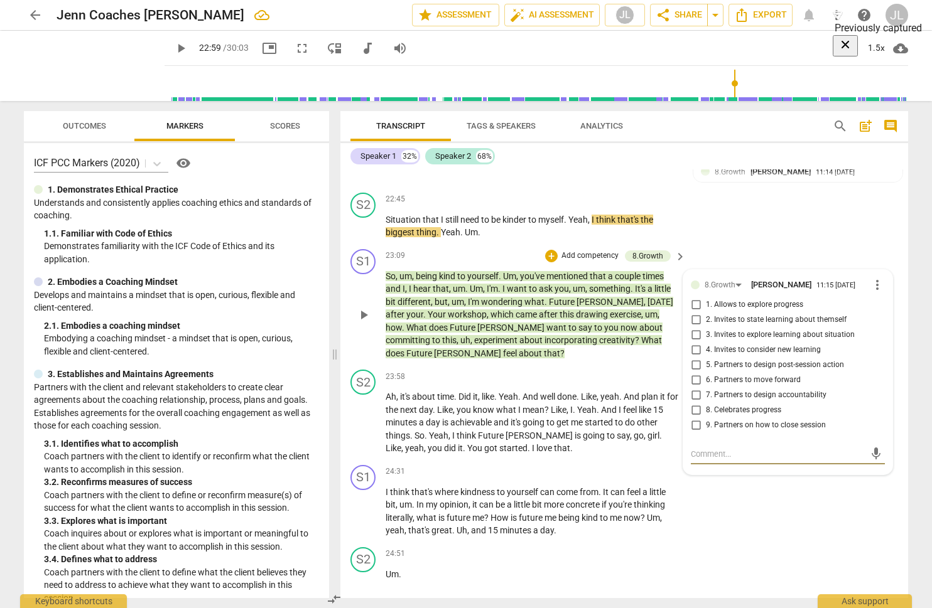
click at [694, 388] on input "6. Partners to move forward" at bounding box center [696, 380] width 20 height 15
checkbox input "true"
click at [691, 373] on input "5. Partners to design post-session action" at bounding box center [696, 365] width 20 height 15
checkbox input "true"
click at [188, 47] on span "play_arrow" at bounding box center [180, 48] width 15 height 15
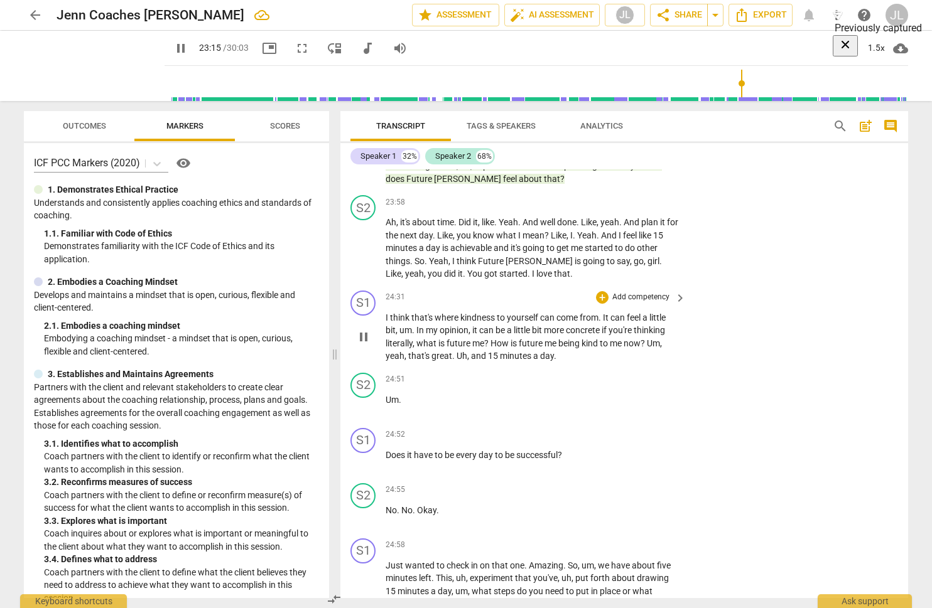
scroll to position [4556, 0]
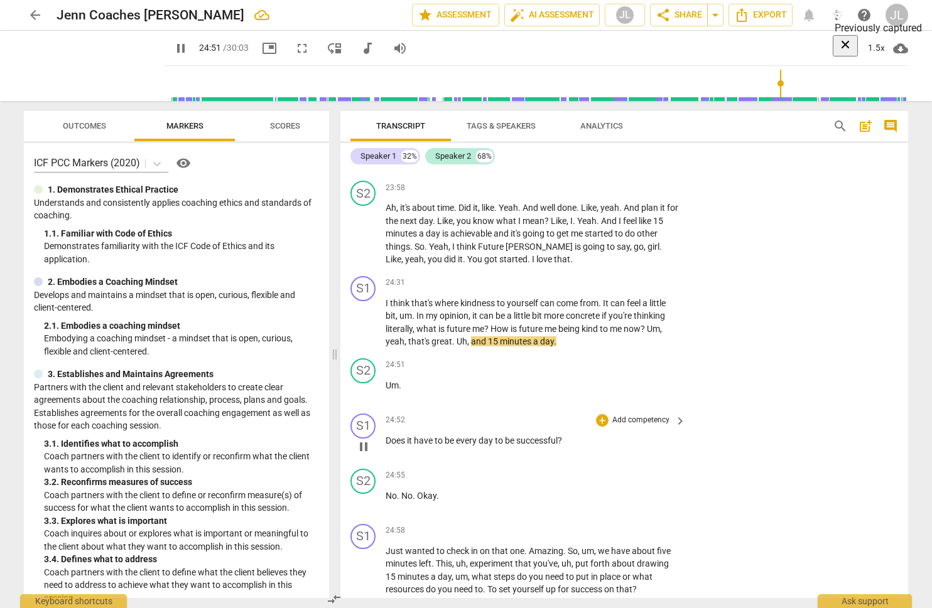
click at [637, 426] on p "Add competency" at bounding box center [641, 420] width 60 height 11
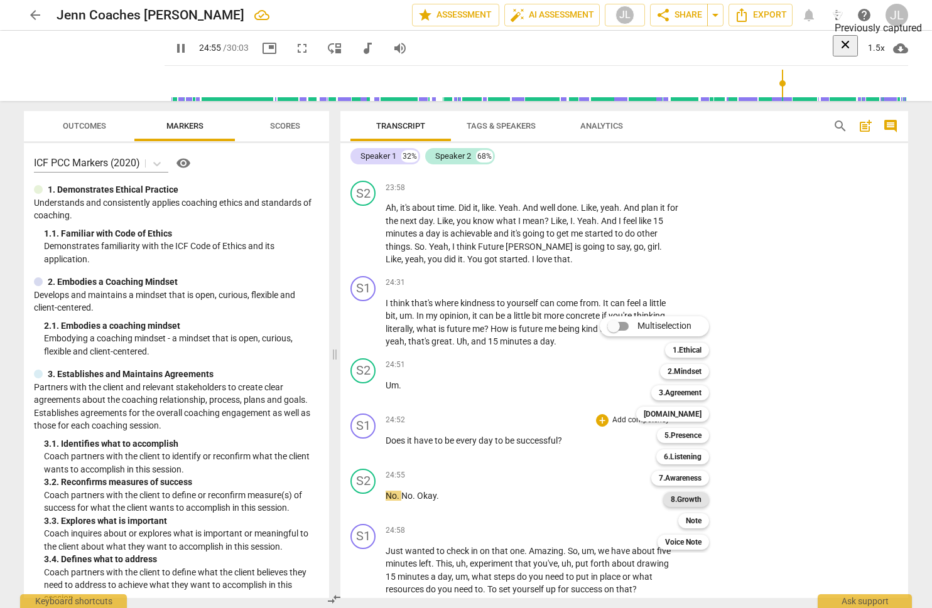
click at [697, 502] on b "8.Growth" at bounding box center [686, 499] width 31 height 15
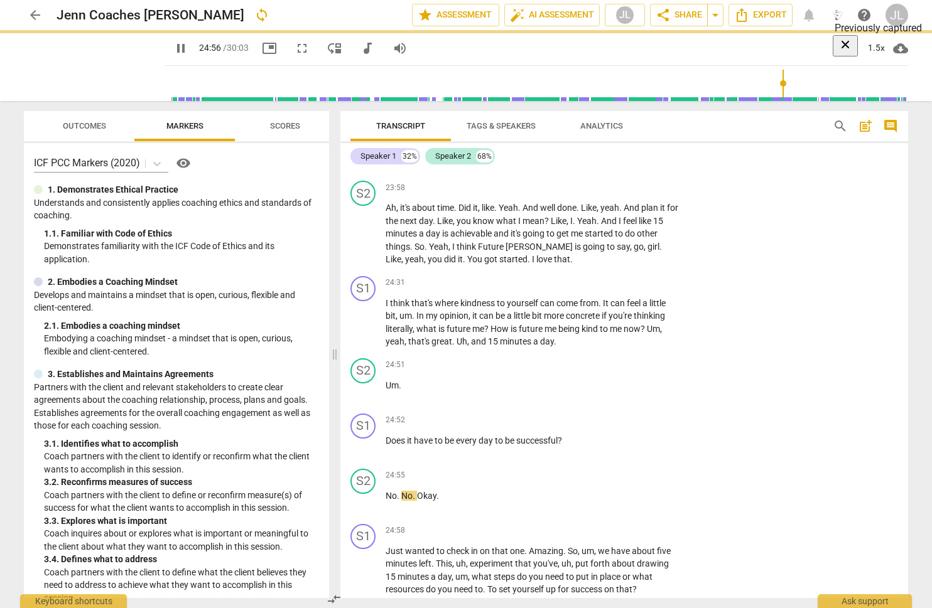
type input "1496"
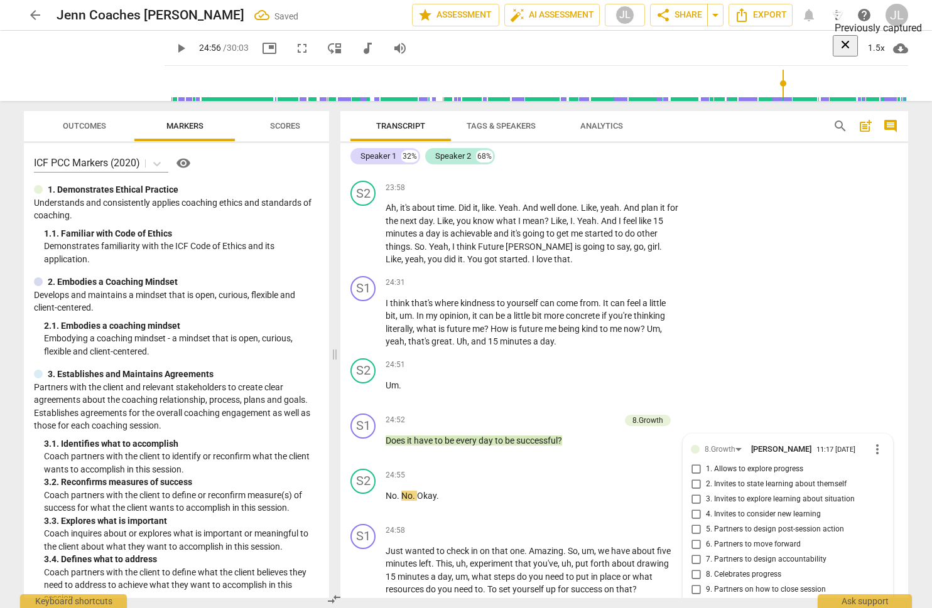
scroll to position [4803, 0]
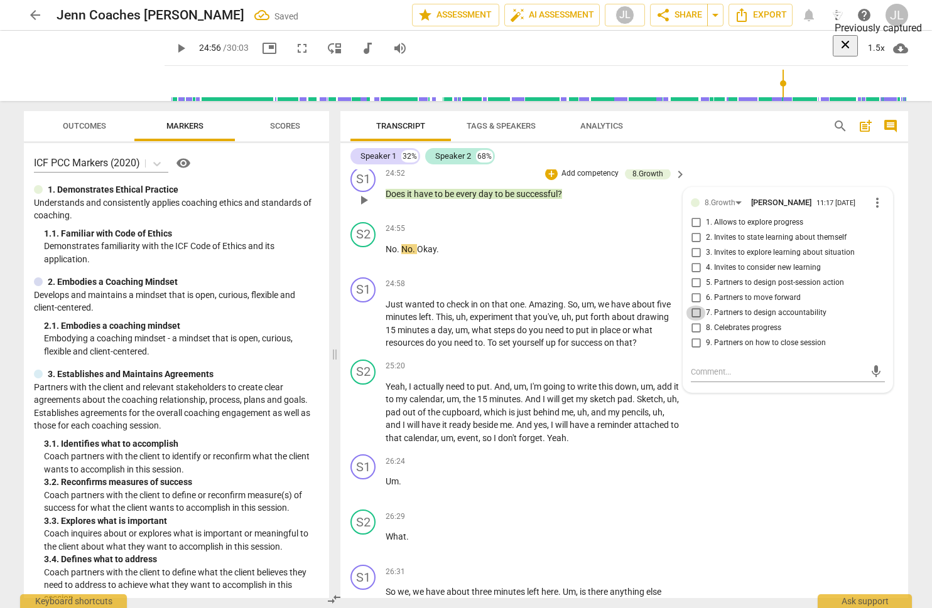
click at [696, 321] on input "7. Partners to design accountability" at bounding box center [696, 313] width 20 height 15
checkbox input "true"
click at [188, 45] on span "play_arrow" at bounding box center [180, 48] width 15 height 15
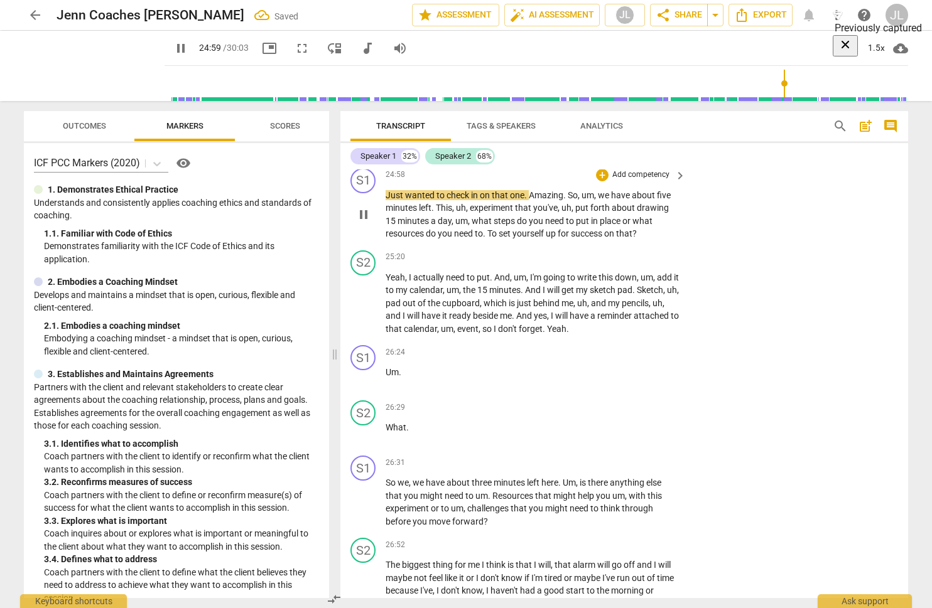
scroll to position [4914, 0]
click at [638, 180] on p "Add competency" at bounding box center [641, 173] width 60 height 11
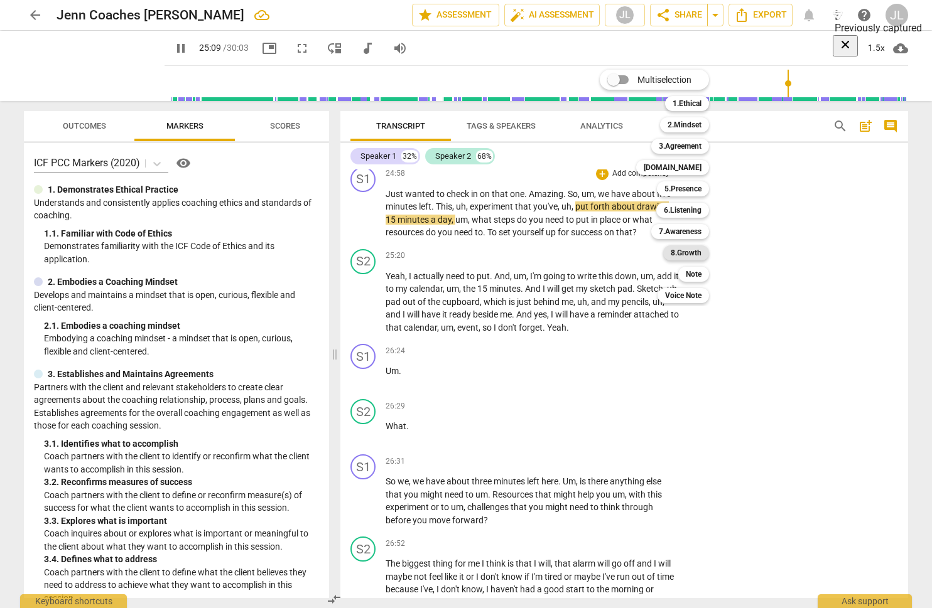
click at [683, 257] on b "8.Growth" at bounding box center [686, 252] width 31 height 15
type input "1510"
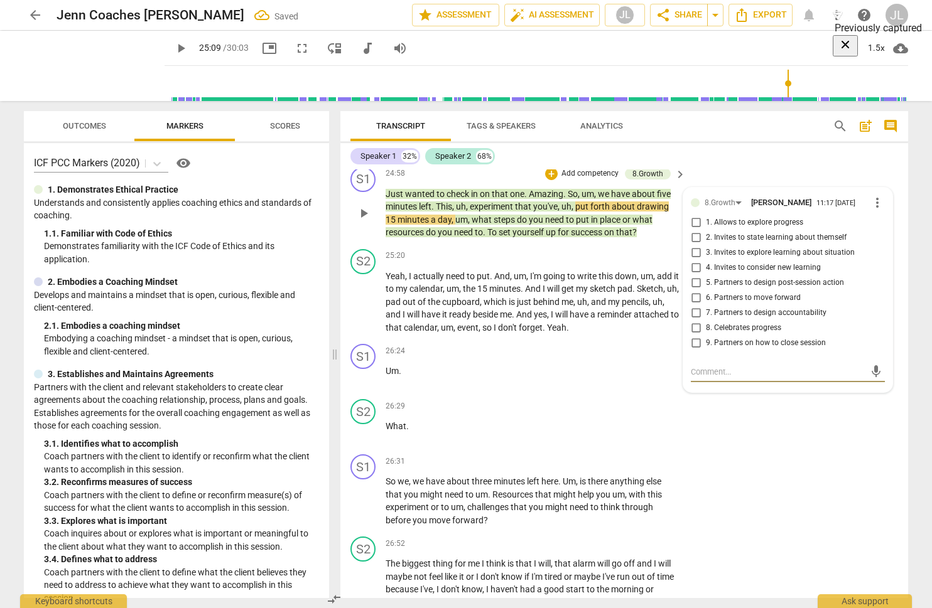
click at [691, 321] on input "7. Partners to design accountability" at bounding box center [696, 313] width 20 height 15
checkbox input "true"
click at [693, 306] on input "6. Partners to move forward" at bounding box center [696, 298] width 20 height 15
checkbox input "true"
click at [188, 47] on span "play_arrow" at bounding box center [180, 48] width 15 height 15
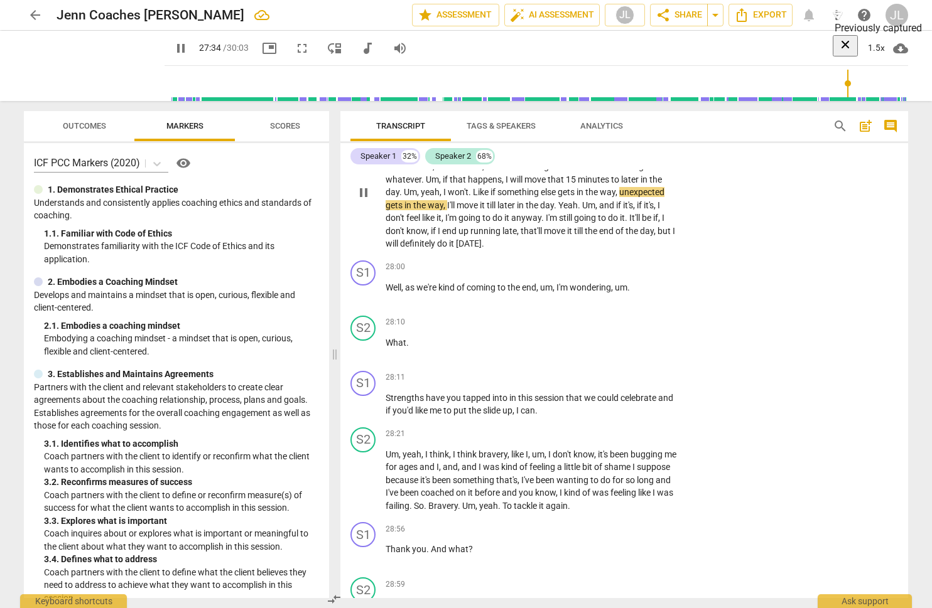
scroll to position [5338, 0]
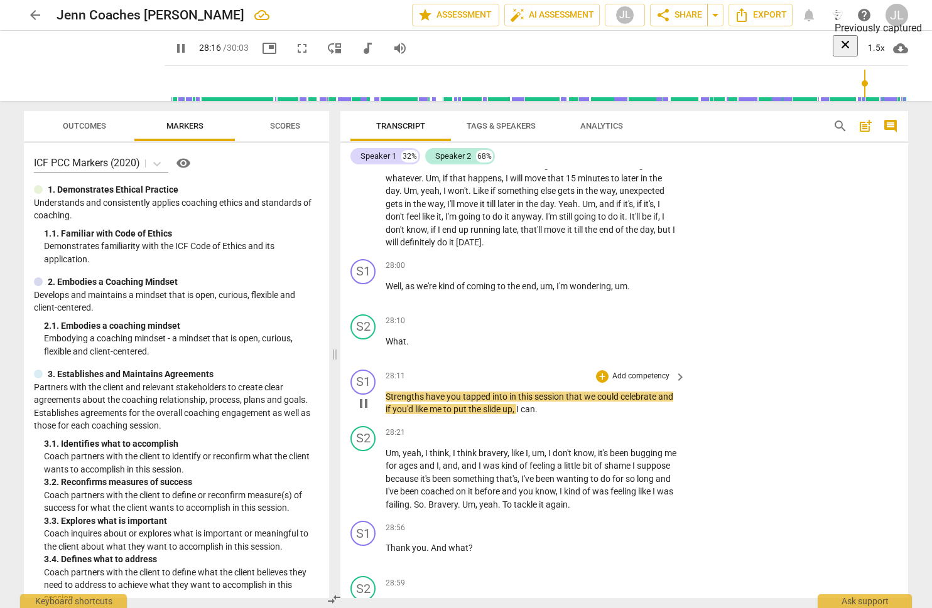
click at [646, 382] on p "Add competency" at bounding box center [641, 376] width 60 height 11
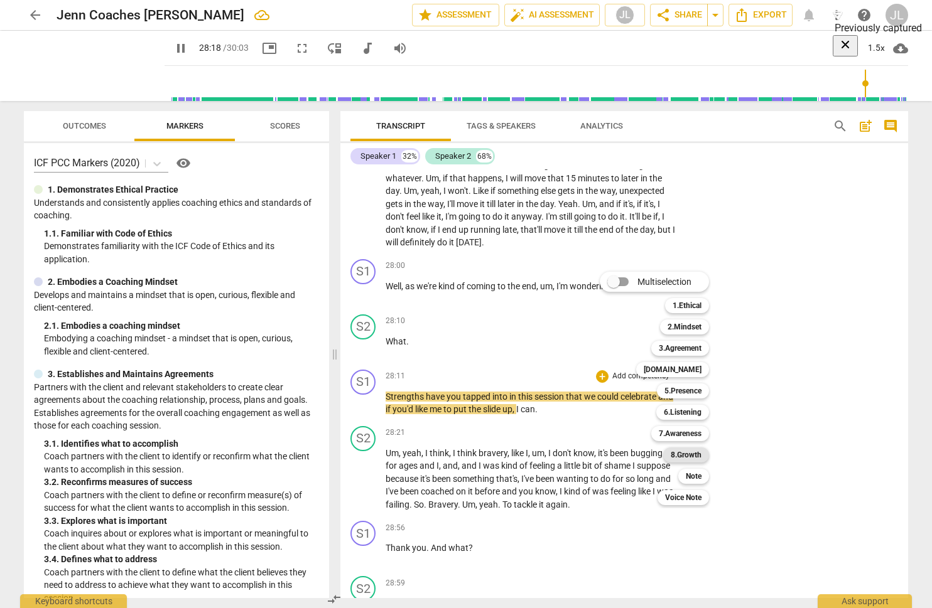
click at [686, 453] on b "8.Growth" at bounding box center [686, 455] width 31 height 15
type input "1699"
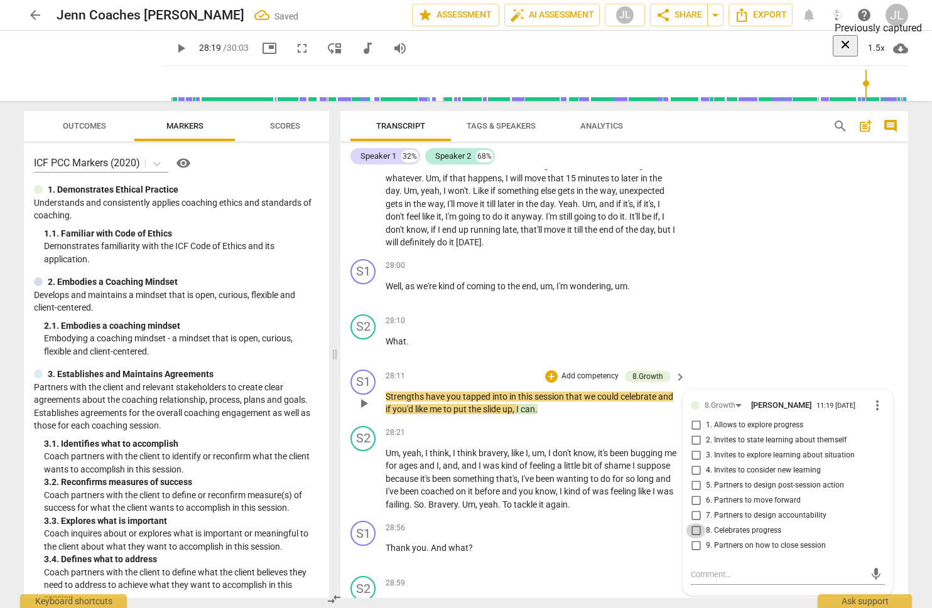
click at [696, 536] on input "8. Celebrates progress" at bounding box center [696, 531] width 20 height 15
checkbox input "true"
click at [188, 48] on span "play_arrow" at bounding box center [180, 48] width 15 height 15
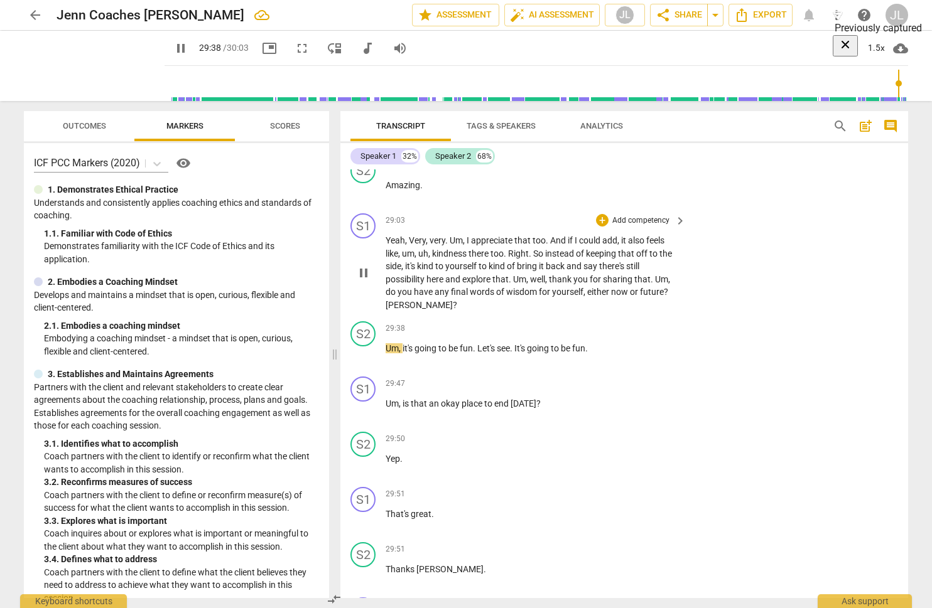
scroll to position [5866, 0]
click at [645, 227] on p "Add competency" at bounding box center [641, 221] width 60 height 11
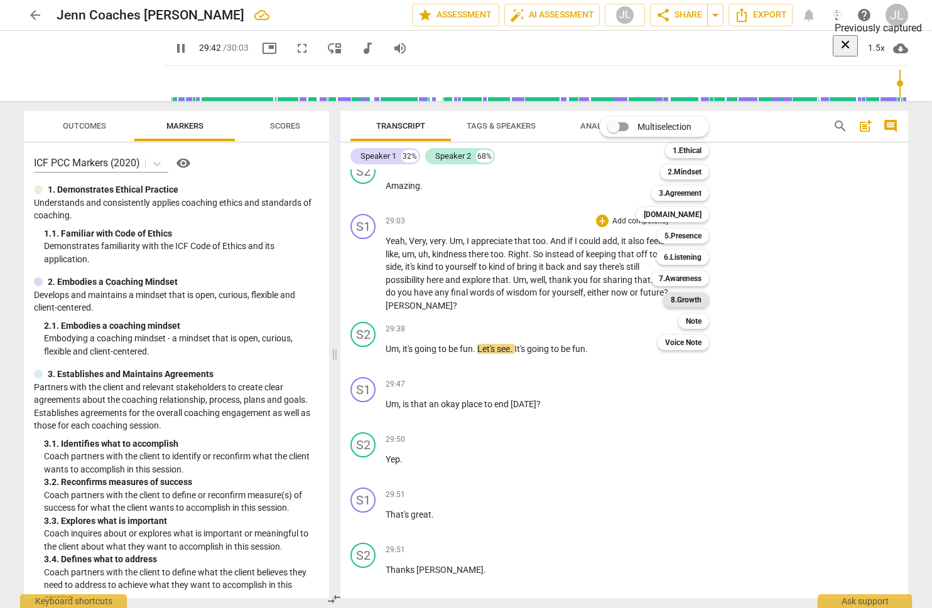
click at [682, 298] on b "8.Growth" at bounding box center [686, 300] width 31 height 15
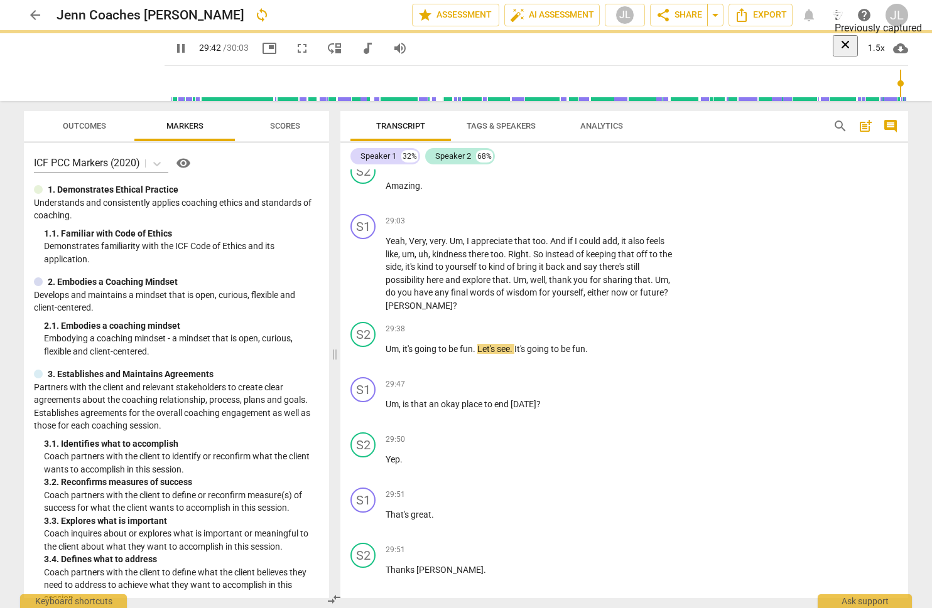
type input "1783"
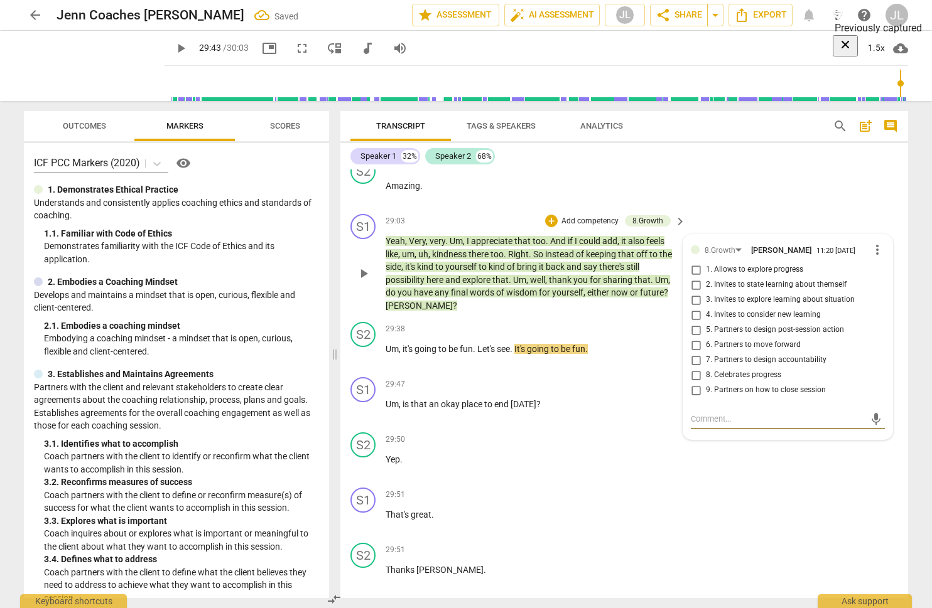
click at [693, 398] on input "9. Partners on how to close session" at bounding box center [696, 390] width 20 height 15
checkbox input "true"
click at [192, 47] on span "play_arrow" at bounding box center [181, 48] width 23 height 15
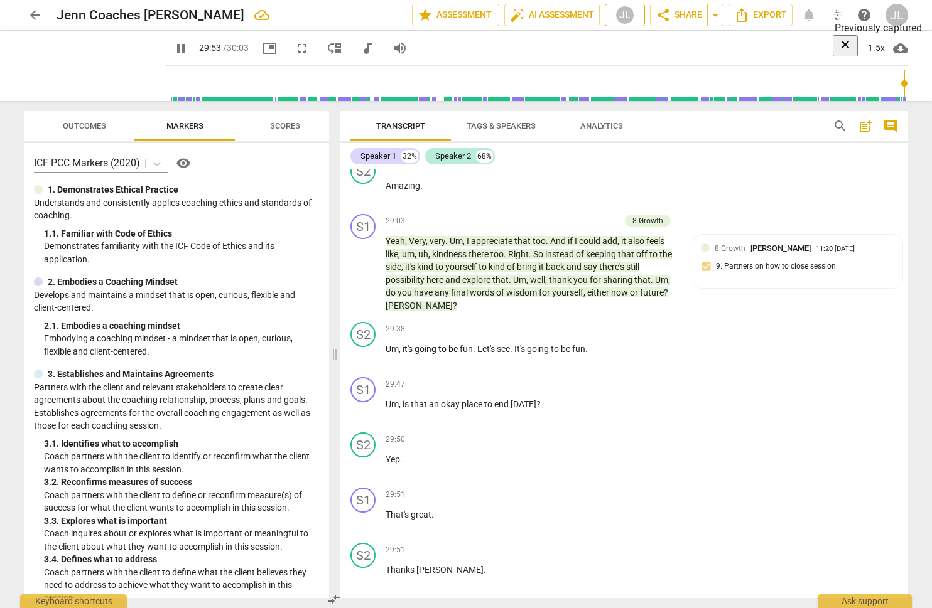
scroll to position [6030, 0]
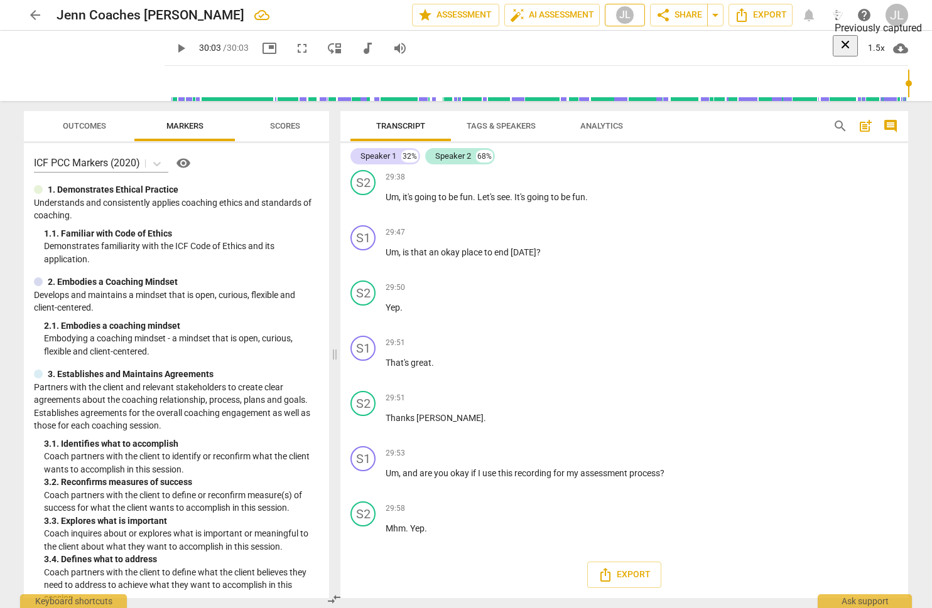
type input "1803"
click at [605, 576] on icon "Export" at bounding box center [605, 575] width 15 height 15
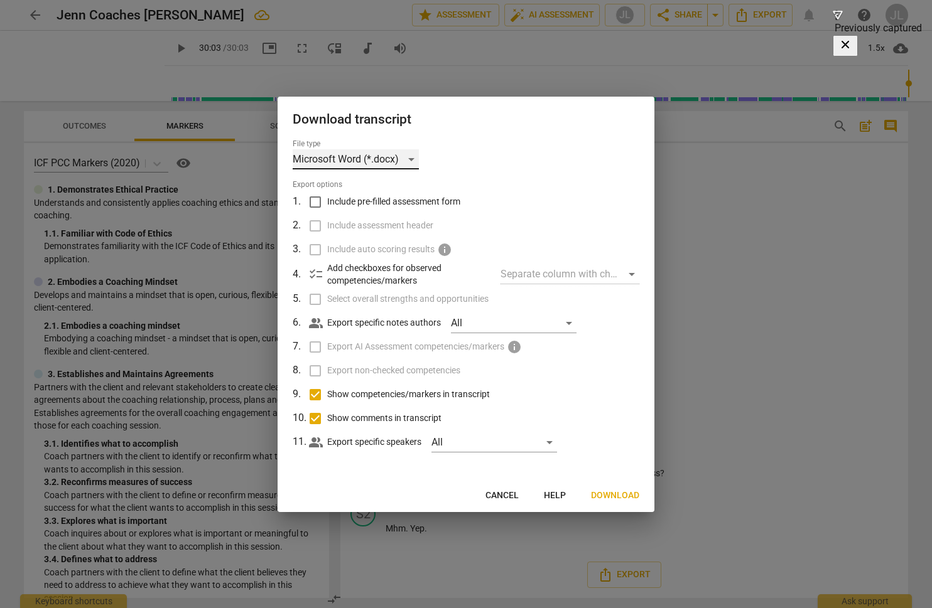
click at [410, 159] on div "Microsoft Word (*.docx)" at bounding box center [356, 159] width 126 height 20
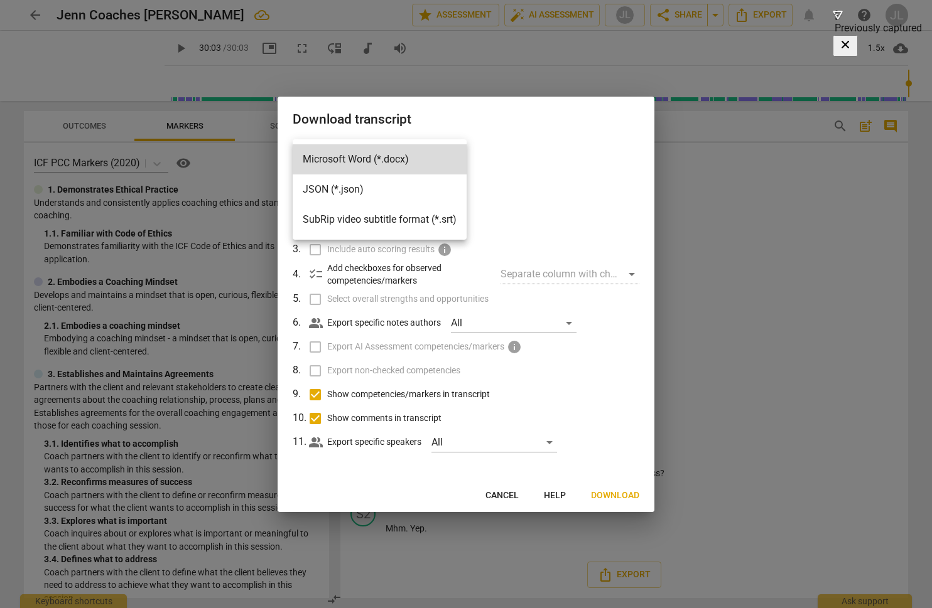
click at [483, 154] on div at bounding box center [466, 304] width 932 height 608
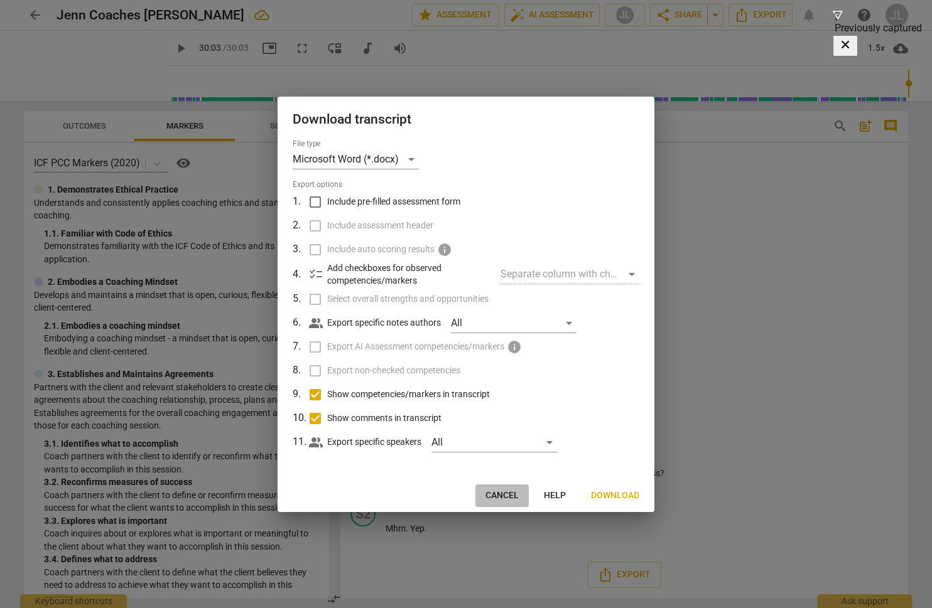
click at [497, 493] on span "Cancel" at bounding box center [501, 496] width 33 height 13
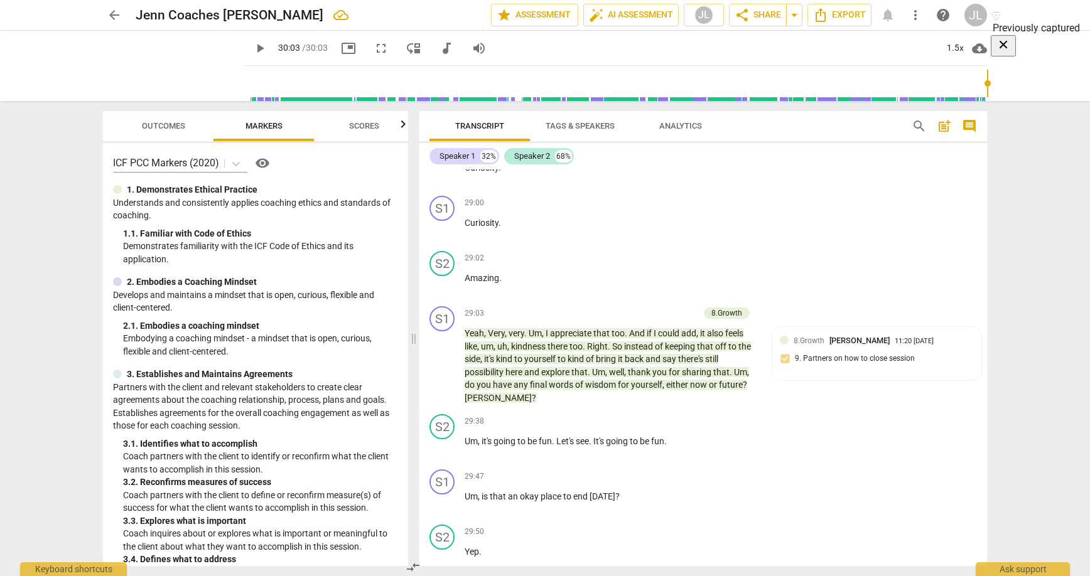
scroll to position [6063, 0]
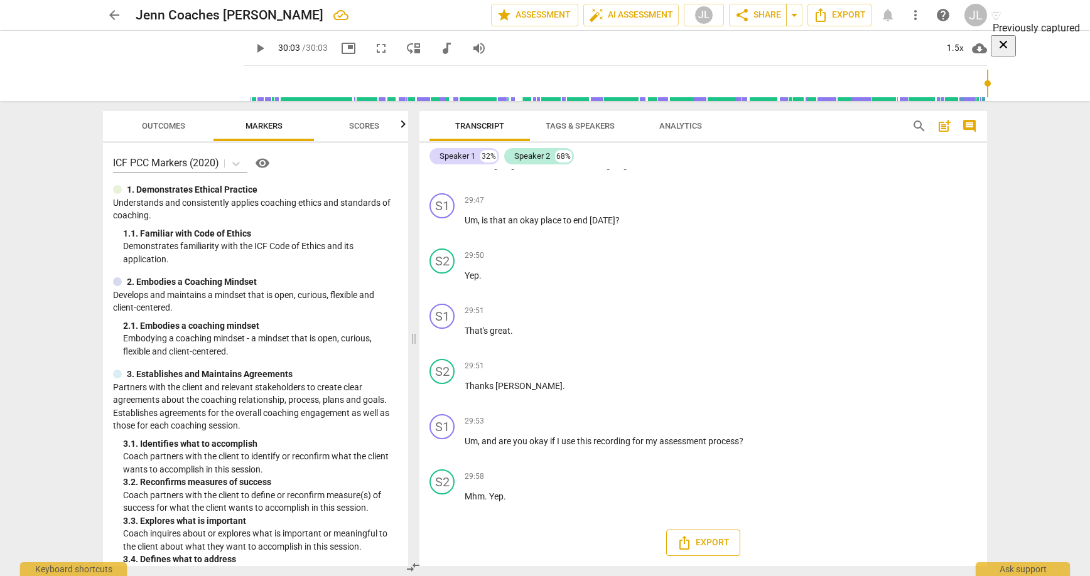
click at [708, 542] on span "Export" at bounding box center [703, 543] width 53 height 15
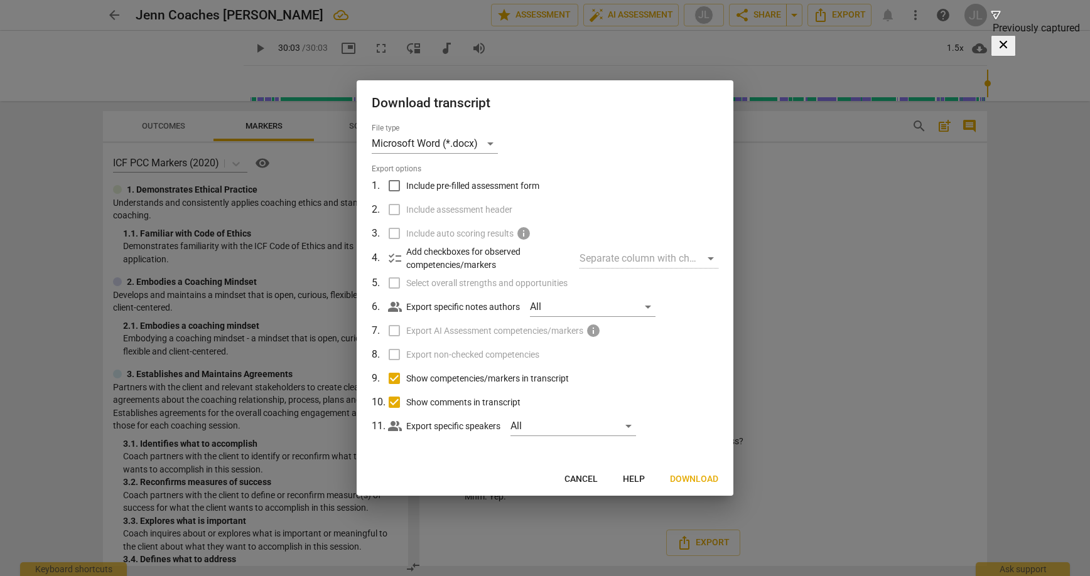
click at [390, 402] on input "Show comments in transcript" at bounding box center [394, 403] width 24 height 24
checkbox input "false"
click at [703, 475] on span "Download" at bounding box center [694, 479] width 48 height 13
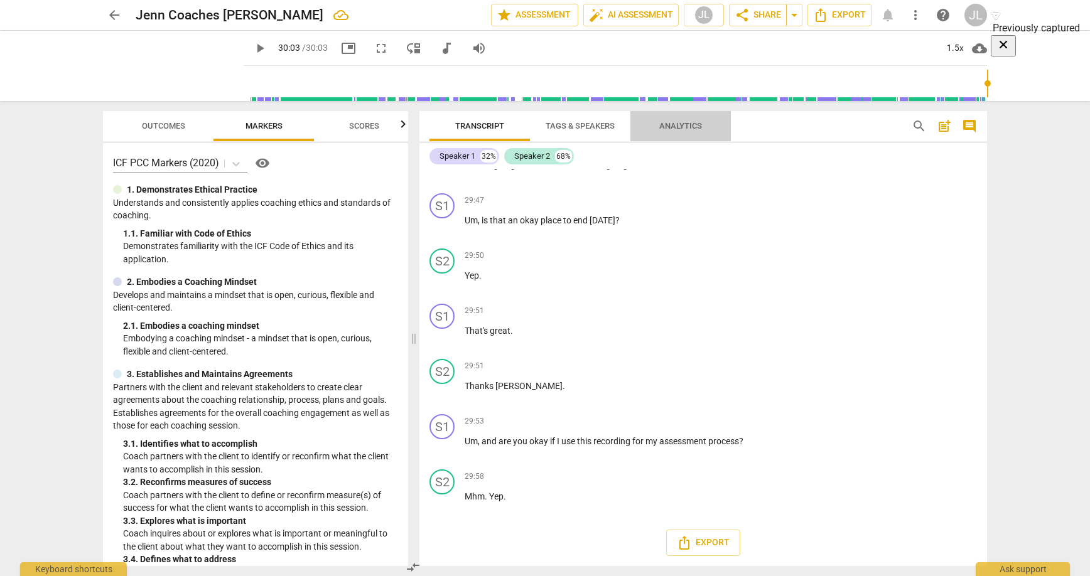
click at [682, 117] on button "Analytics" at bounding box center [680, 126] width 100 height 30
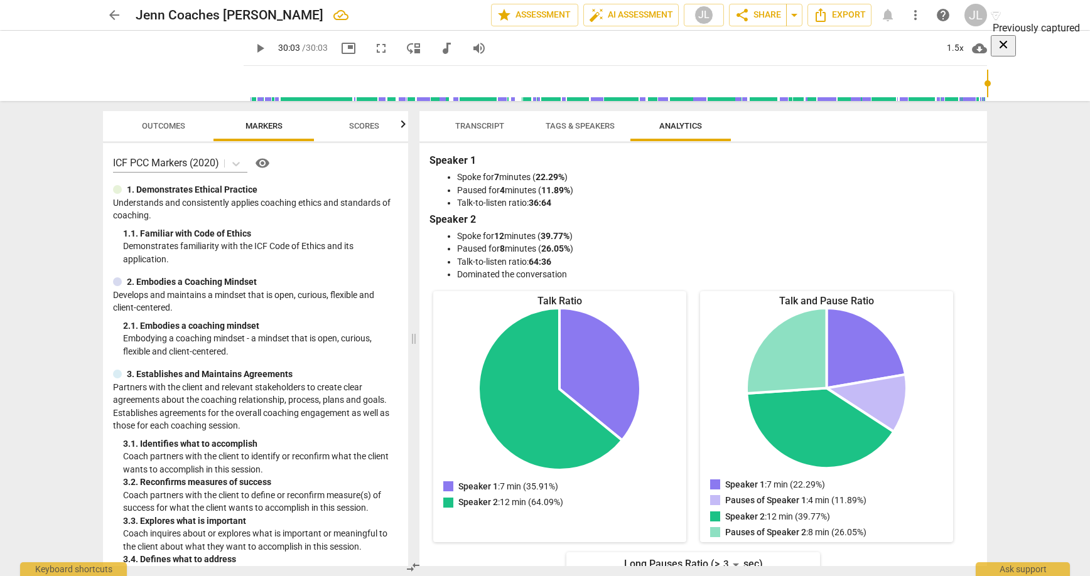
scroll to position [221, 0]
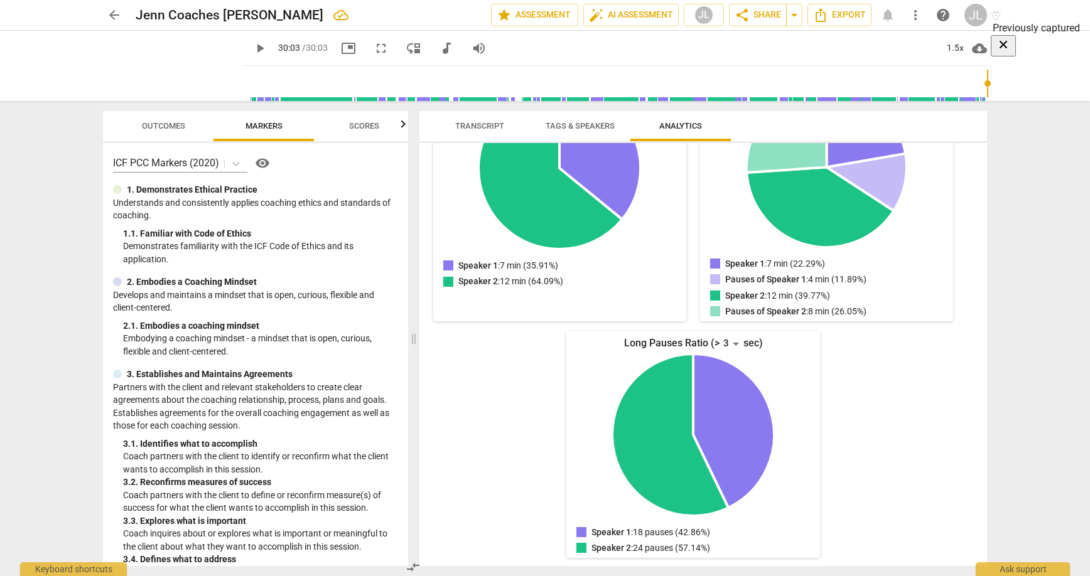
click at [580, 122] on span "Tags & Speakers" at bounding box center [580, 125] width 69 height 9
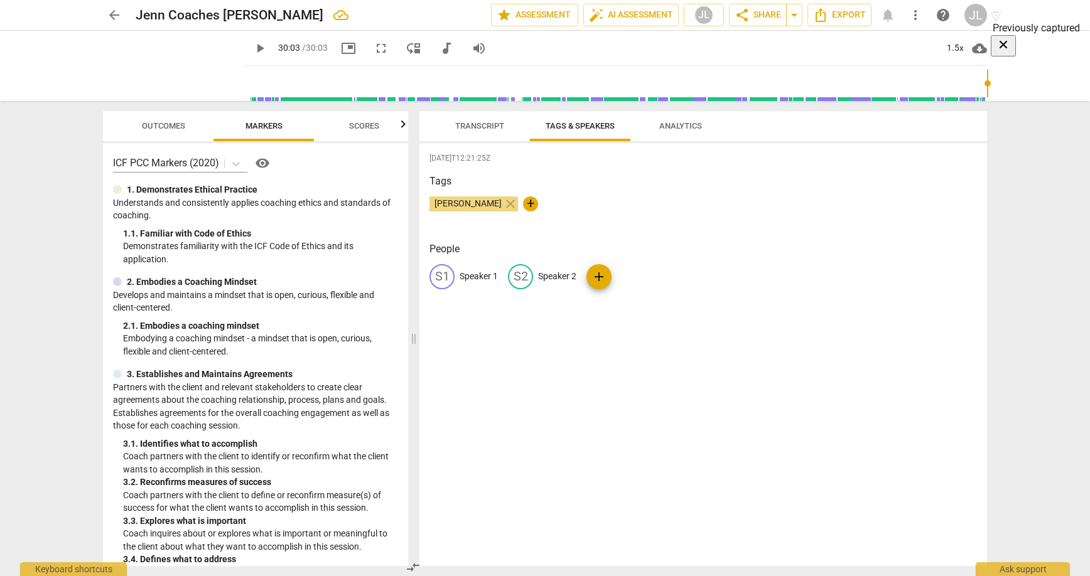
click at [480, 124] on span "Transcript" at bounding box center [479, 125] width 49 height 9
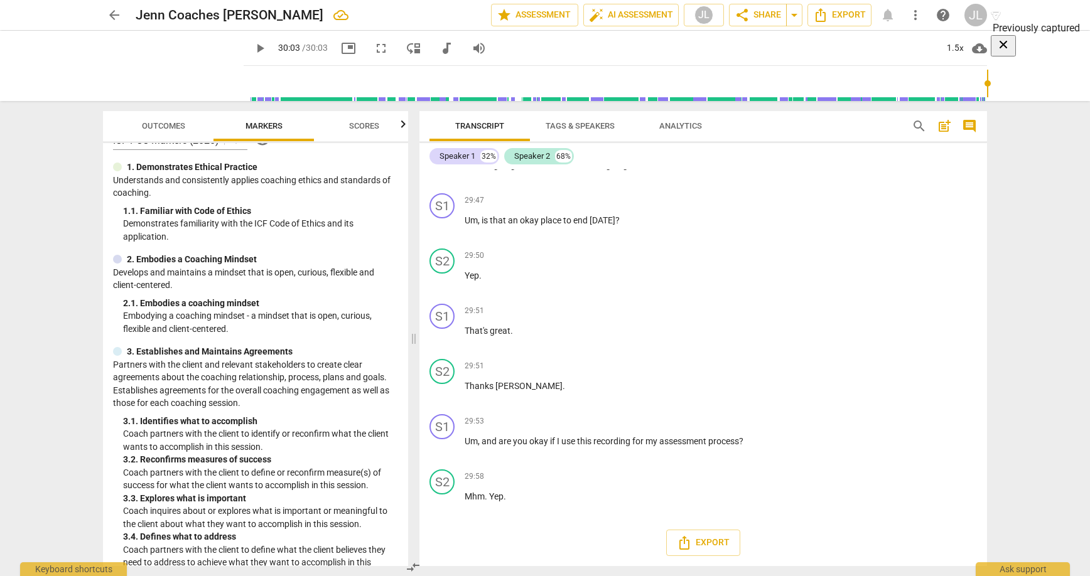
scroll to position [0, 0]
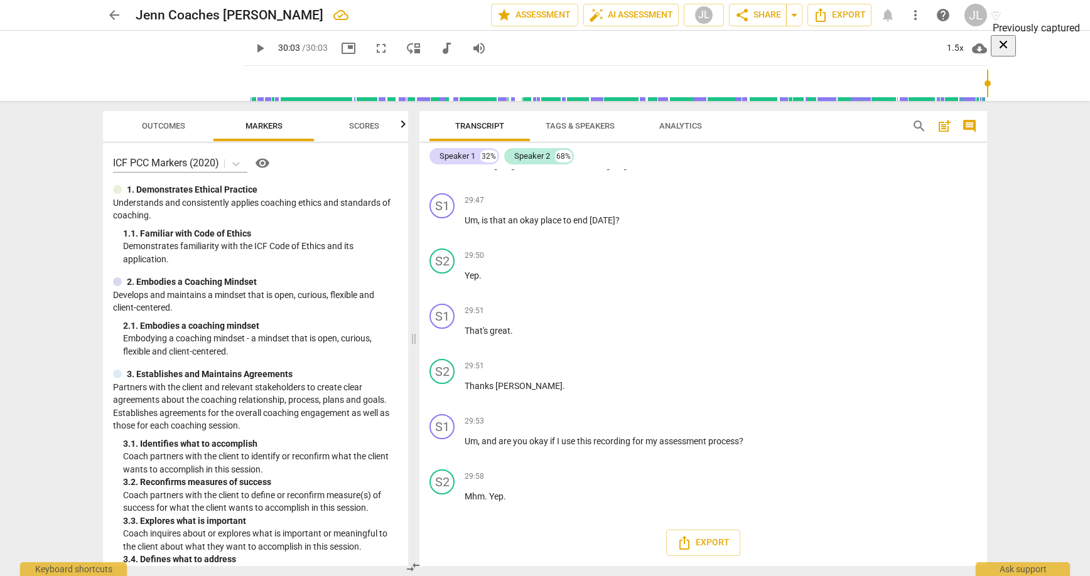
click at [369, 123] on span "Scores" at bounding box center [364, 125] width 30 height 9
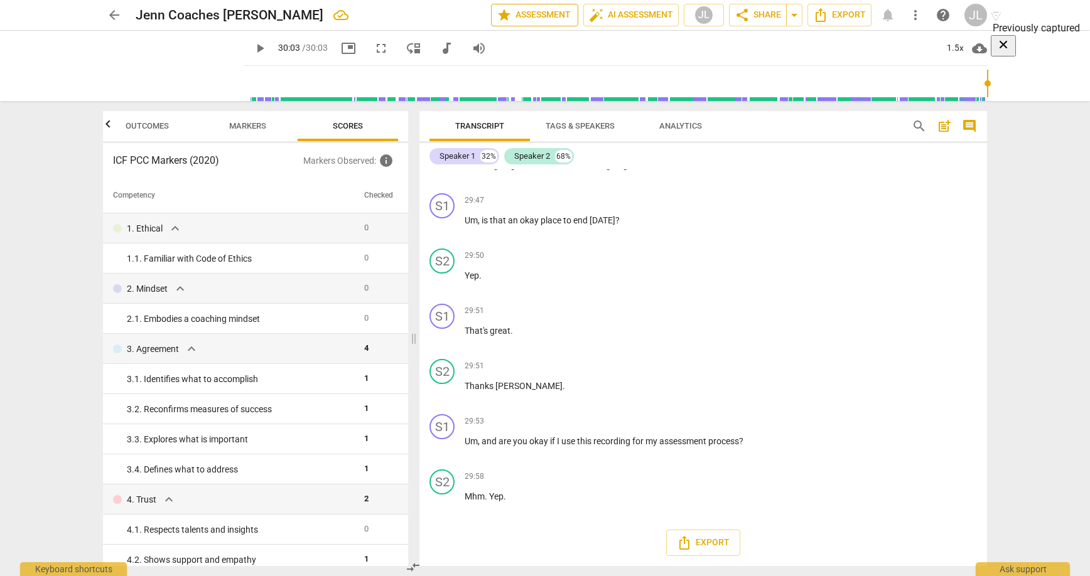
click at [544, 13] on span "star Assessment" at bounding box center [535, 15] width 76 height 15
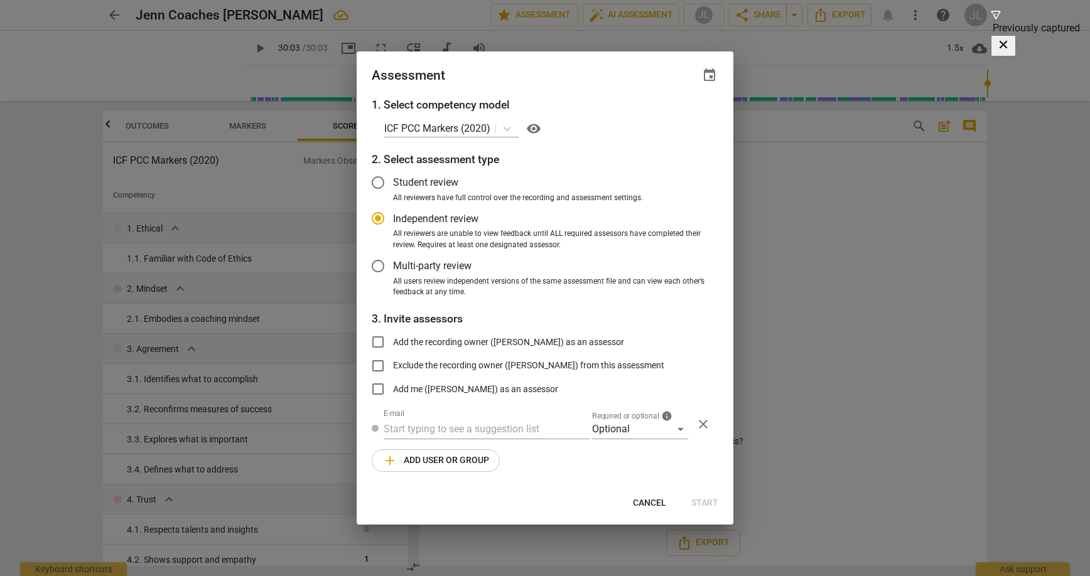
click at [767, 247] on div at bounding box center [545, 288] width 1090 height 576
radio input "false"
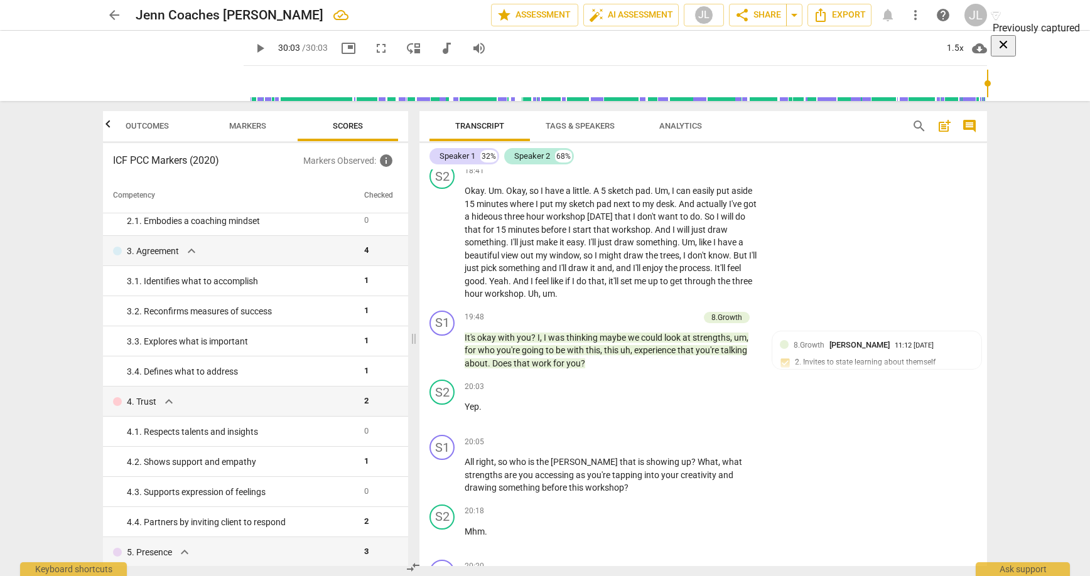
scroll to position [3507, 0]
click at [668, 323] on p "Add competency" at bounding box center [669, 316] width 60 height 11
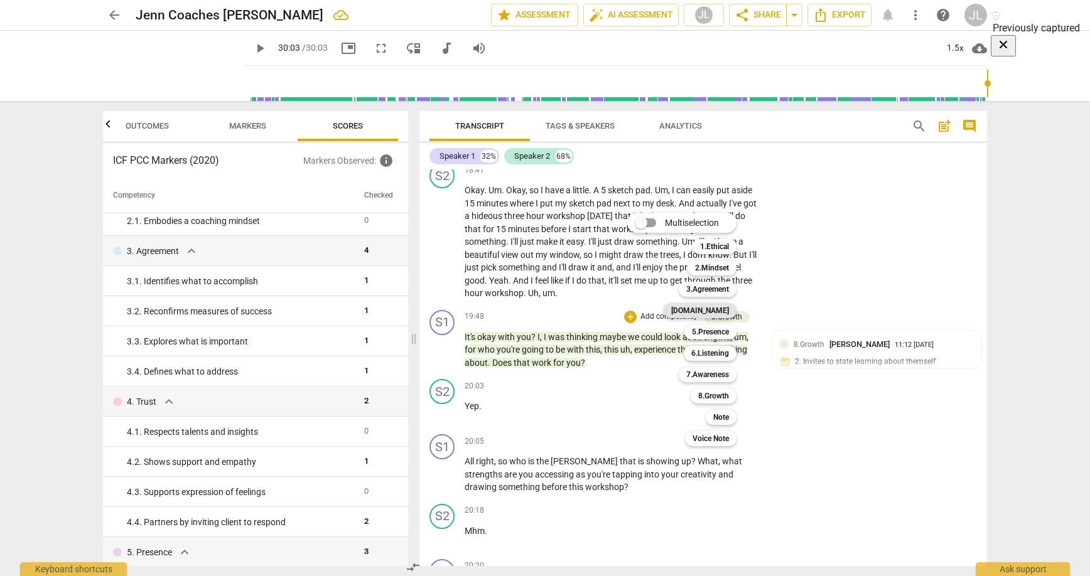
click at [718, 310] on b "[DOMAIN_NAME]" at bounding box center [700, 310] width 58 height 15
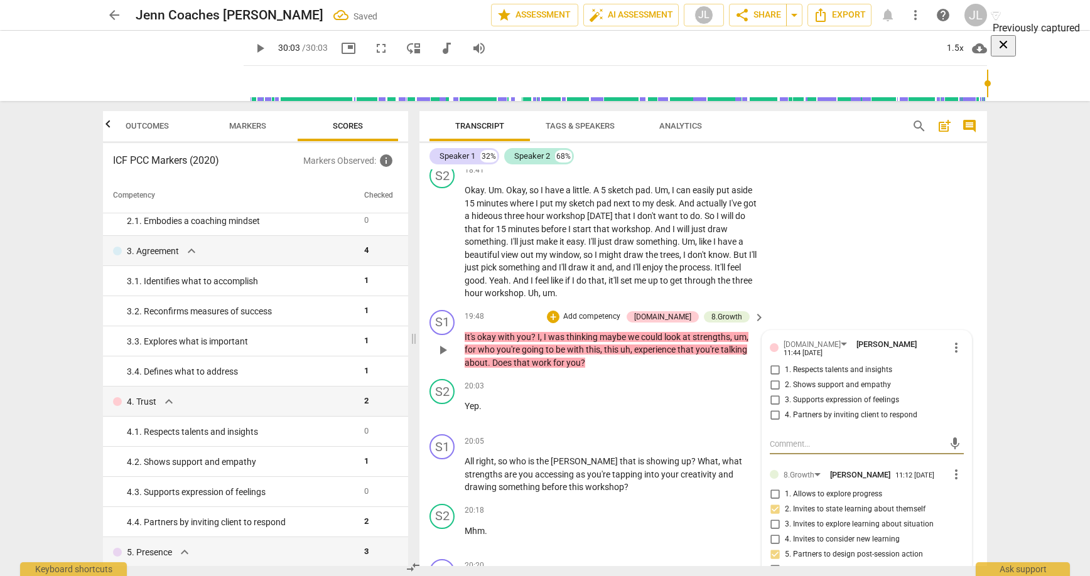
click at [799, 406] on span "3. Supports expression of feelings" at bounding box center [842, 400] width 114 height 11
click at [785, 408] on input "3. Supports expression of feelings" at bounding box center [775, 400] width 20 height 15
checkbox input "true"
click at [624, 393] on div "20:03 + Add competency keyboard_arrow_right" at bounding box center [615, 386] width 301 height 14
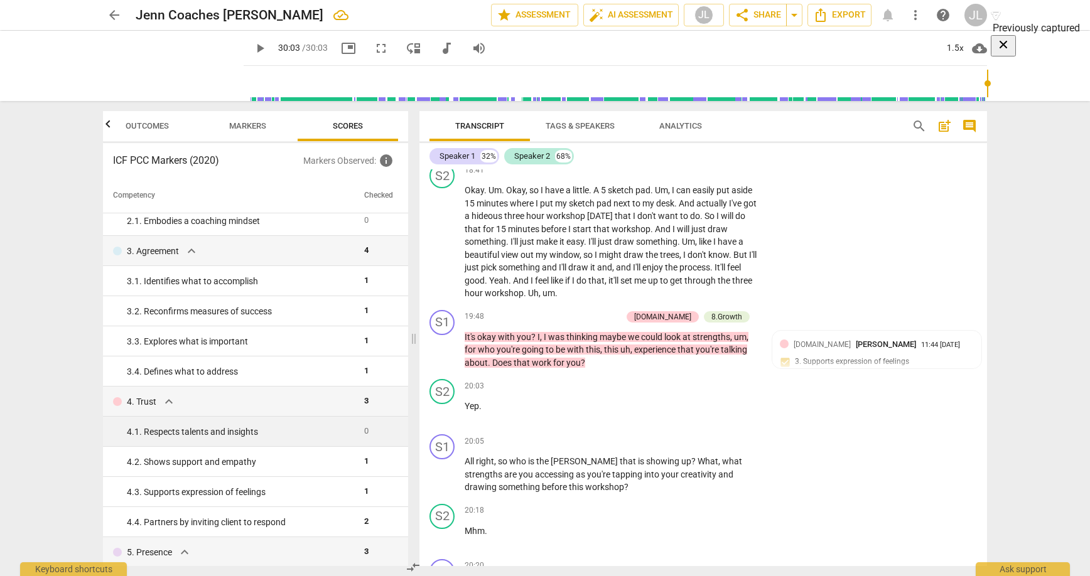
click at [159, 433] on div "4. 1. Respects talents and insights" at bounding box center [240, 432] width 227 height 13
click at [168, 399] on span "expand_more" at bounding box center [168, 401] width 15 height 15
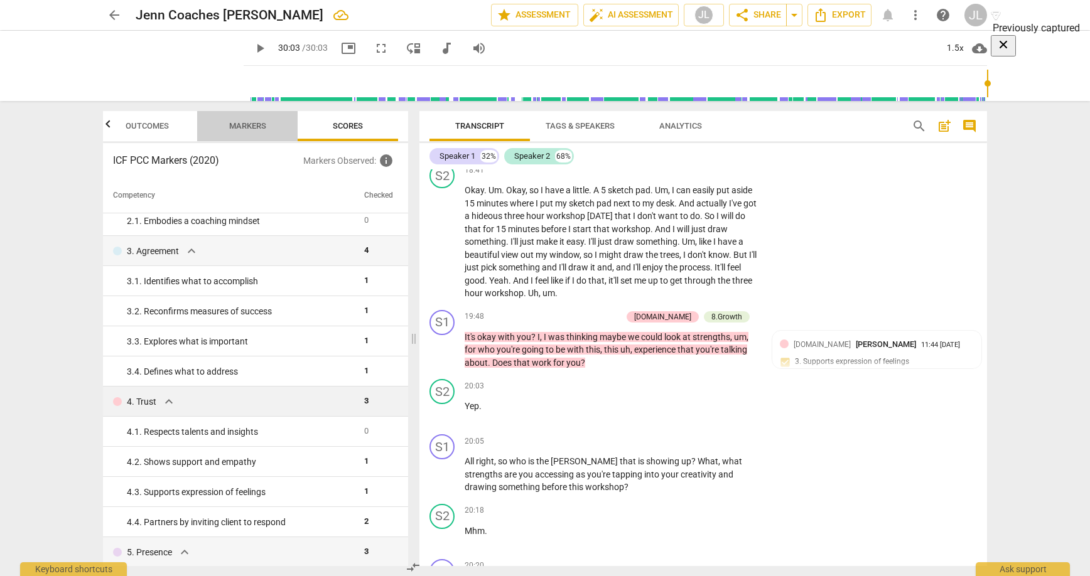
click at [237, 121] on span "Markers" at bounding box center [247, 125] width 37 height 9
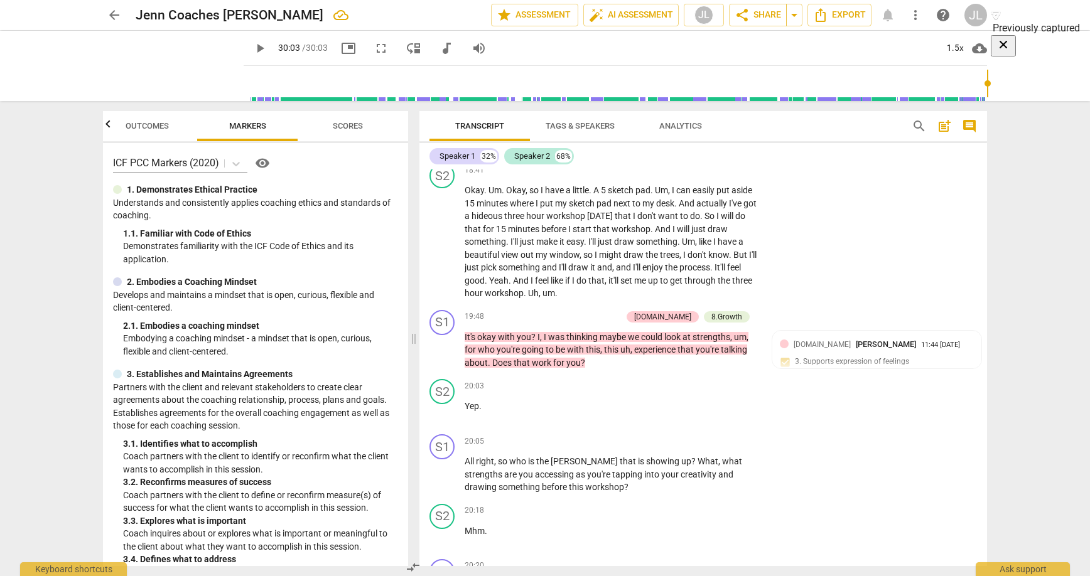
click at [342, 127] on span "Scores" at bounding box center [348, 125] width 30 height 9
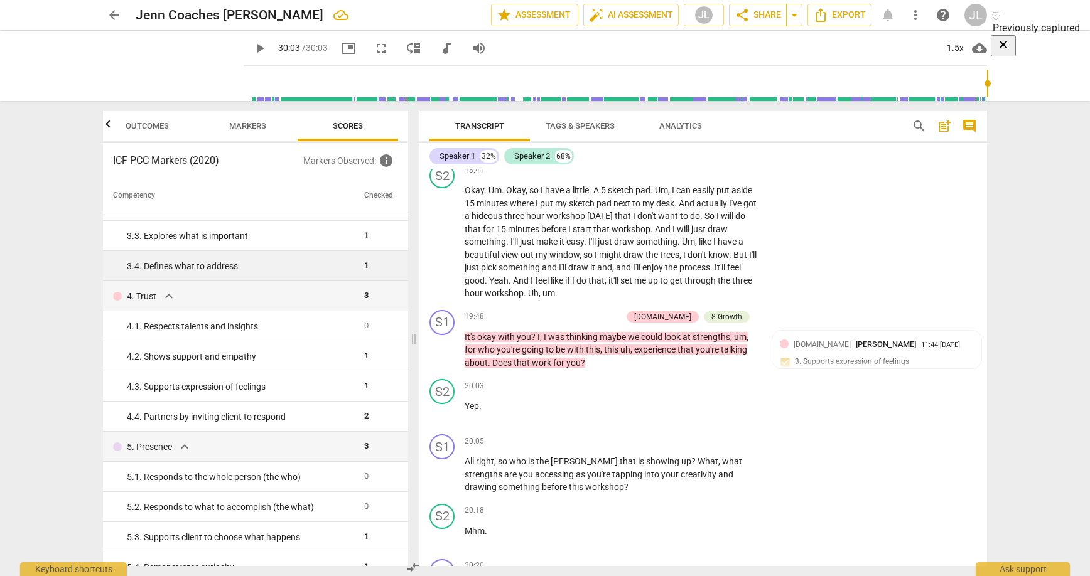
scroll to position [204, 0]
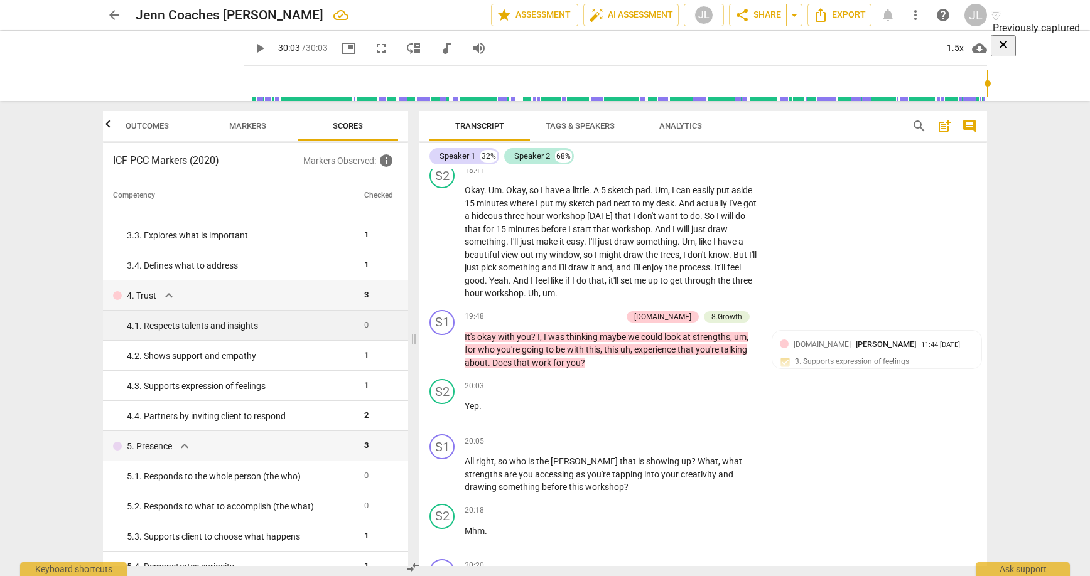
click at [187, 328] on div "4. 1. Respects talents and insights" at bounding box center [240, 326] width 227 height 13
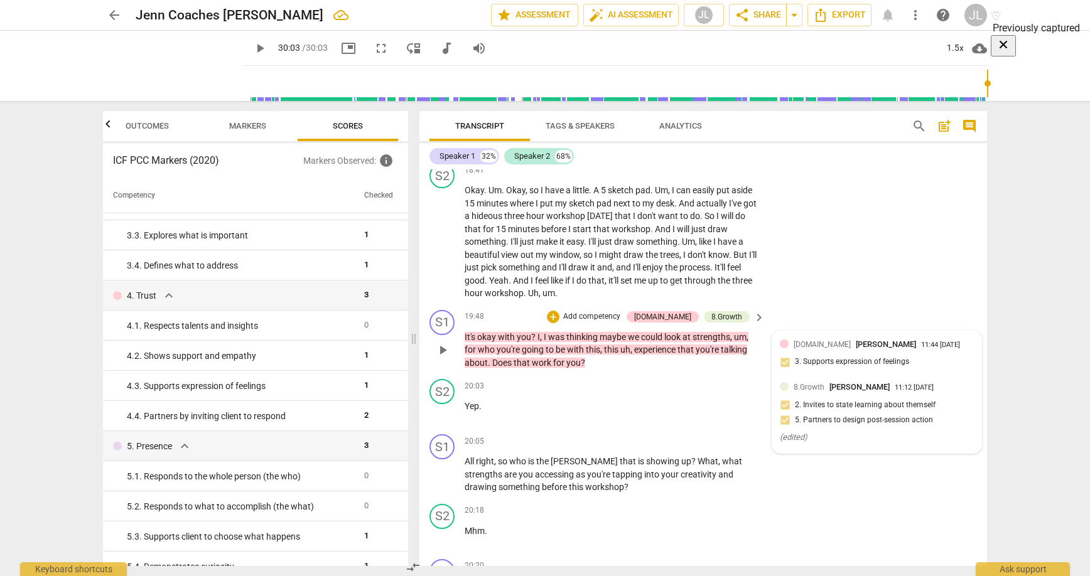
click at [839, 372] on div "[DOMAIN_NAME] [PERSON_NAME] 11:44 [DATE] 3. Supports expression of feelings" at bounding box center [877, 357] width 194 height 38
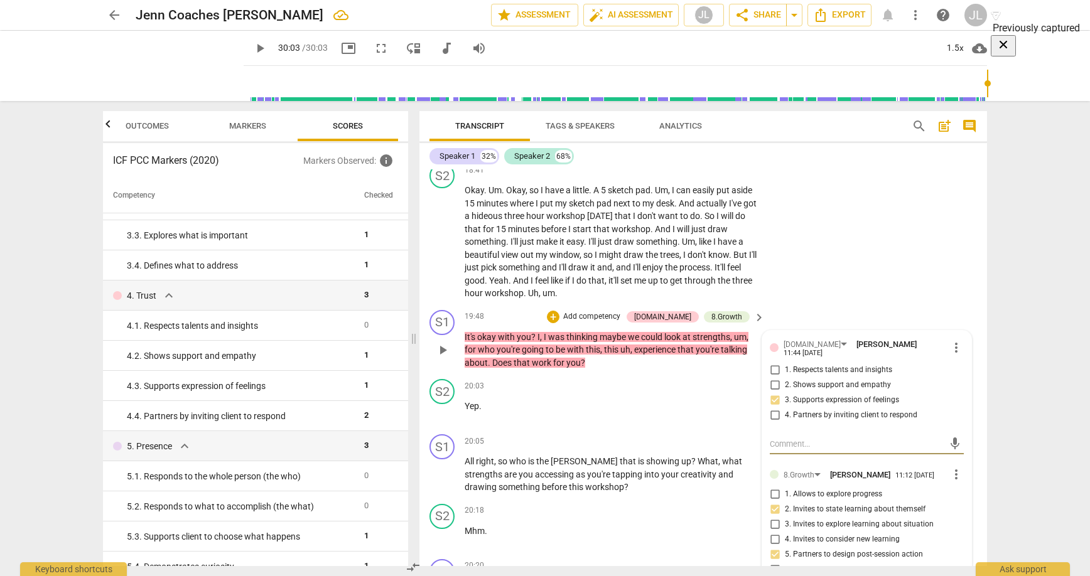
click at [769, 378] on input "1. Respects talents and insights" at bounding box center [775, 370] width 20 height 15
checkbox input "true"
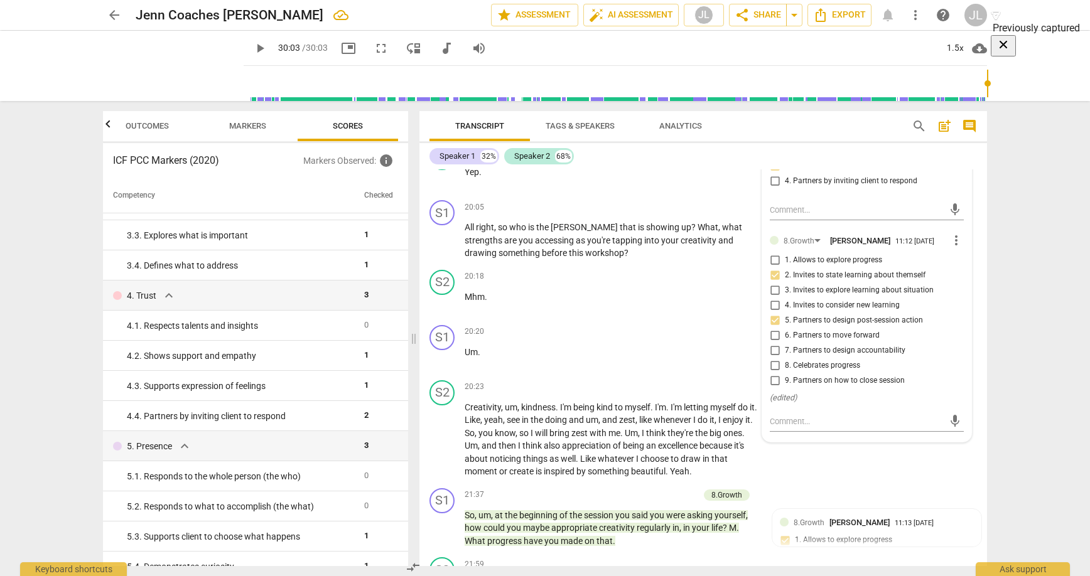
scroll to position [3750, 0]
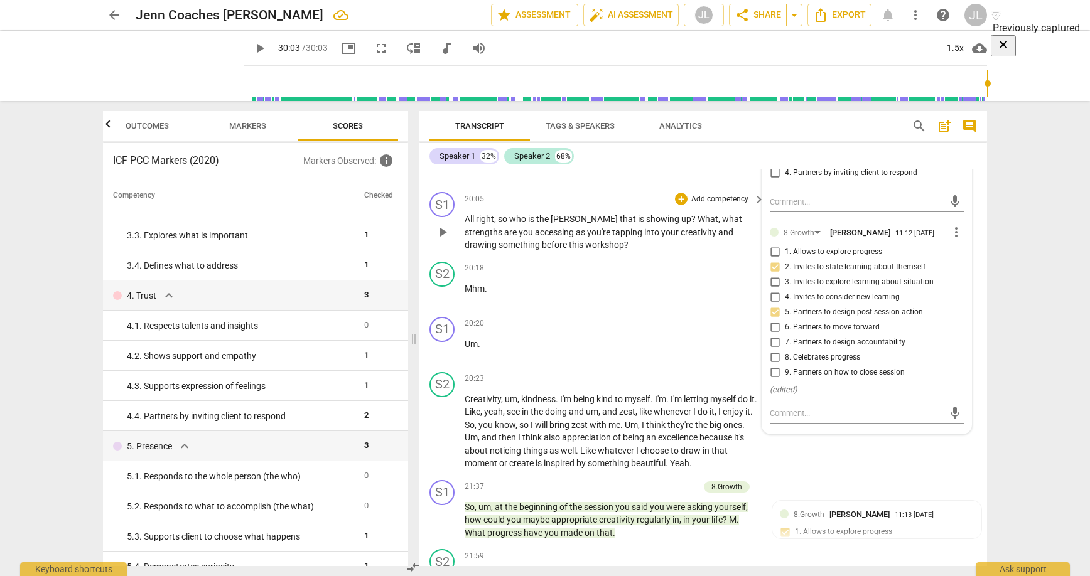
click at [569, 250] on span "this" at bounding box center [577, 245] width 16 height 10
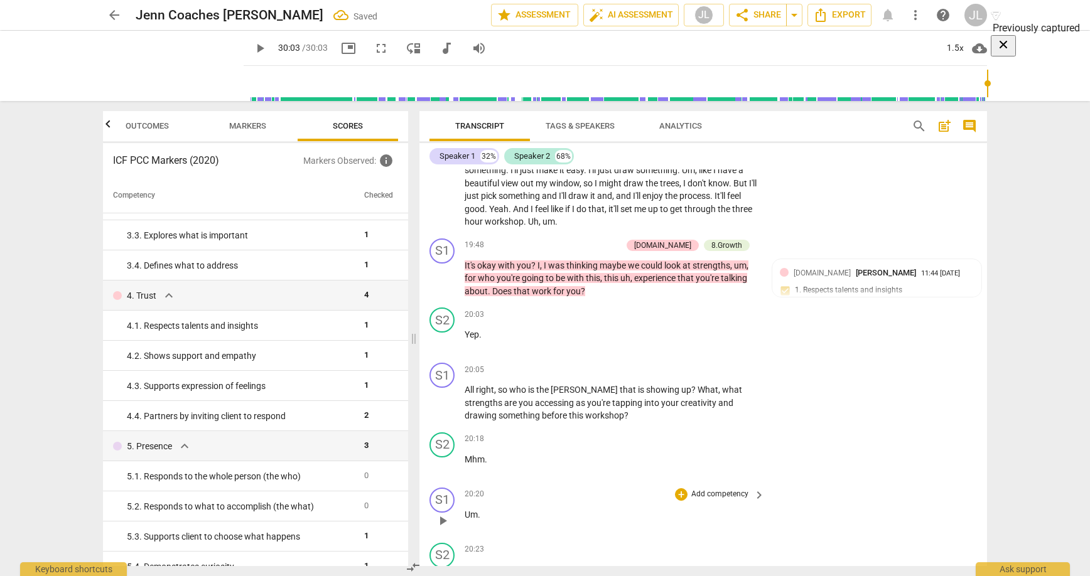
scroll to position [3578, 0]
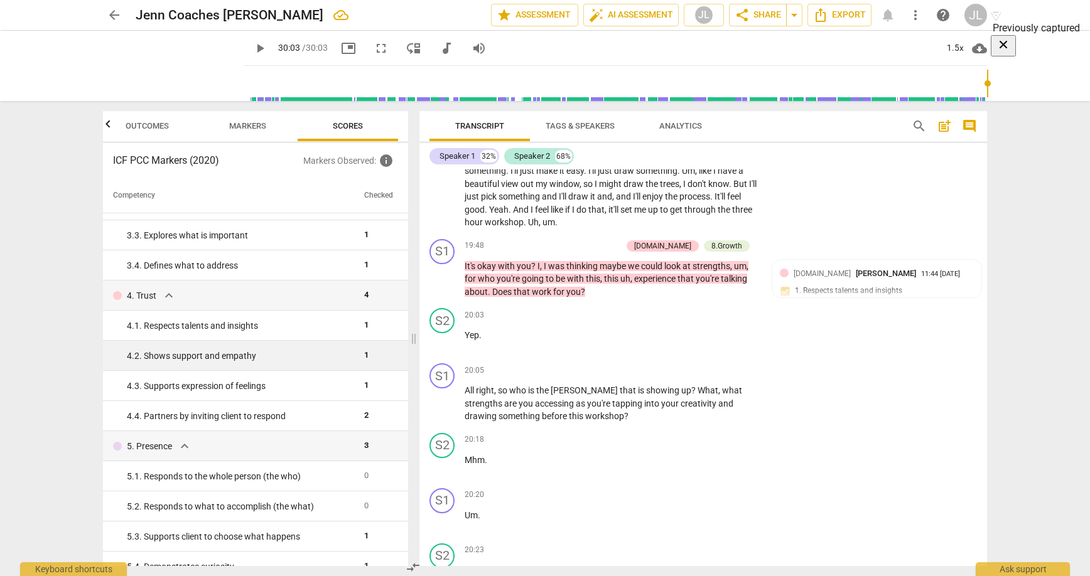
click at [230, 360] on div "4. 2. Shows support and empathy" at bounding box center [240, 356] width 227 height 13
click at [364, 355] on span "1" at bounding box center [366, 354] width 4 height 9
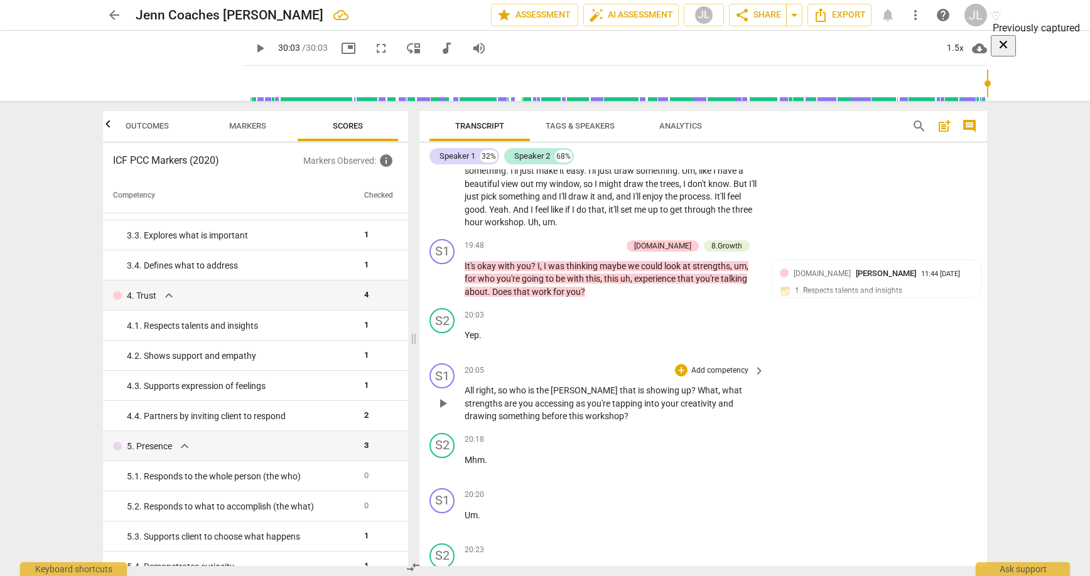
click at [715, 377] on p "Add competency" at bounding box center [720, 370] width 60 height 11
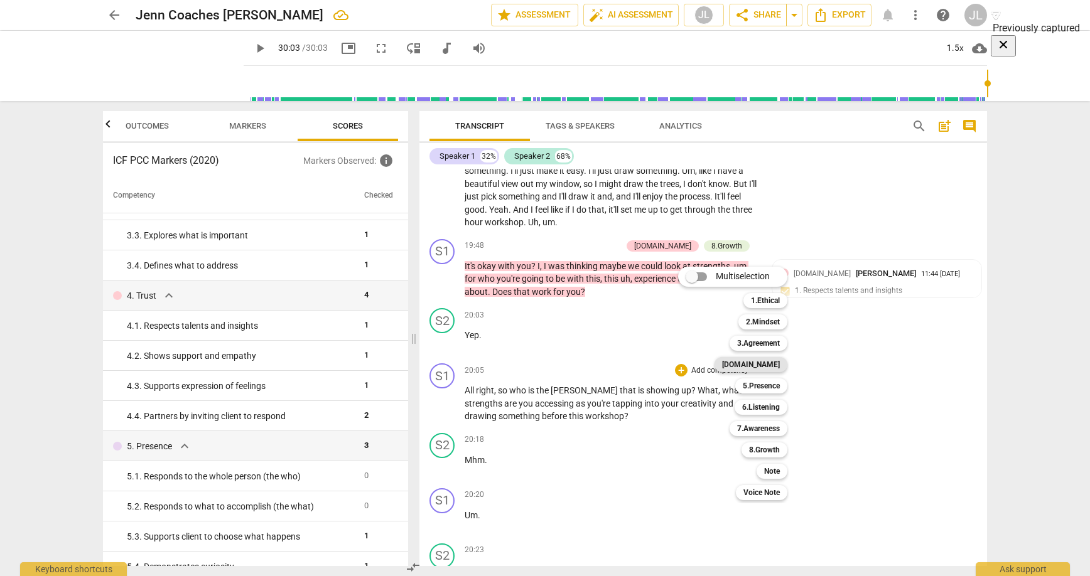
click at [767, 364] on b "[DOMAIN_NAME]" at bounding box center [751, 364] width 58 height 15
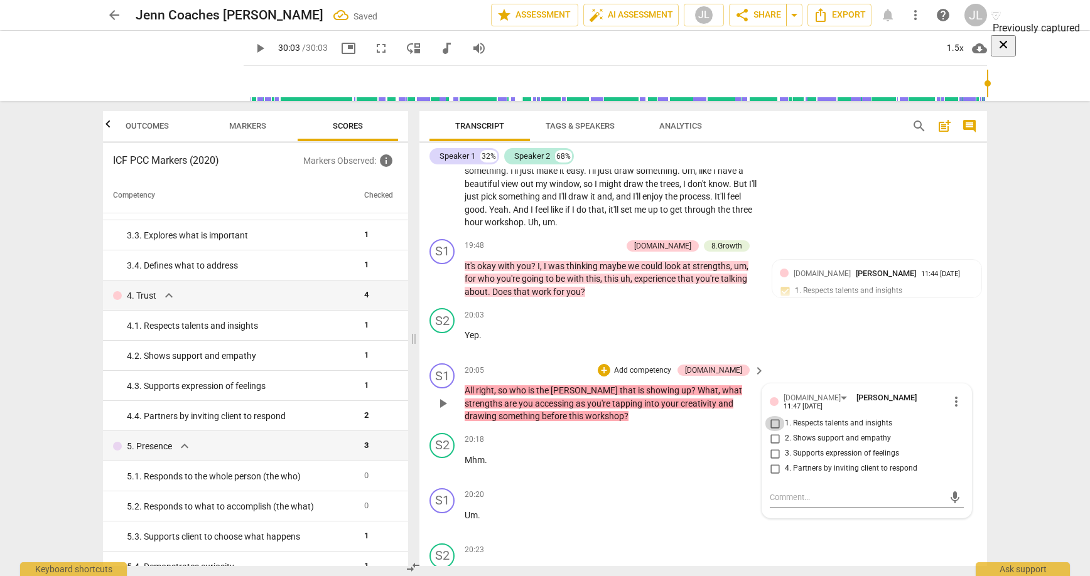
click at [777, 431] on input "1. Respects talents and insights" at bounding box center [775, 423] width 20 height 15
checkbox input "true"
click at [611, 423] on p "All right , so who is the [PERSON_NAME] that is showing up ? What , what streng…" at bounding box center [612, 403] width 294 height 39
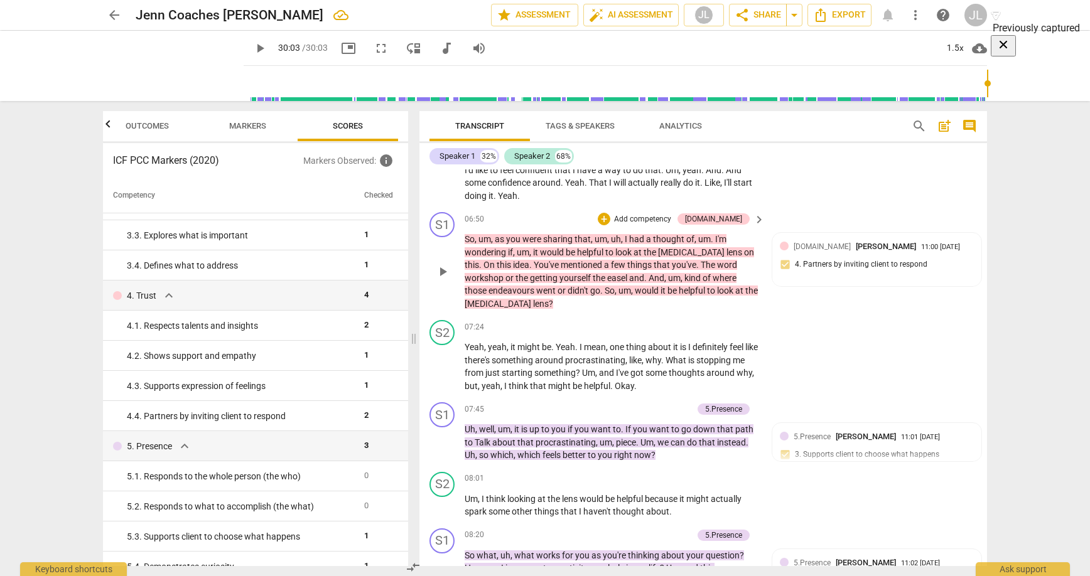
scroll to position [1296, 0]
click at [662, 227] on p "Add competency" at bounding box center [643, 221] width 60 height 11
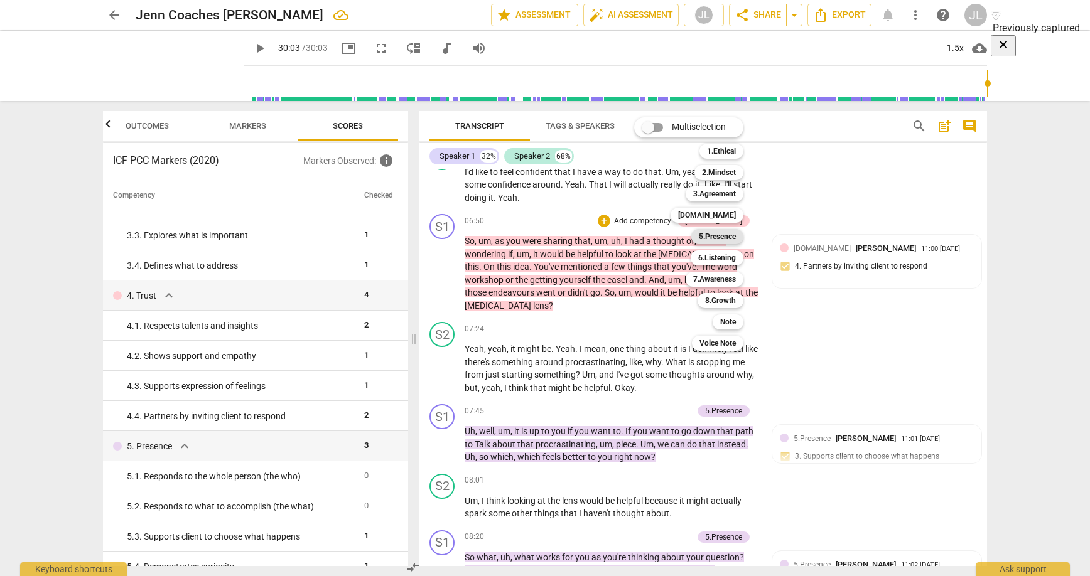
click at [724, 237] on b "5.Presence" at bounding box center [717, 236] width 37 height 15
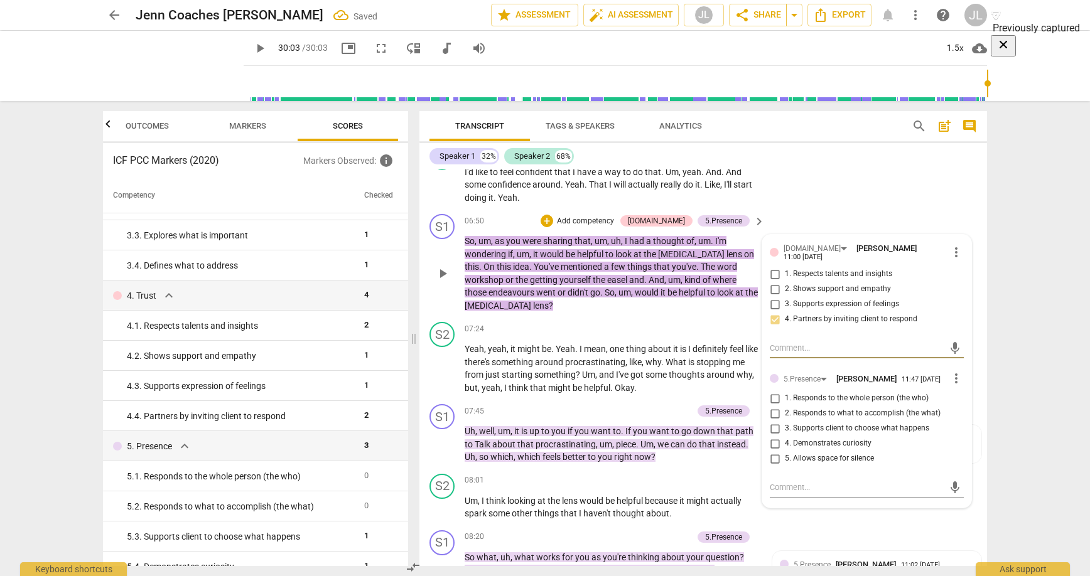
click at [770, 406] on input "1. Responds to the whole person (the who)" at bounding box center [775, 398] width 20 height 15
checkbox input "true"
click at [770, 451] on input "4. Demonstrates curiosity" at bounding box center [775, 443] width 20 height 15
checkbox input "true"
click at [501, 259] on span "wondering" at bounding box center [486, 254] width 43 height 10
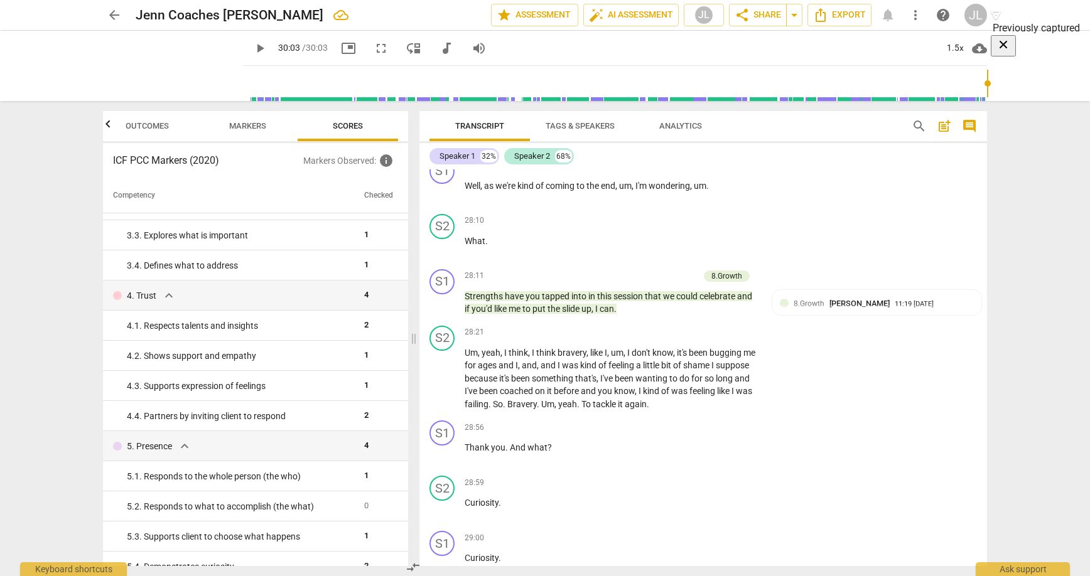
scroll to position [5439, 0]
type input "1803"
